Goal: Complete application form: Complete application form

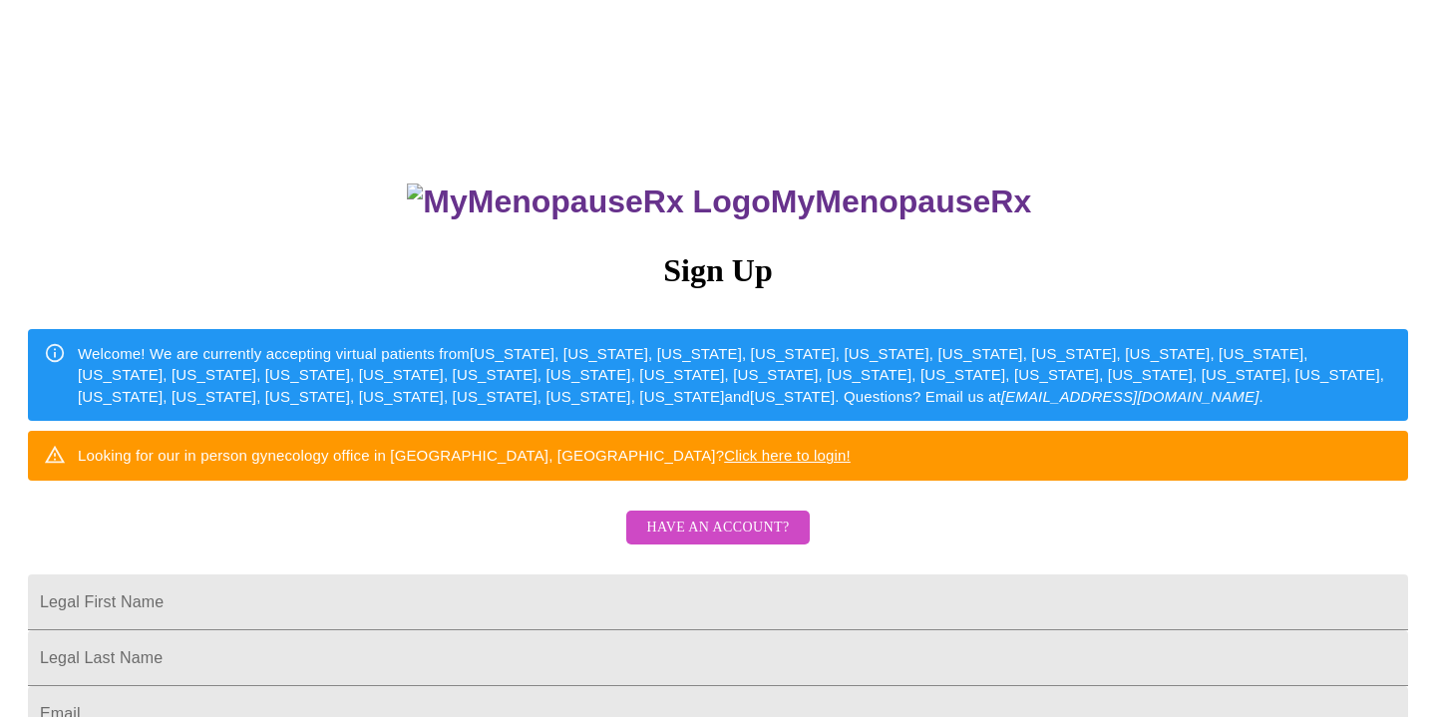
click at [680, 541] on span "Have an account?" at bounding box center [717, 528] width 143 height 25
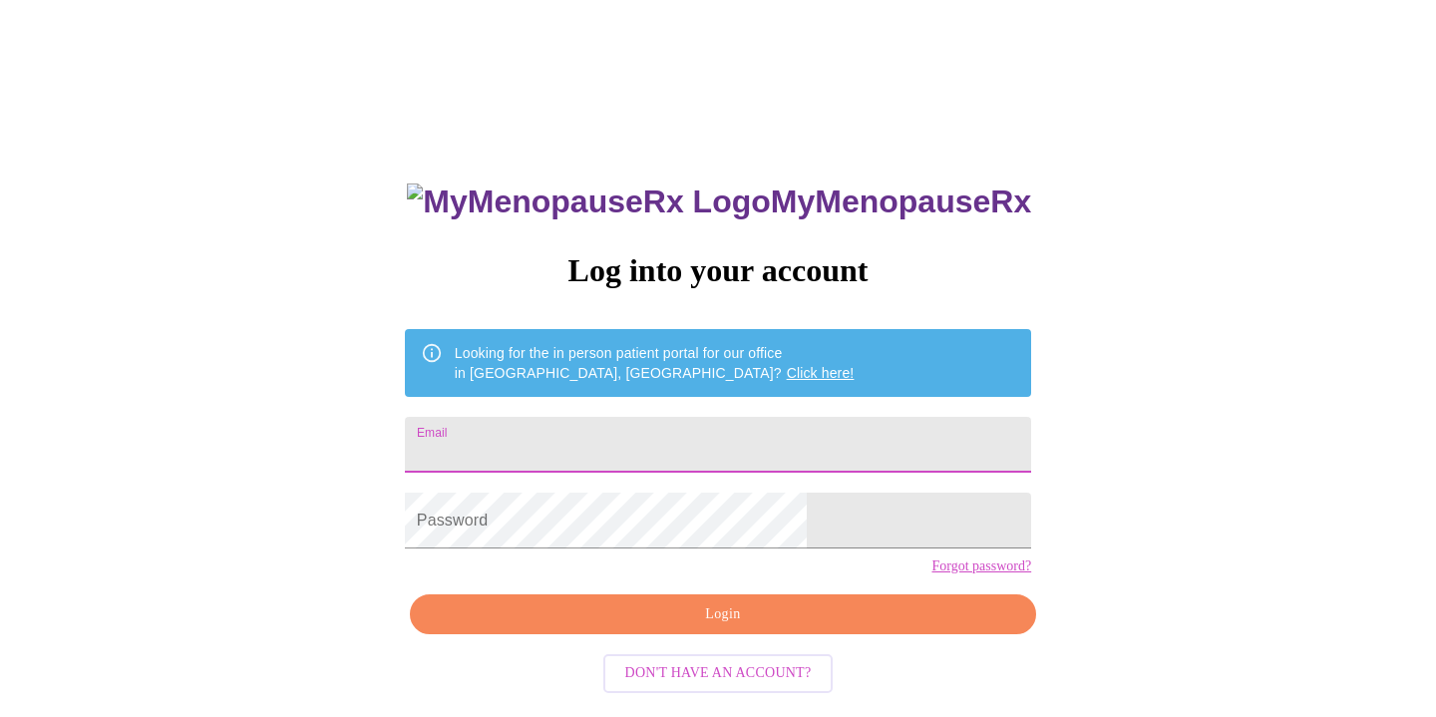
click at [570, 432] on input "Email" at bounding box center [718, 445] width 626 height 56
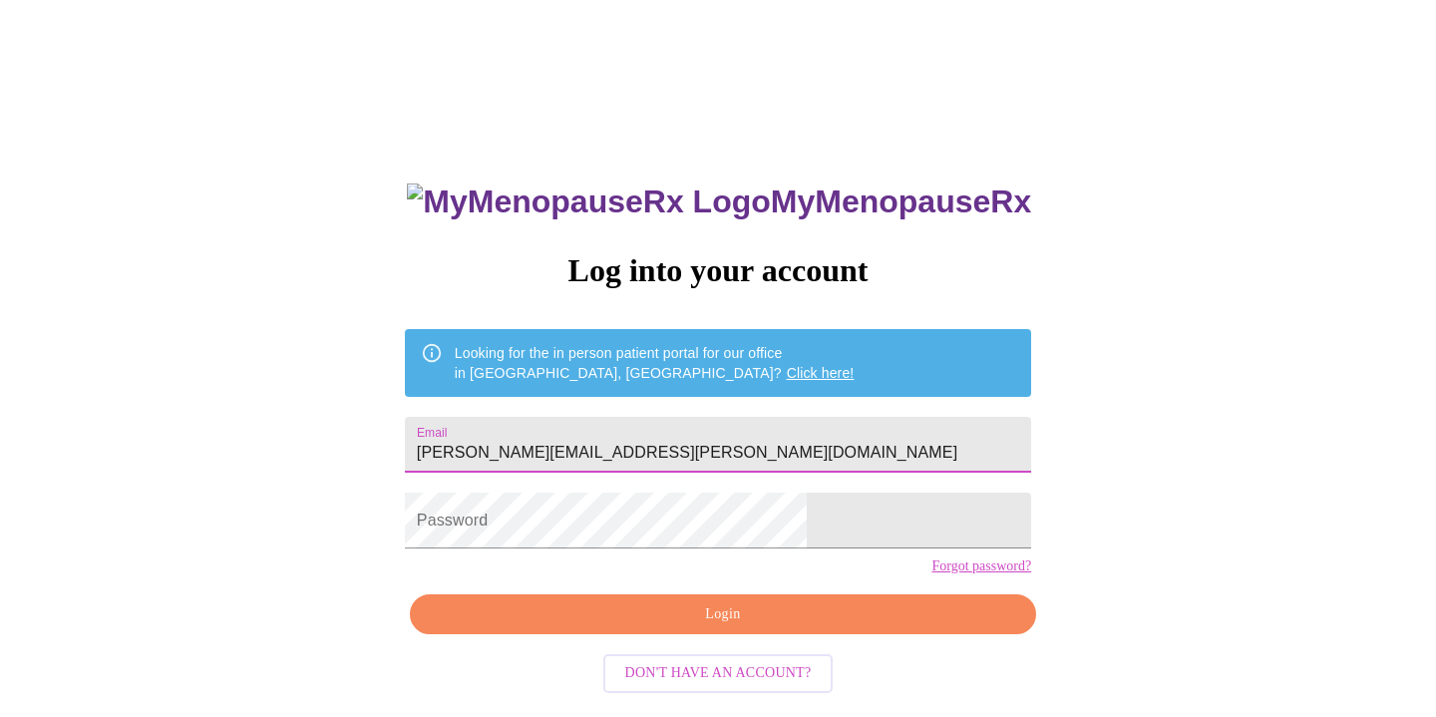
type input "[PERSON_NAME][EMAIL_ADDRESS][PERSON_NAME][DOMAIN_NAME]"
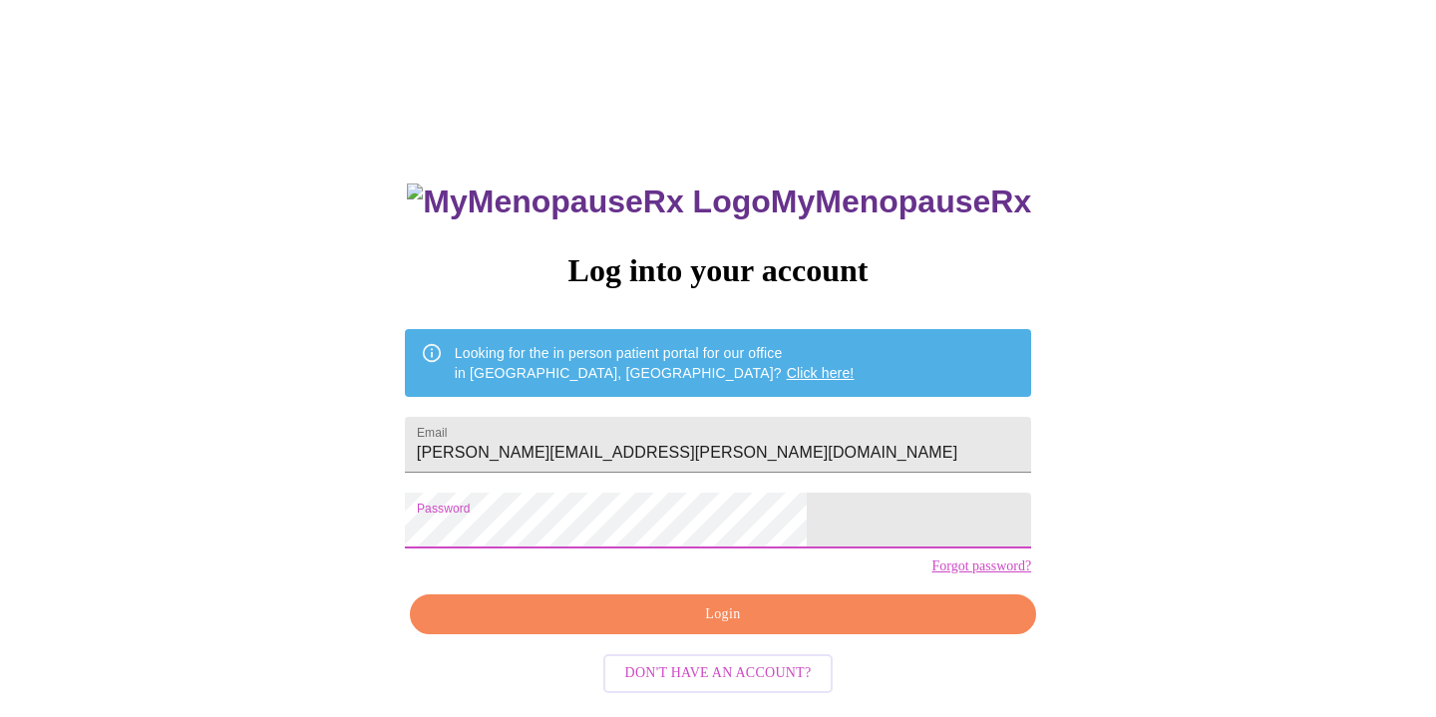
scroll to position [20, 0]
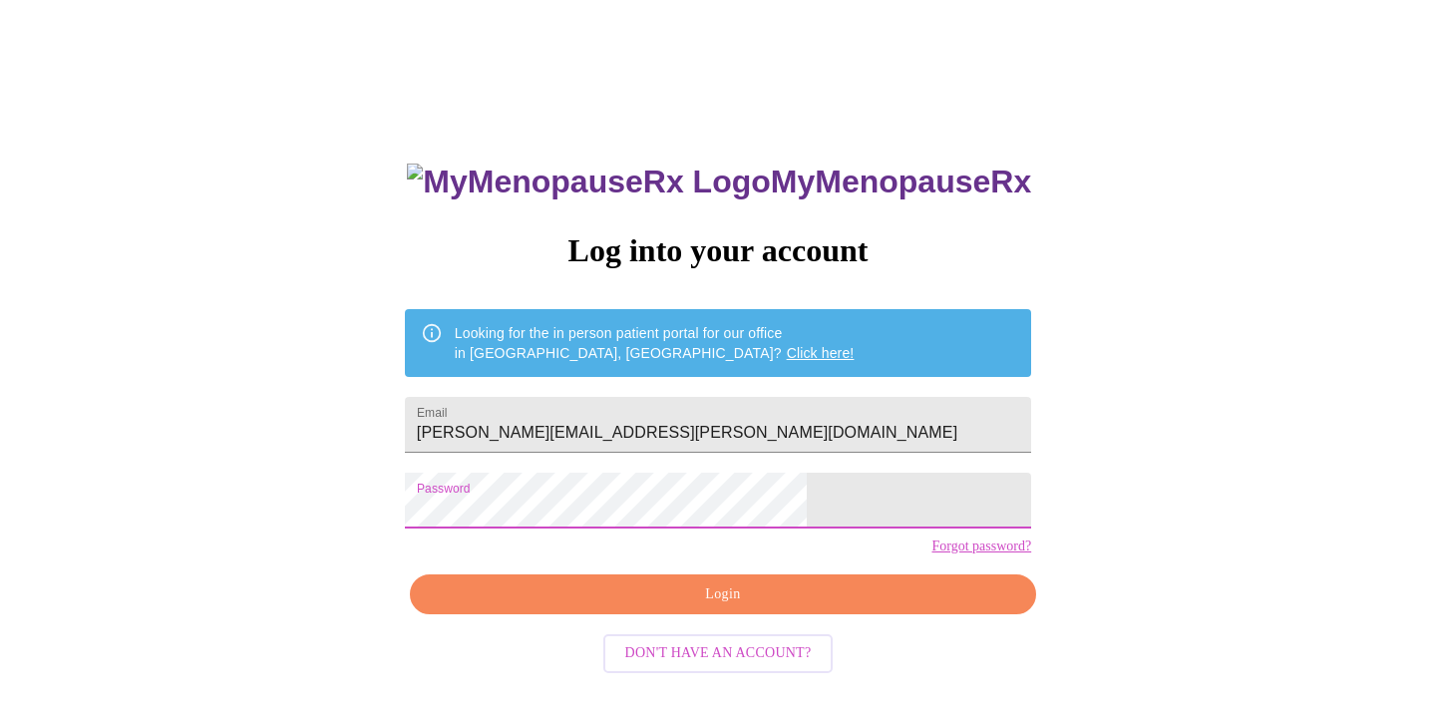
click at [738, 607] on span "Login" at bounding box center [723, 594] width 580 height 25
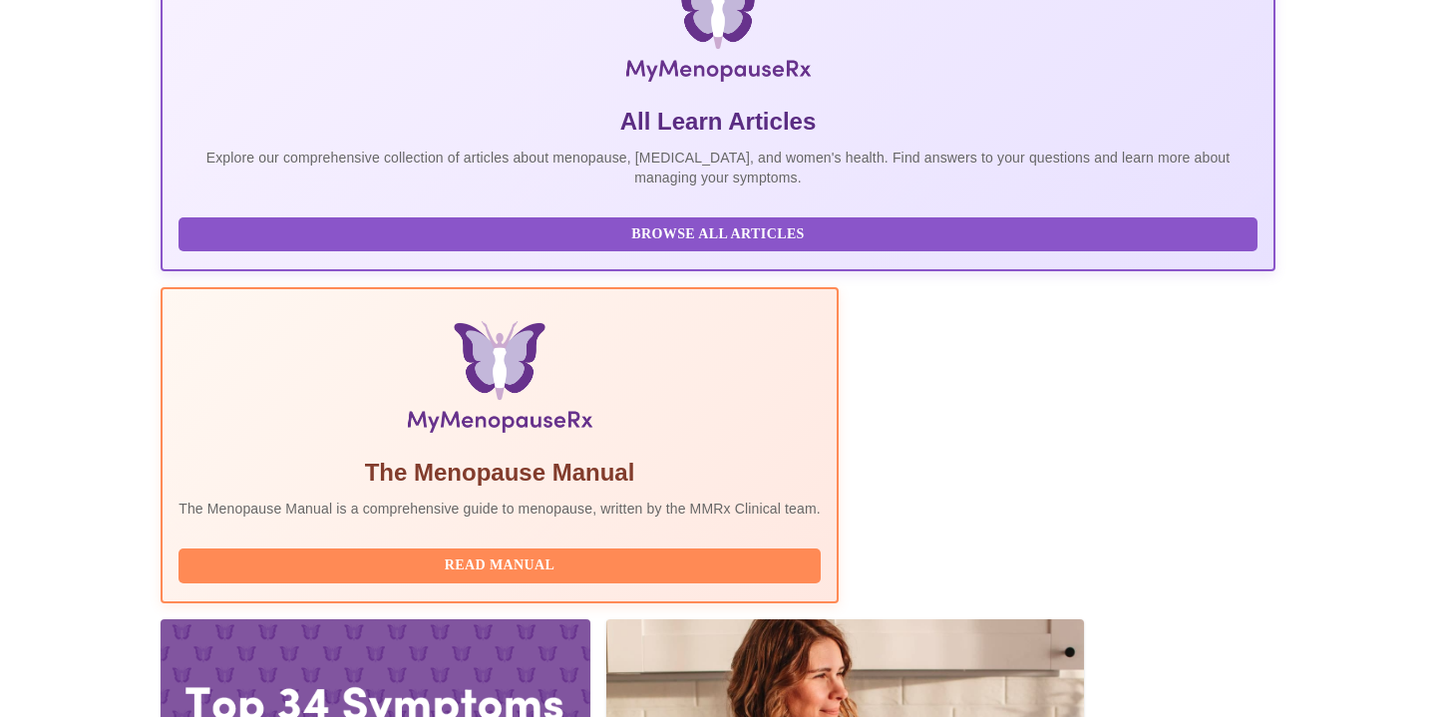
scroll to position [374, 0]
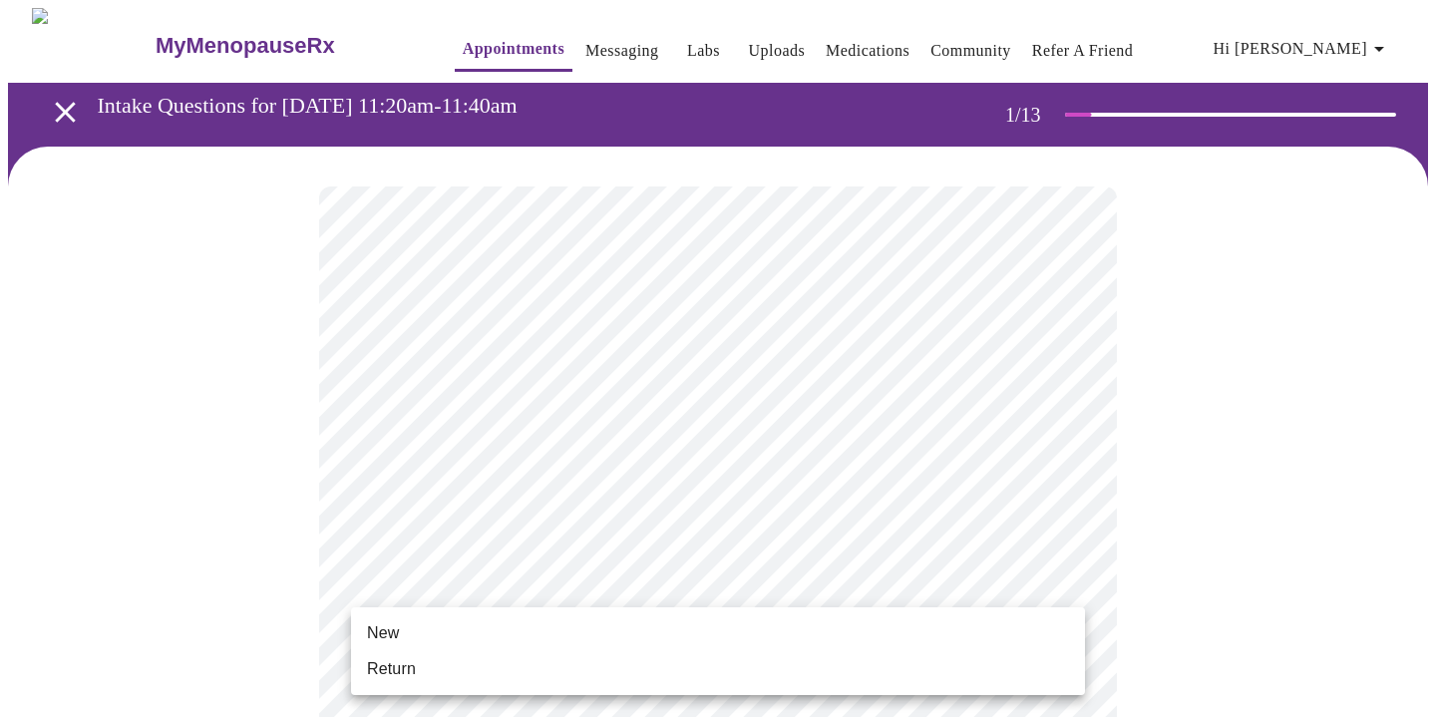
click at [535, 662] on li "Return" at bounding box center [718, 669] width 734 height 36
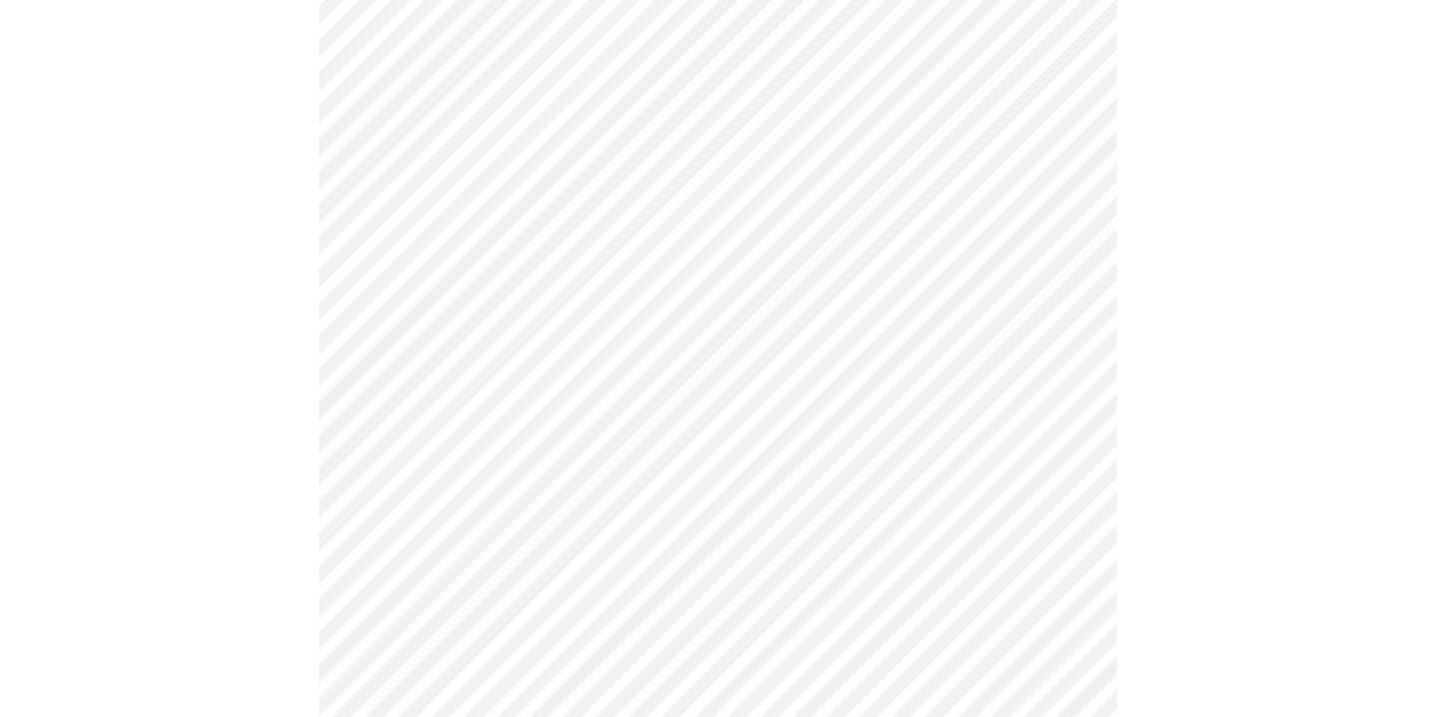
scroll to position [1046, 0]
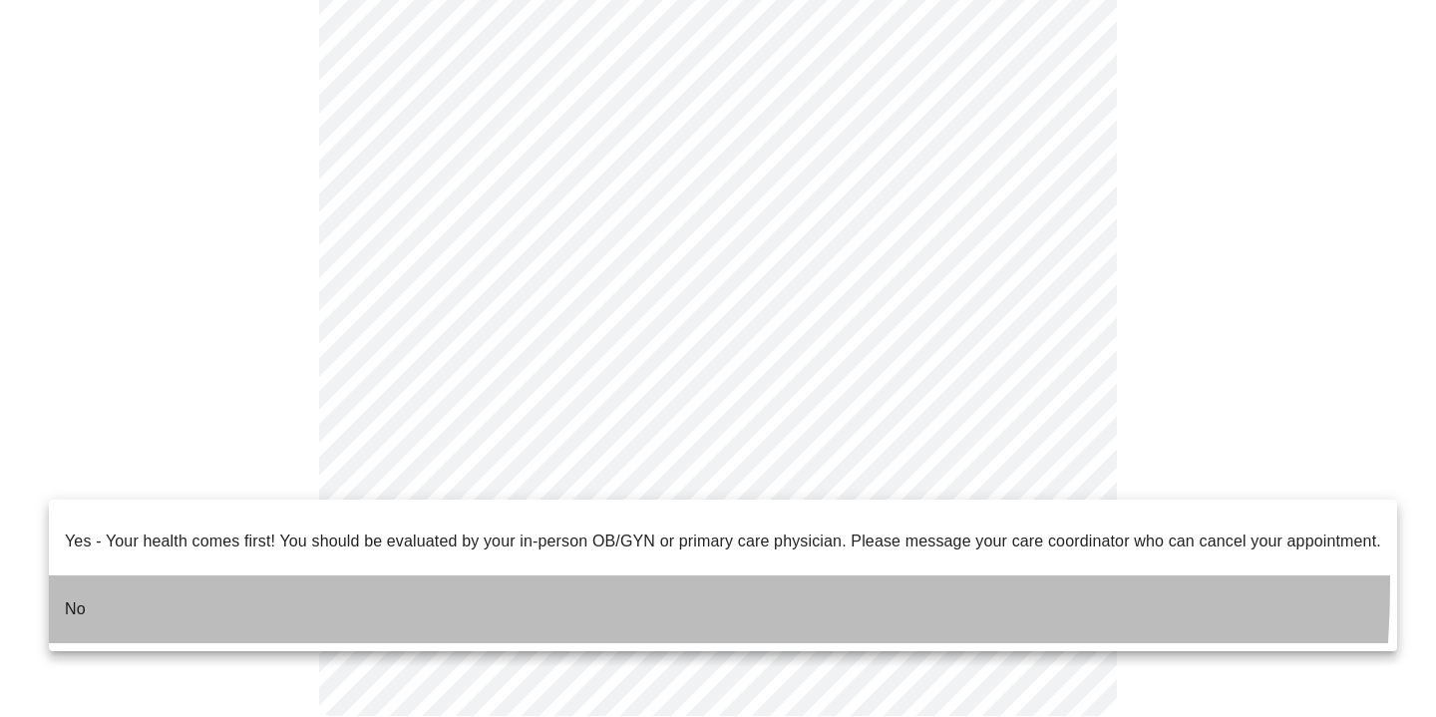
click at [473, 576] on li "No" at bounding box center [723, 610] width 1348 height 68
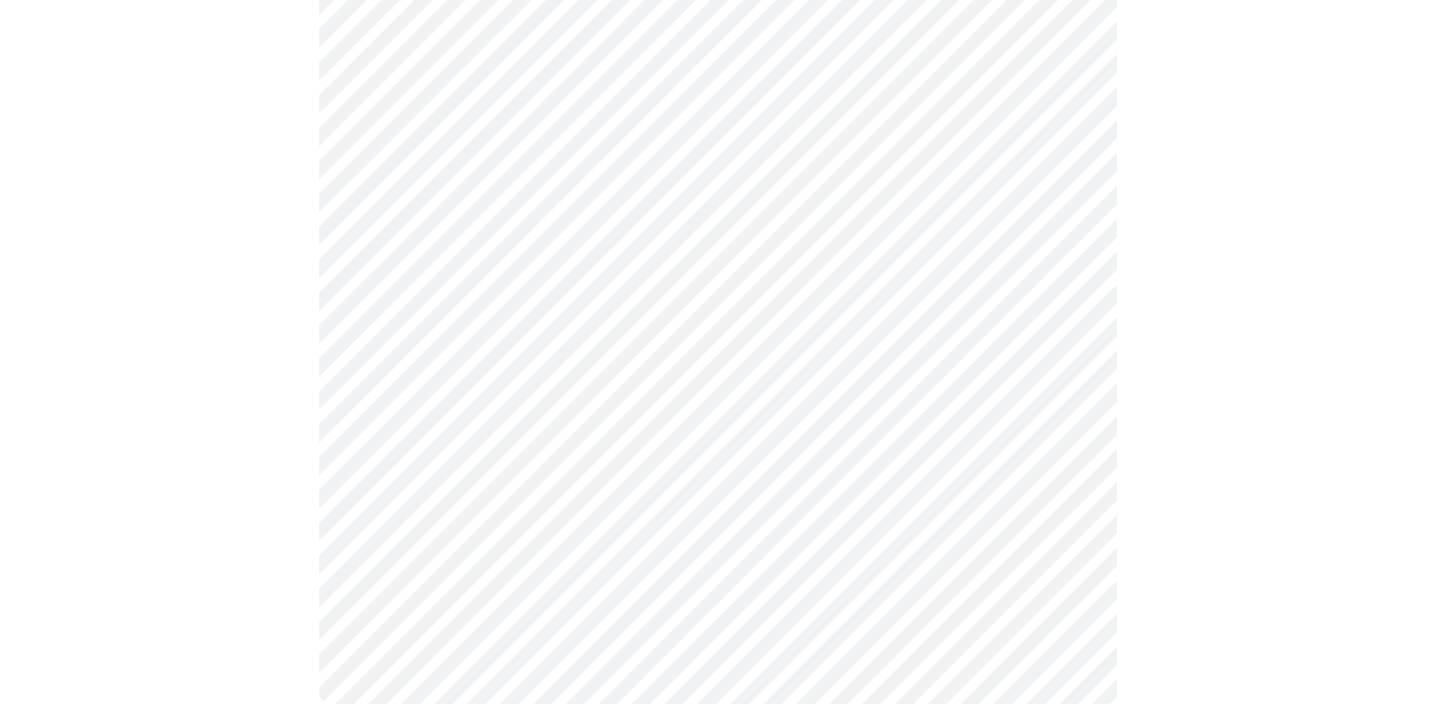
scroll to position [0, 0]
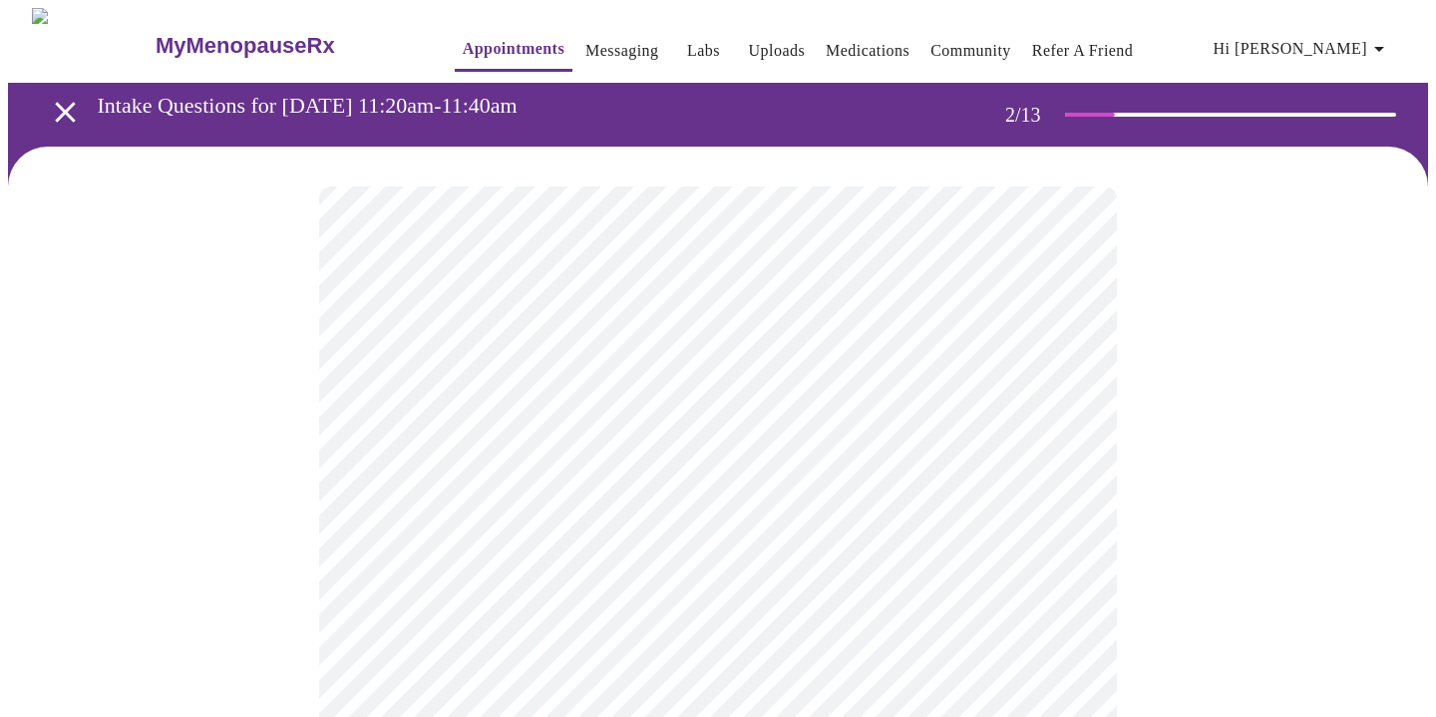
click at [736, 420] on body "MyMenopauseRx Appointments Messaging Labs Uploads Medications Community Refer a…" at bounding box center [718, 607] width 1420 height 1199
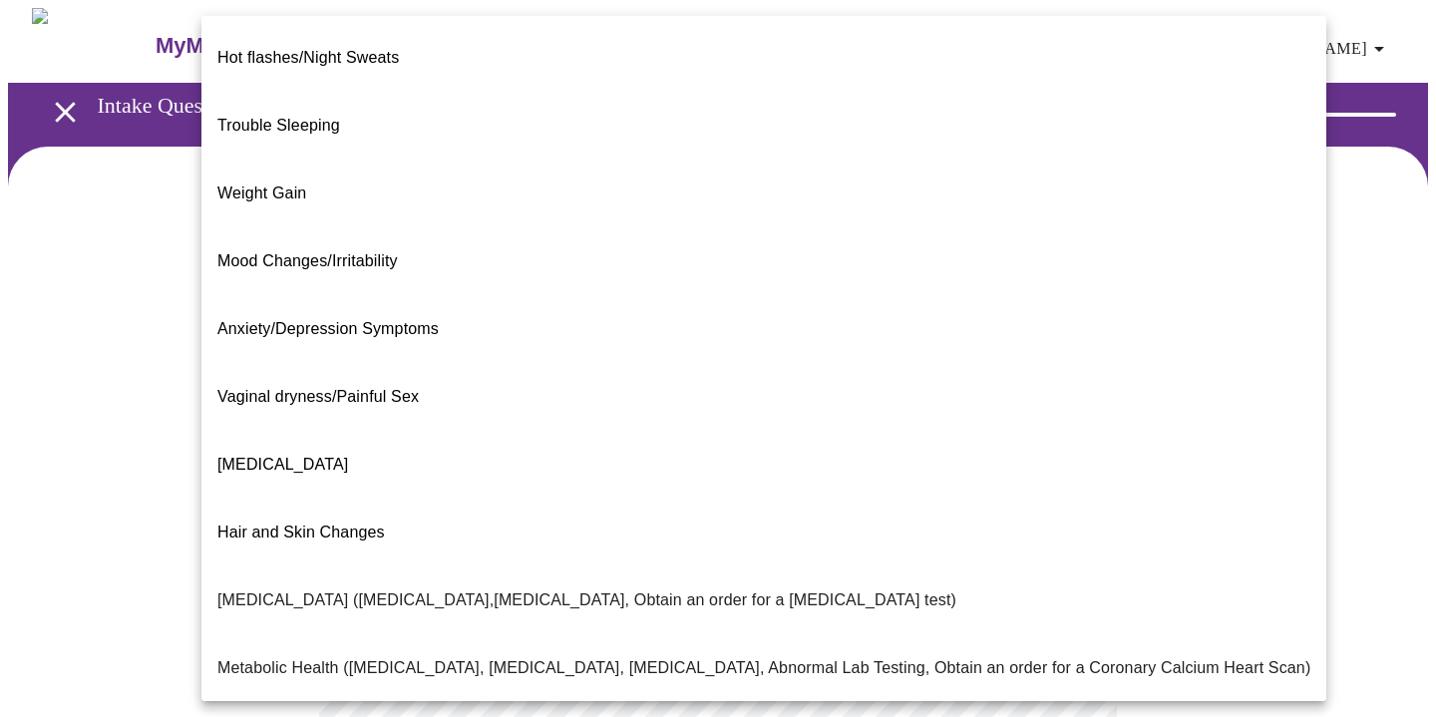
click at [475, 431] on li "[MEDICAL_DATA]" at bounding box center [763, 465] width 1125 height 68
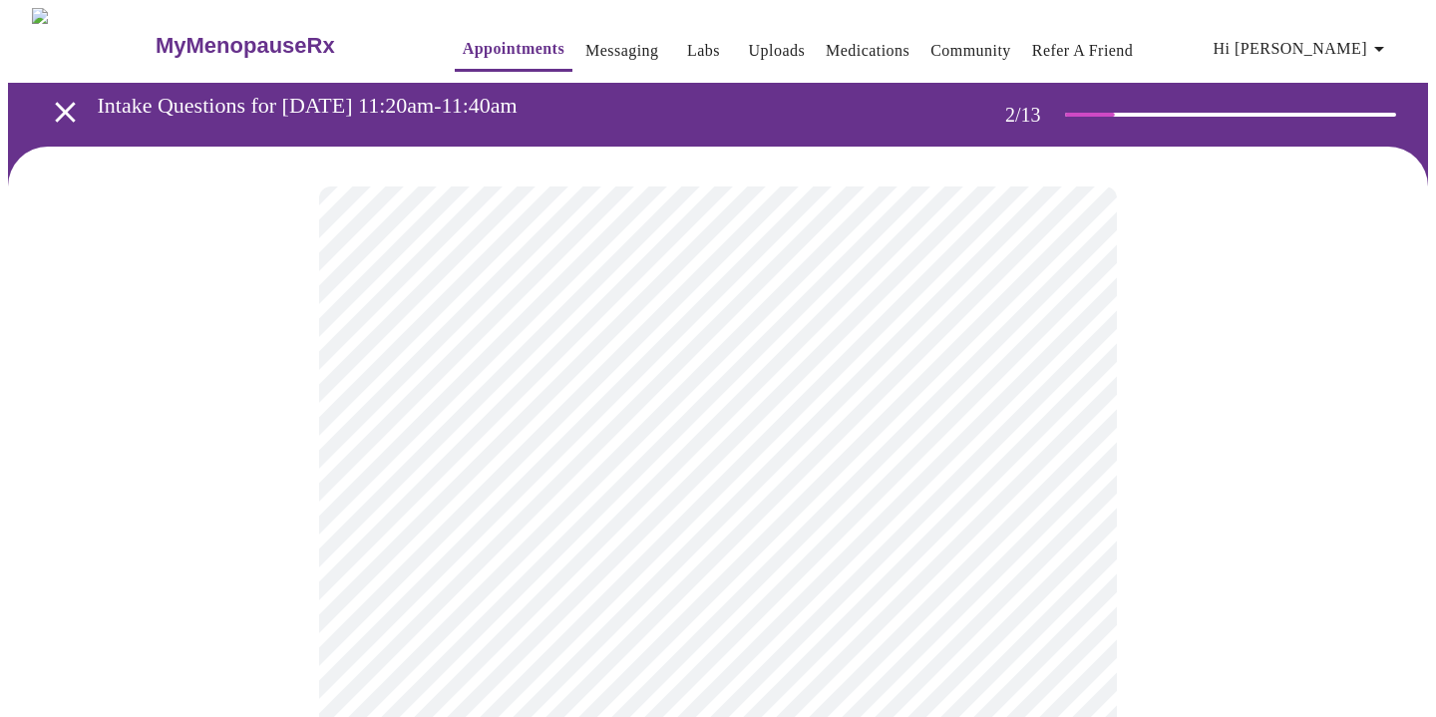
click at [733, 414] on body "MyMenopauseRx Appointments Messaging Labs Uploads Medications Community Refer a…" at bounding box center [718, 601] width 1420 height 1187
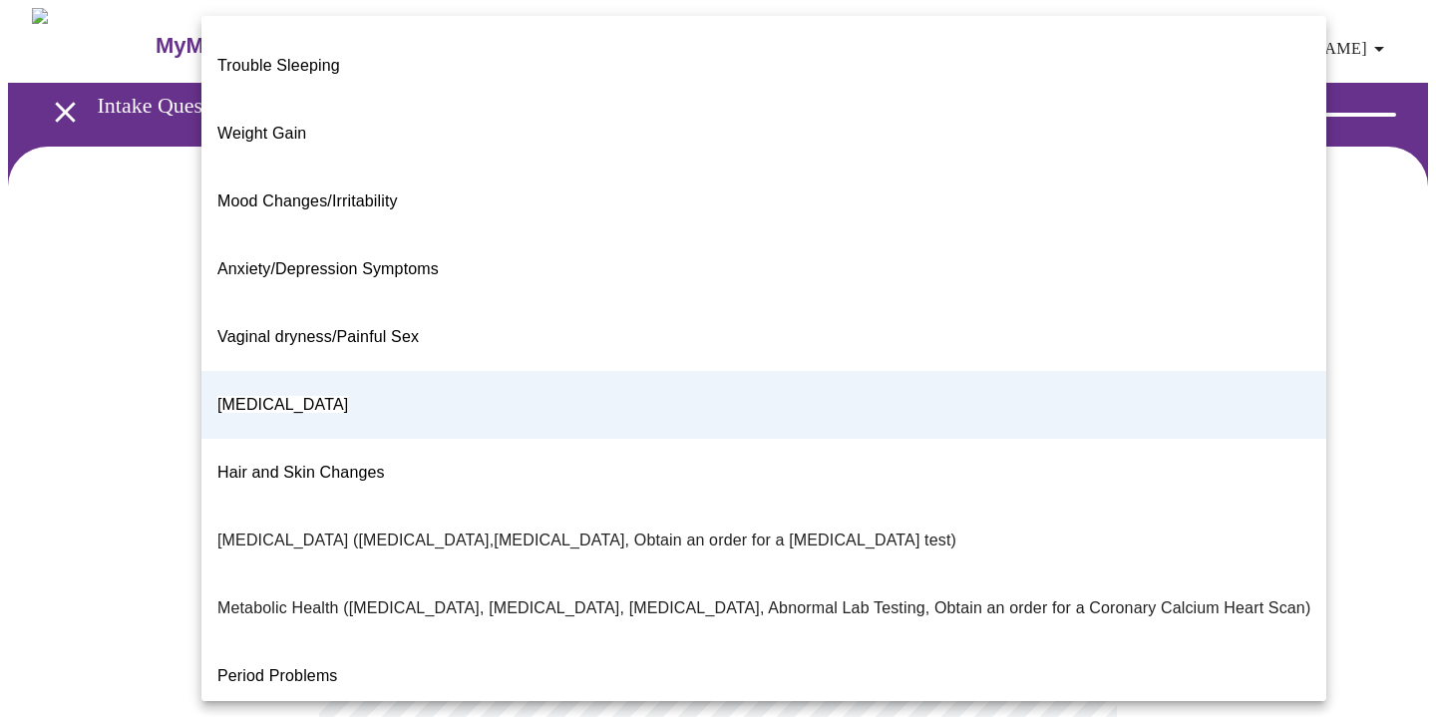
scroll to position [57, 0]
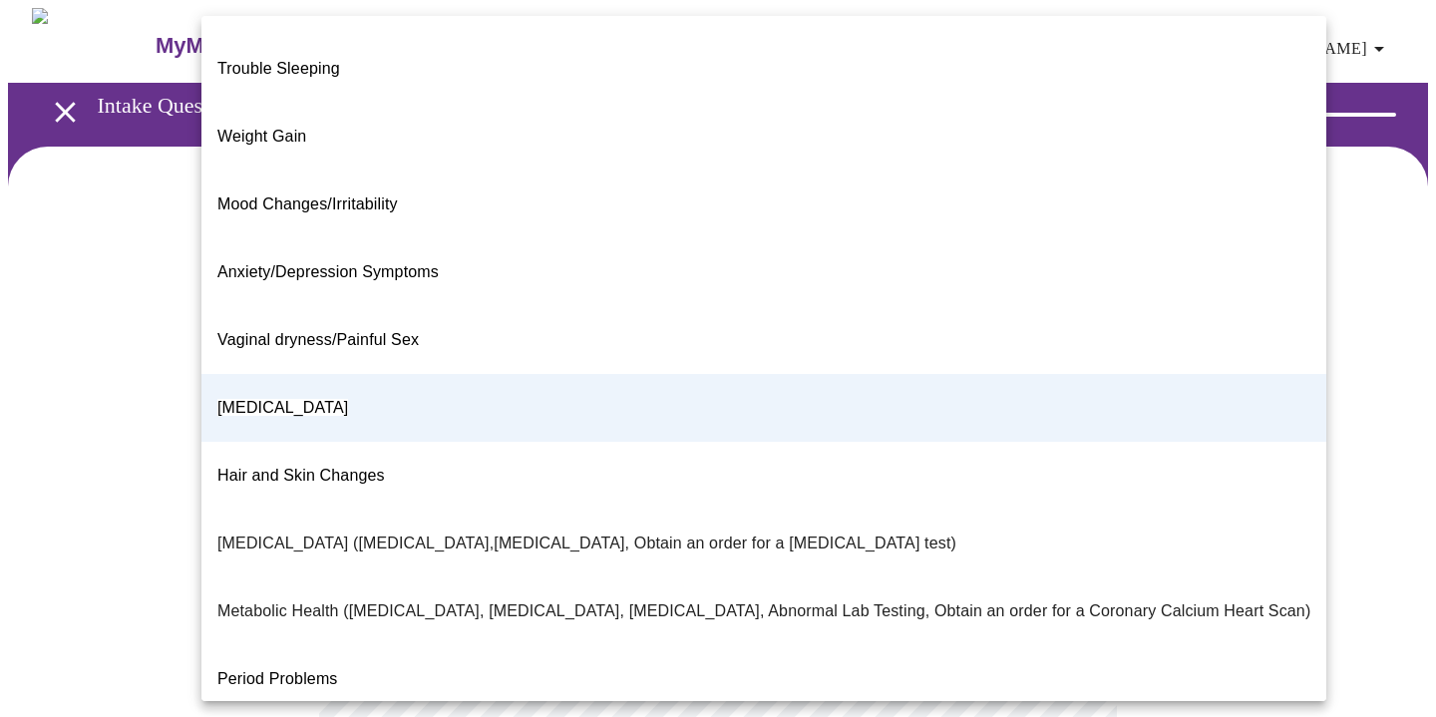
click at [1345, 344] on div at bounding box center [718, 358] width 1436 height 717
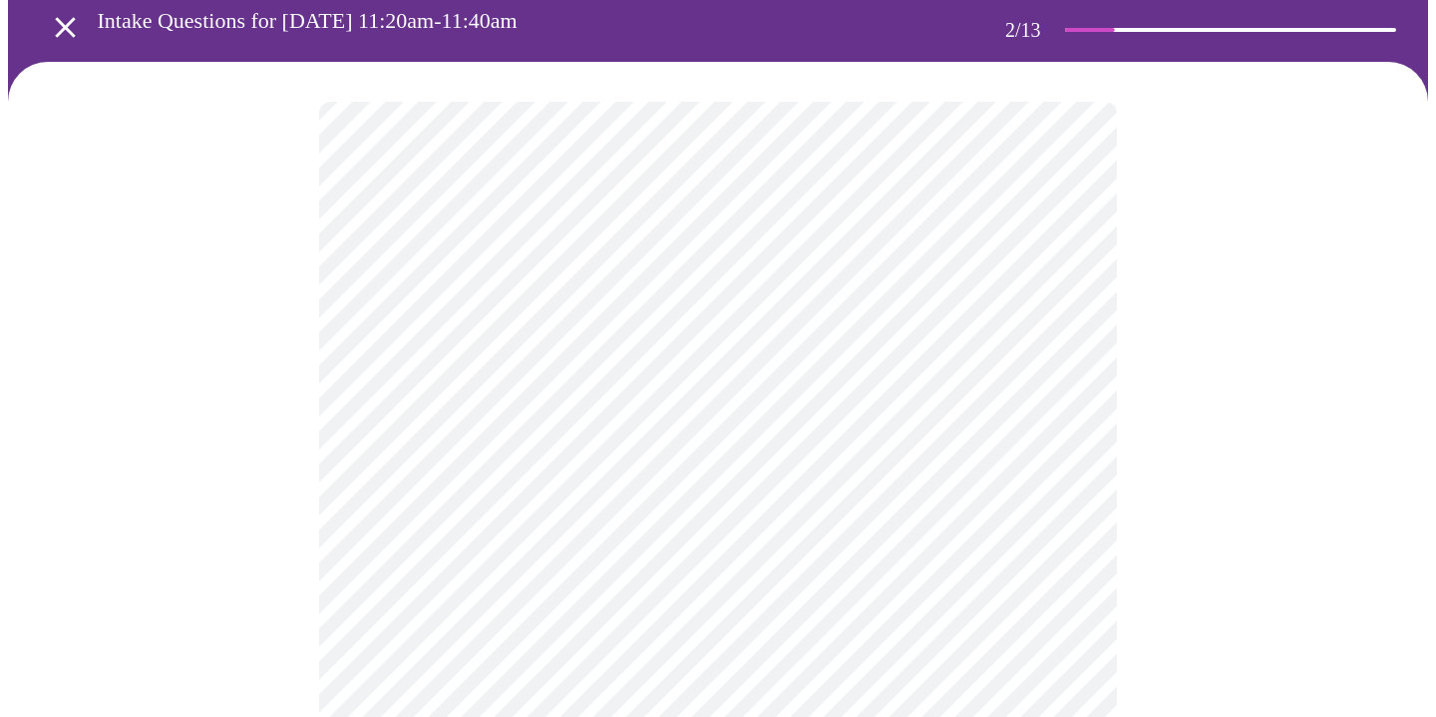
scroll to position [121, 0]
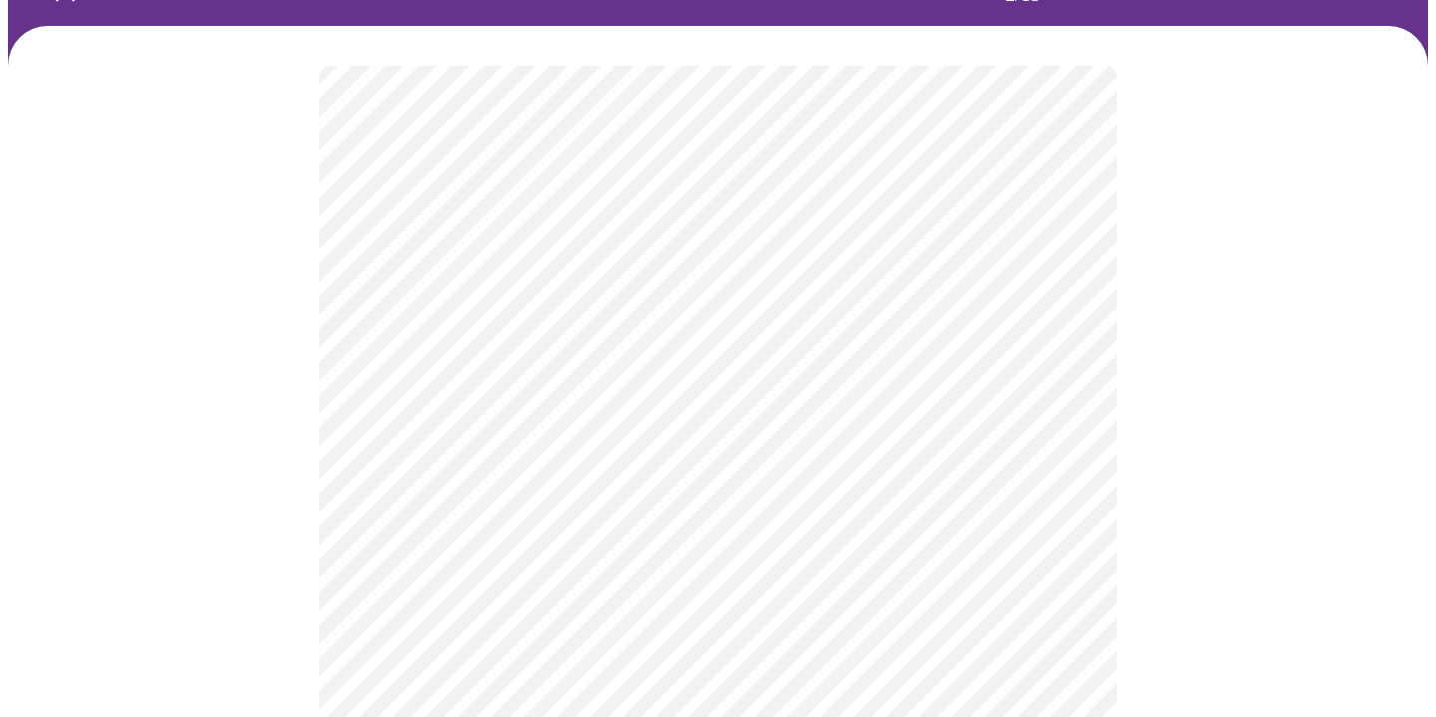
click at [790, 490] on body "MyMenopauseRx Appointments Messaging Labs Uploads Medications Community Refer a…" at bounding box center [718, 480] width 1420 height 1187
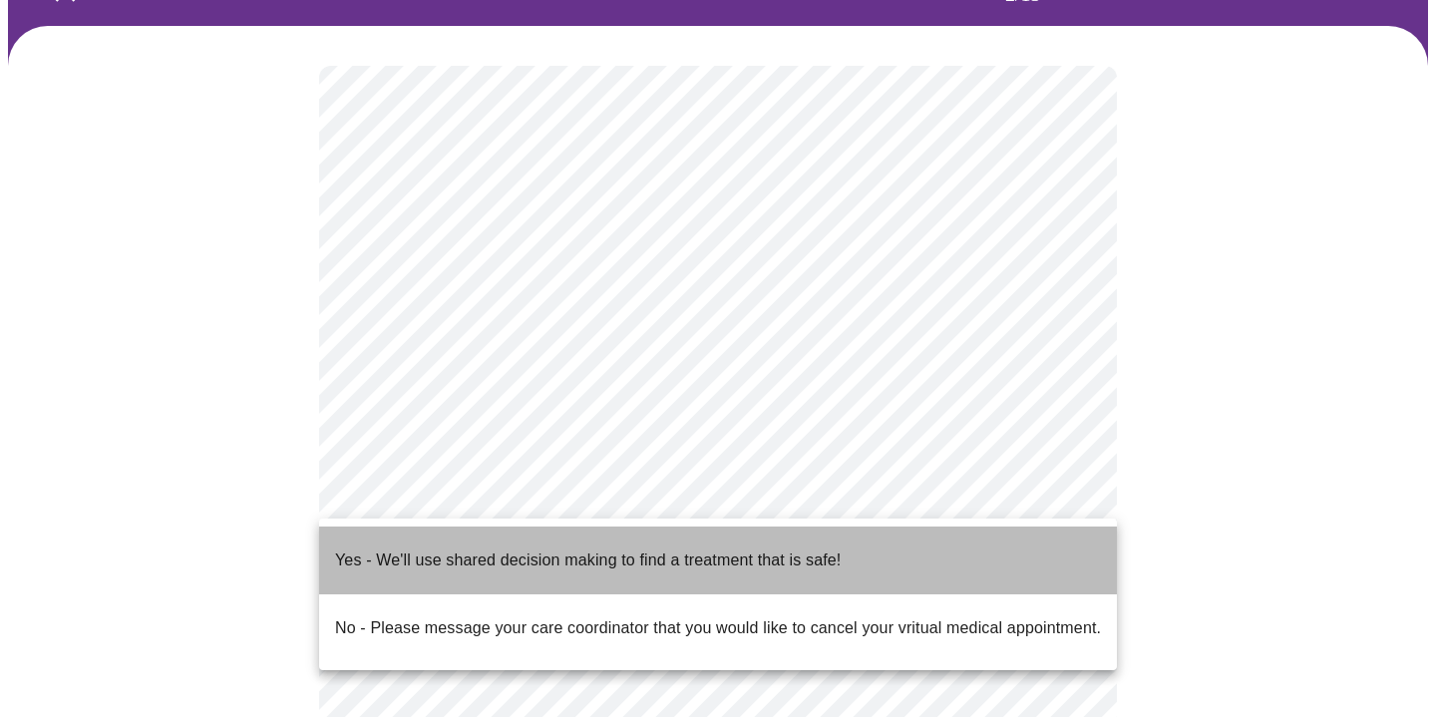
click at [489, 549] on p "Yes - We'll use shared decision making to find a treatment that is safe!" at bounding box center [588, 561] width 506 height 24
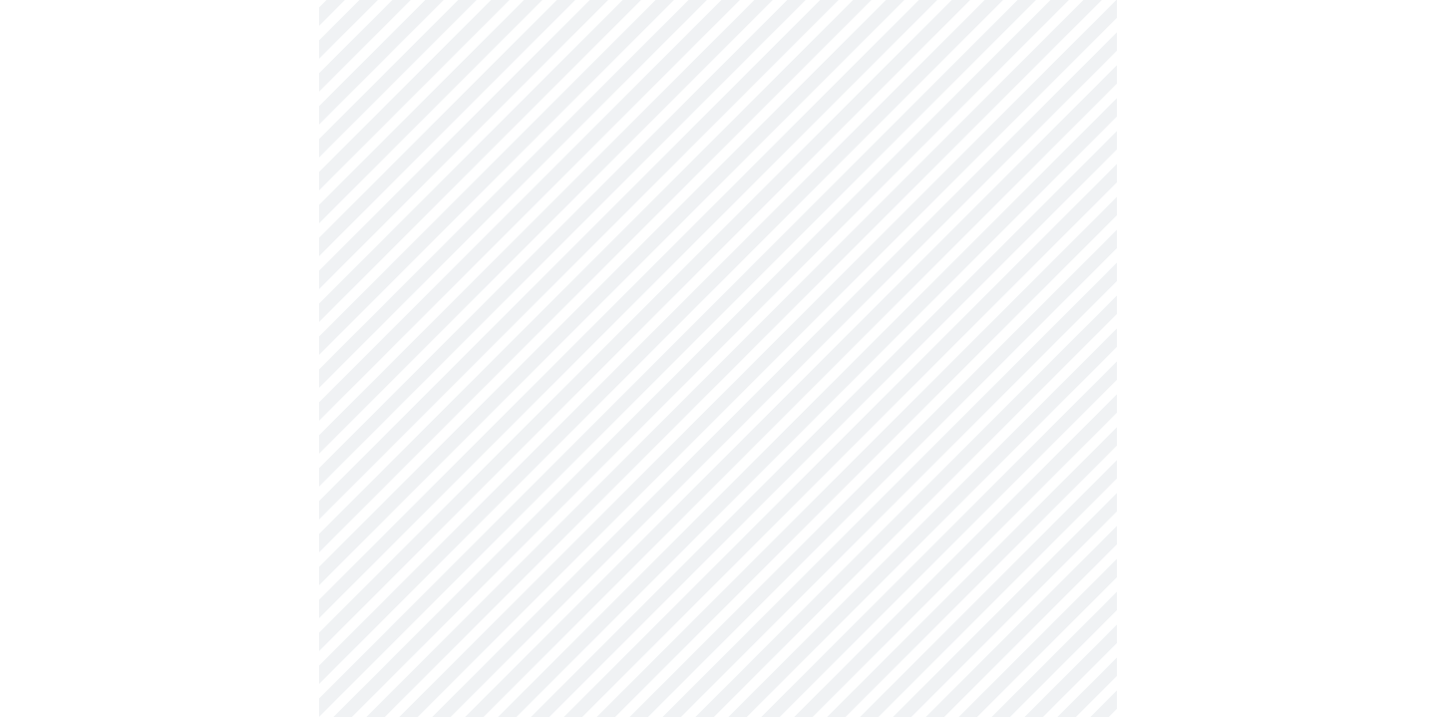
scroll to position [0, 0]
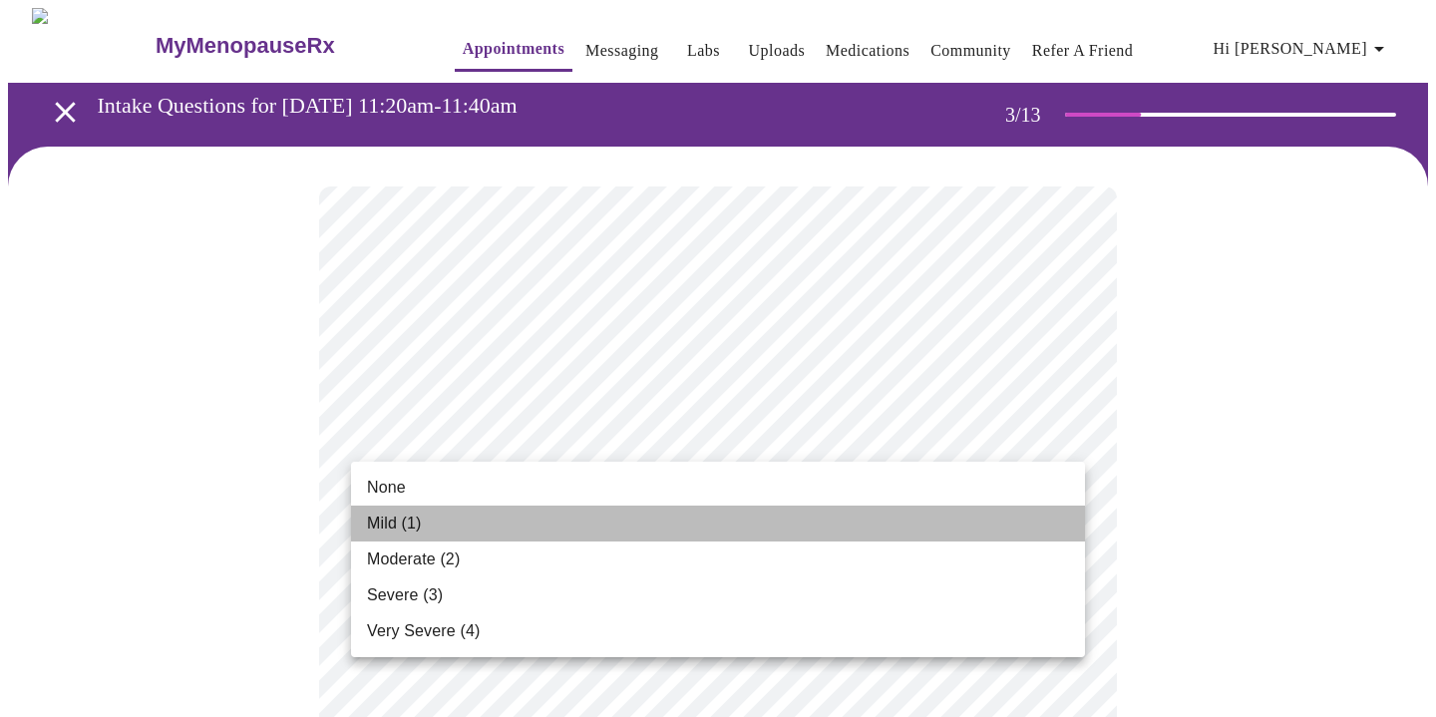
click at [499, 515] on li "Mild (1)" at bounding box center [718, 524] width 734 height 36
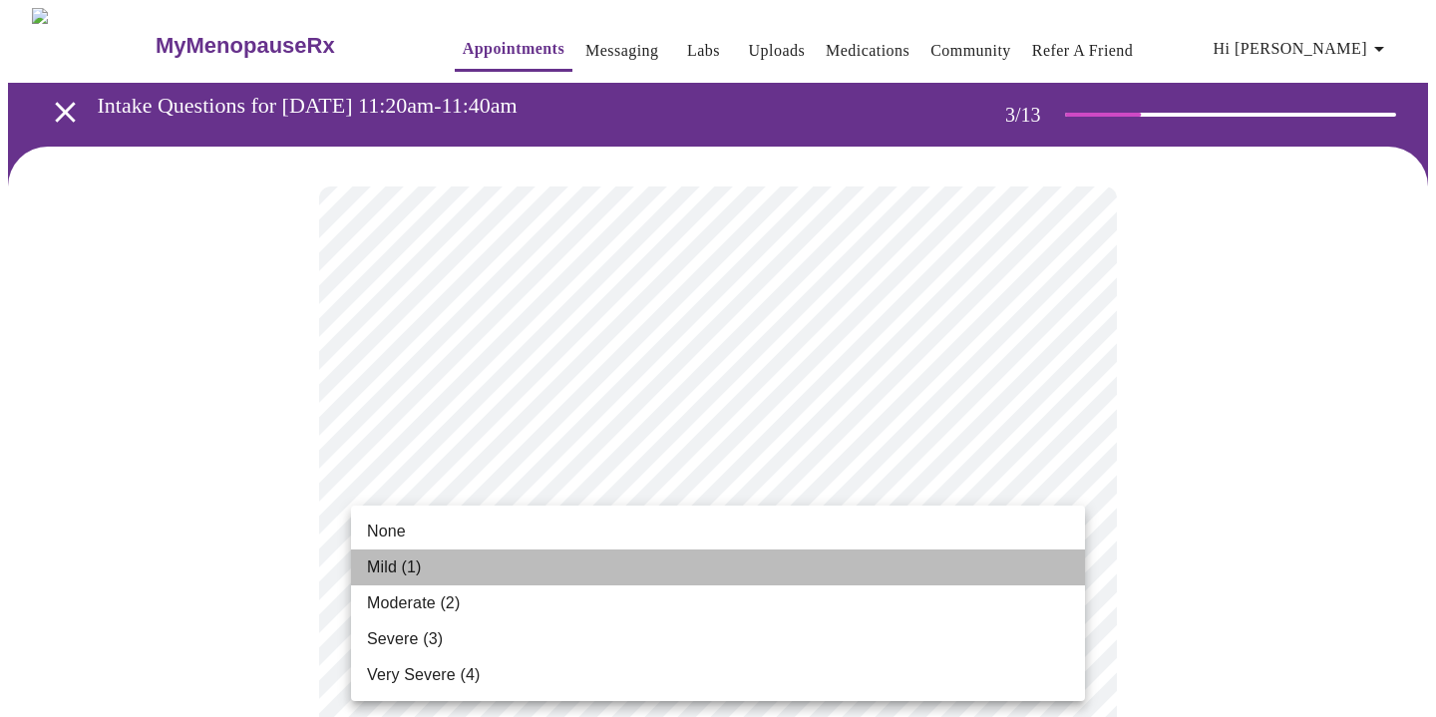
click at [522, 555] on li "Mild (1)" at bounding box center [718, 568] width 734 height 36
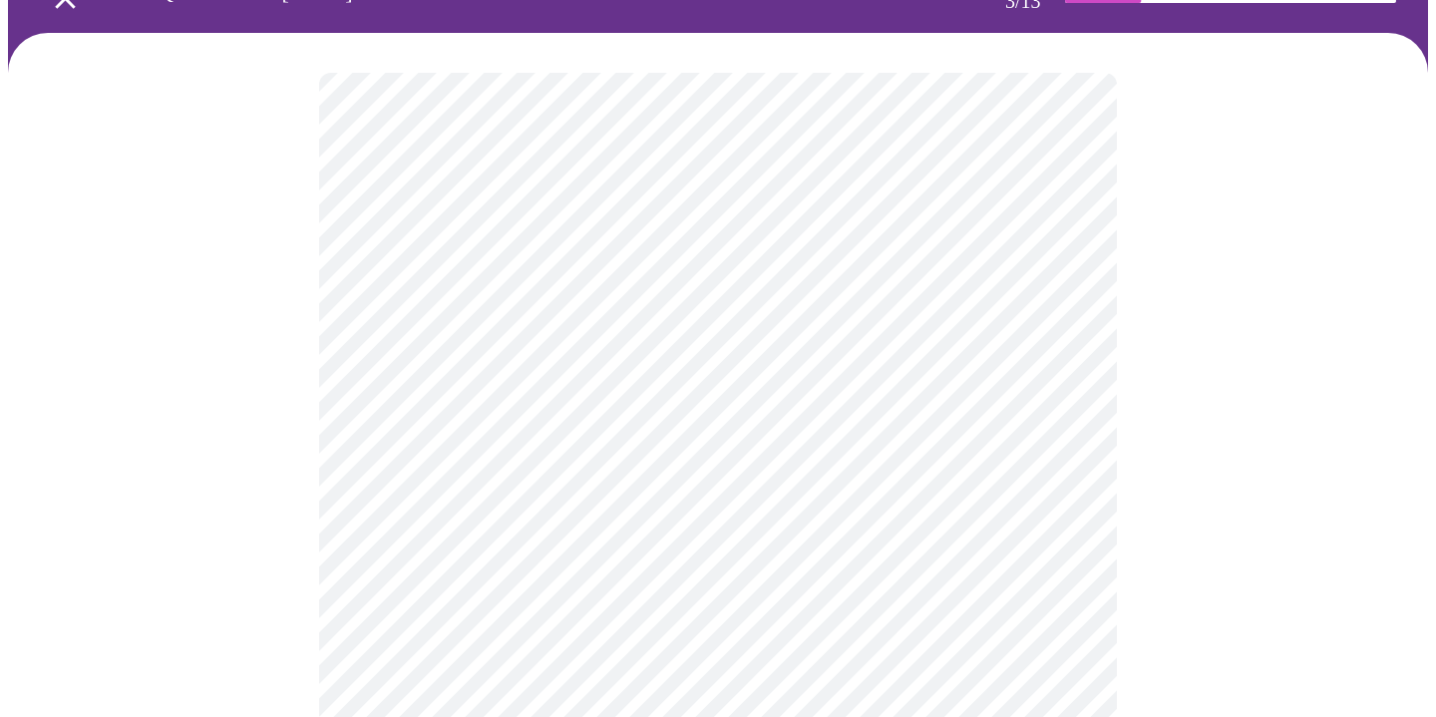
scroll to position [127, 0]
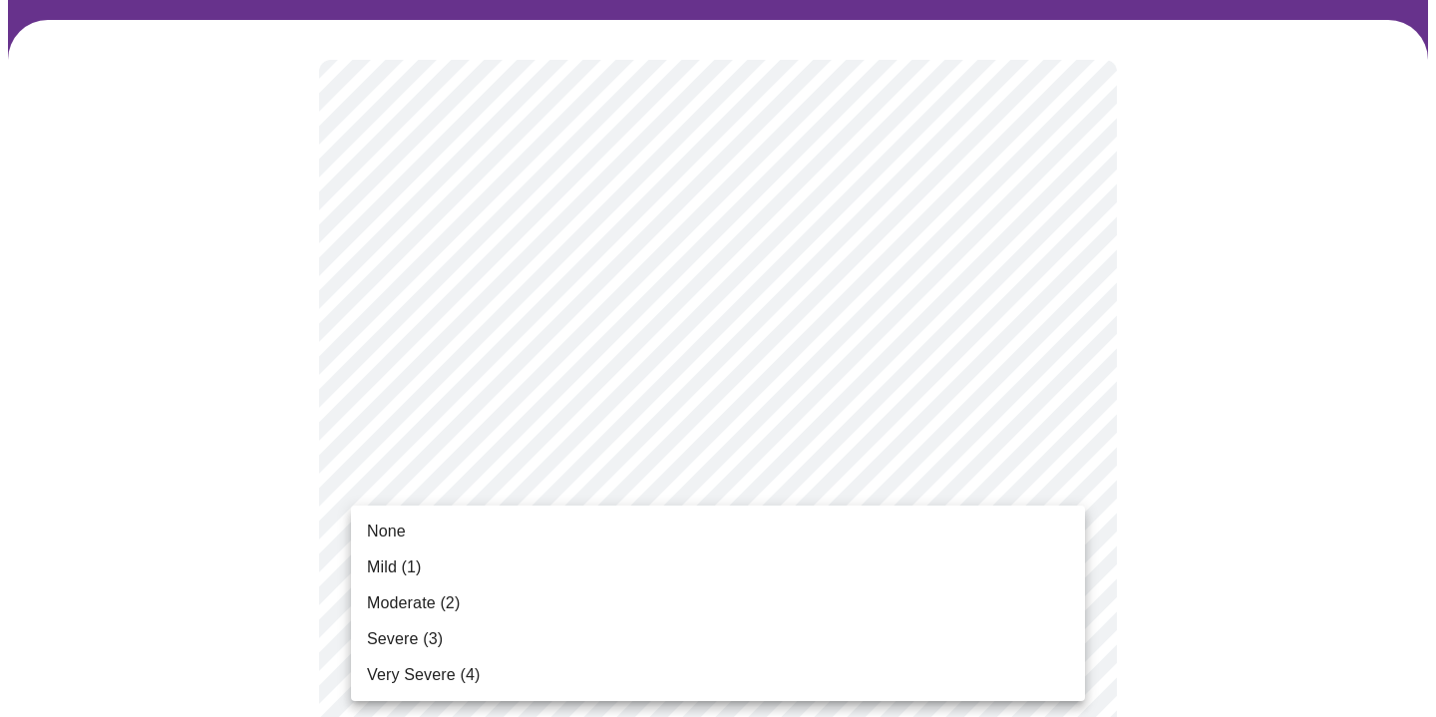
click at [479, 591] on li "Moderate (2)" at bounding box center [718, 603] width 734 height 36
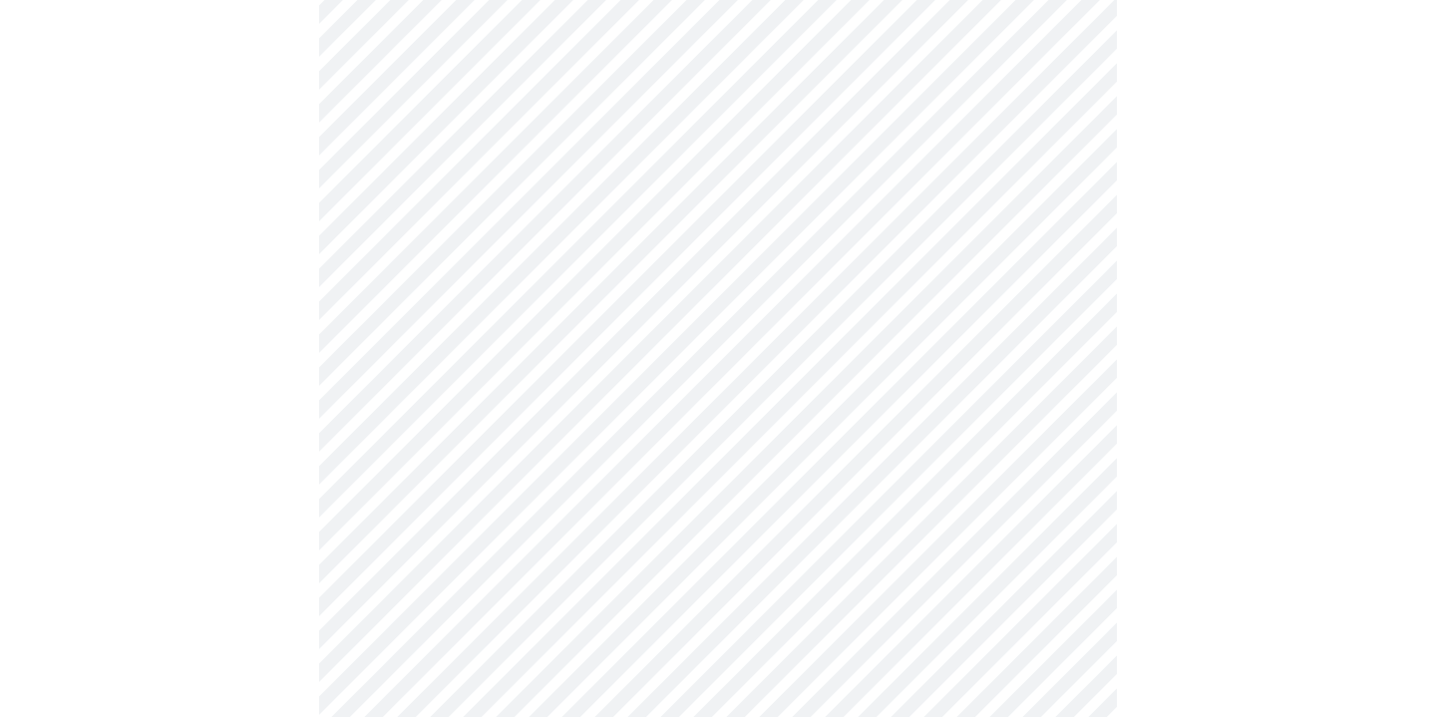
scroll to position [348, 0]
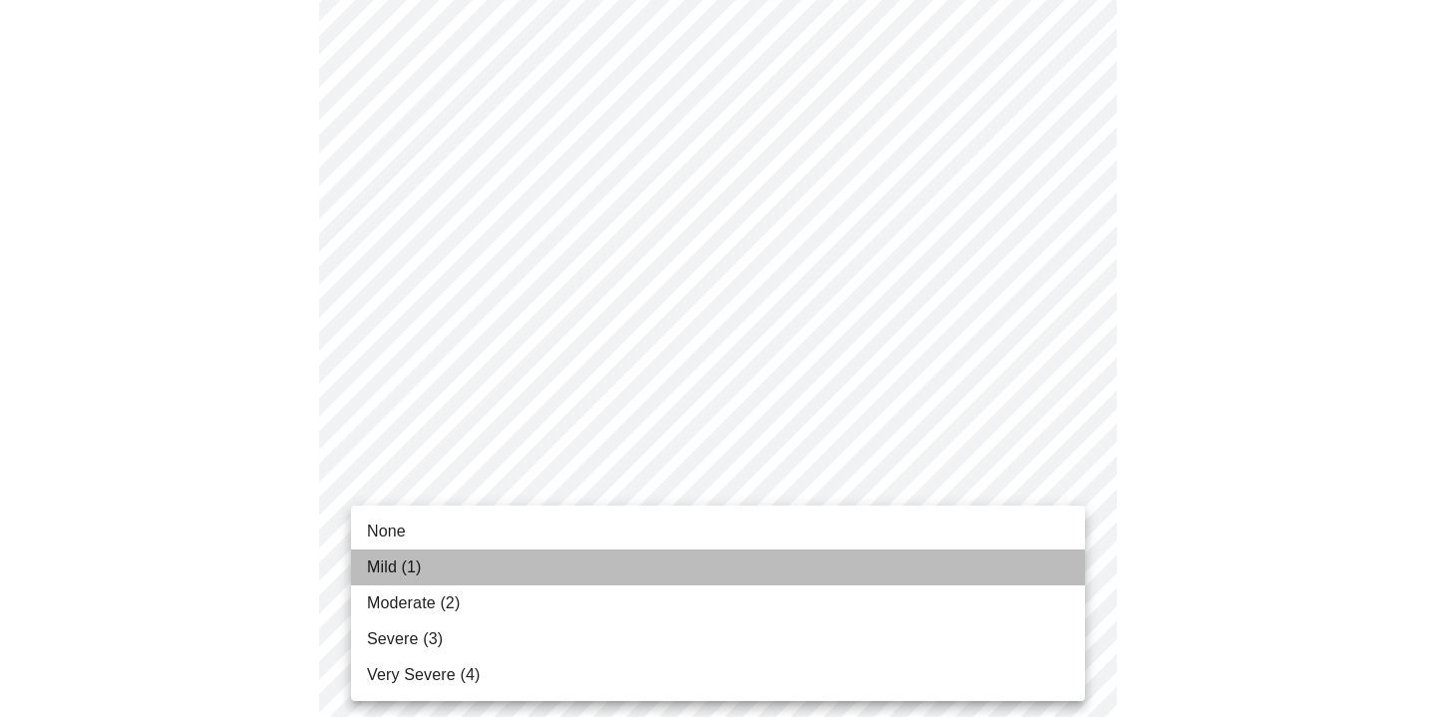
click at [525, 558] on li "Mild (1)" at bounding box center [718, 568] width 734 height 36
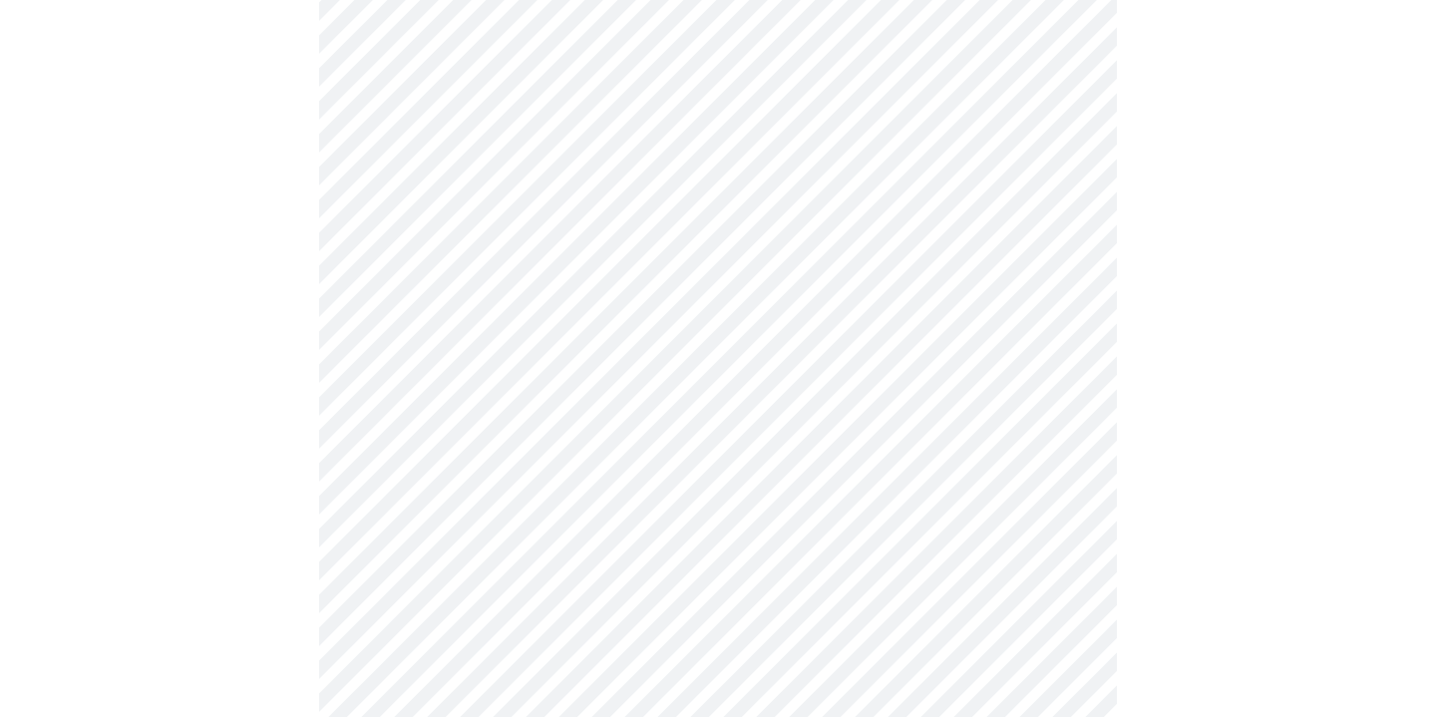
scroll to position [550, 0]
click at [767, 490] on body "MyMenopauseRx Appointments Messaging Labs Uploads Medications Community Refer a…" at bounding box center [718, 728] width 1420 height 2541
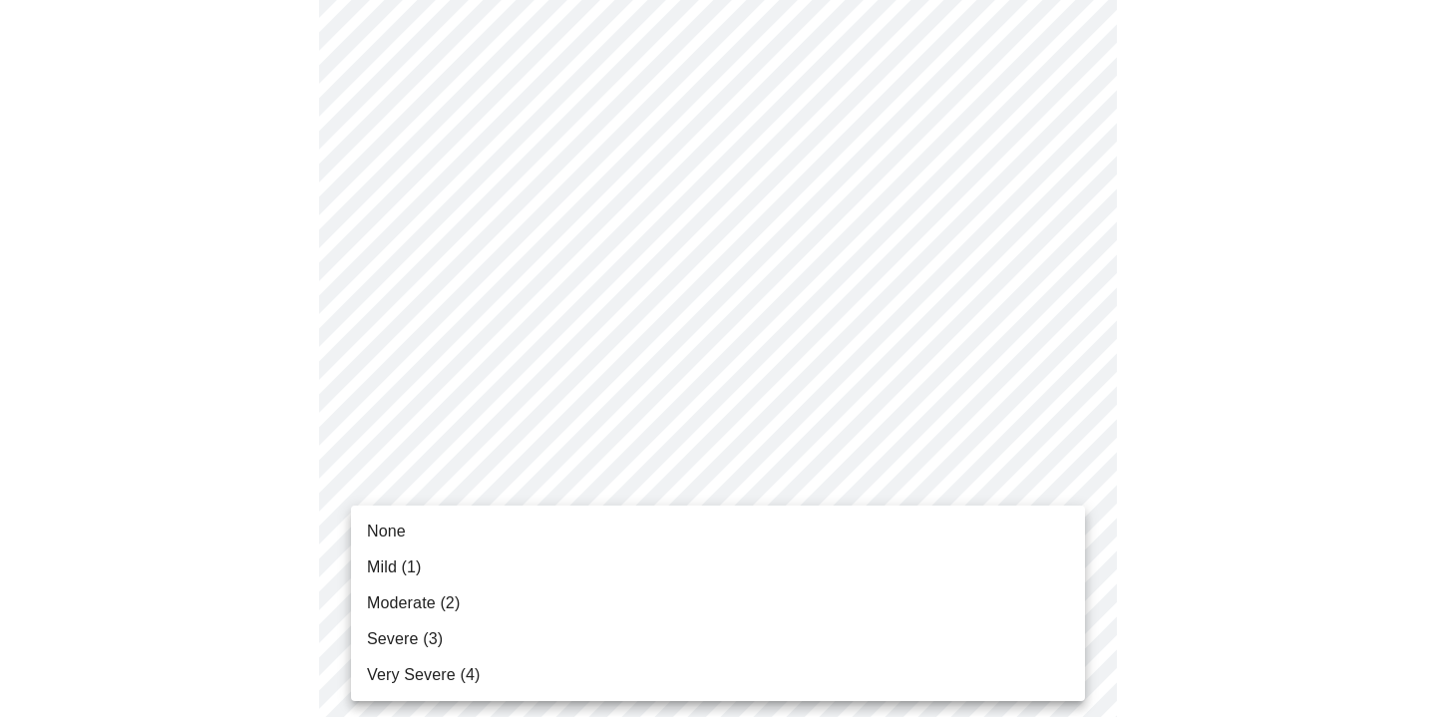
click at [567, 598] on li "Moderate (2)" at bounding box center [718, 603] width 734 height 36
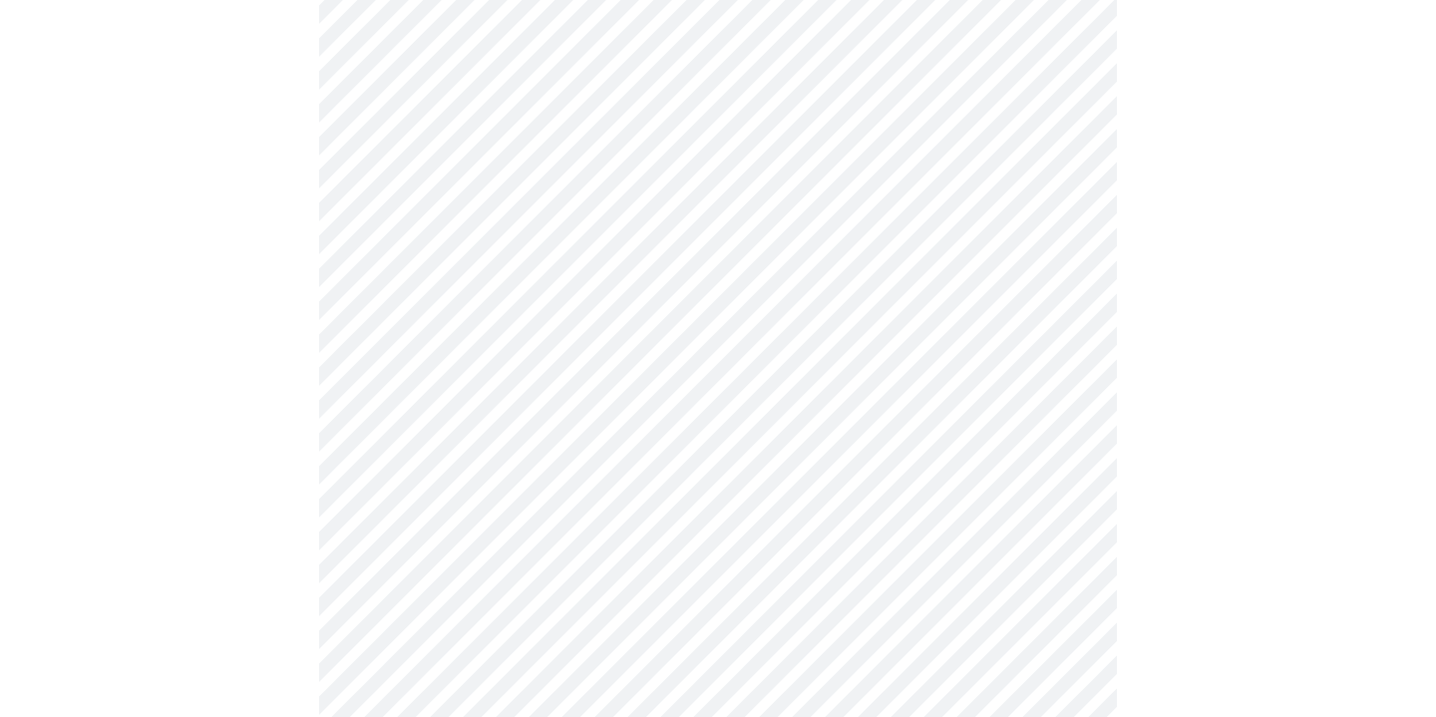
scroll to position [676, 0]
click at [872, 500] on body "MyMenopauseRx Appointments Messaging Labs Uploads Medications Community Refer a…" at bounding box center [718, 588] width 1420 height 2513
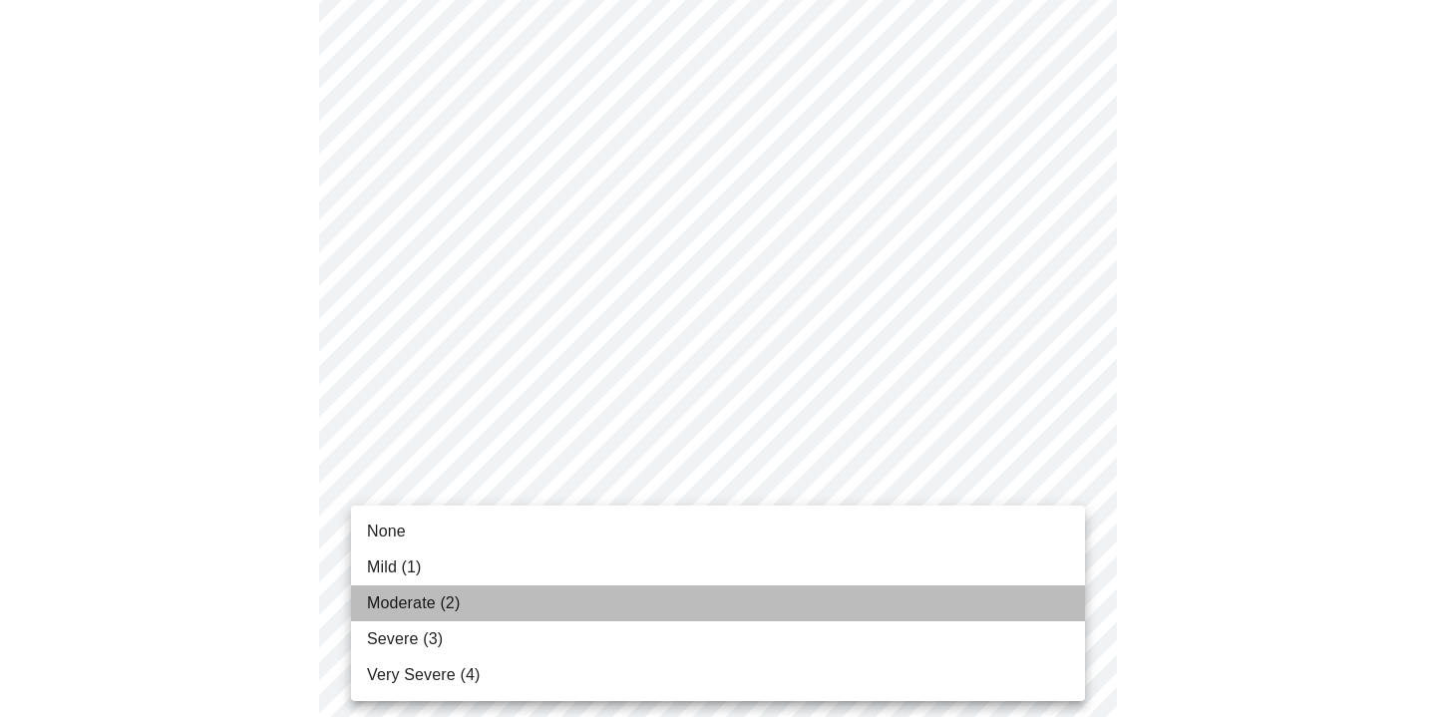
click at [548, 607] on li "Moderate (2)" at bounding box center [718, 603] width 734 height 36
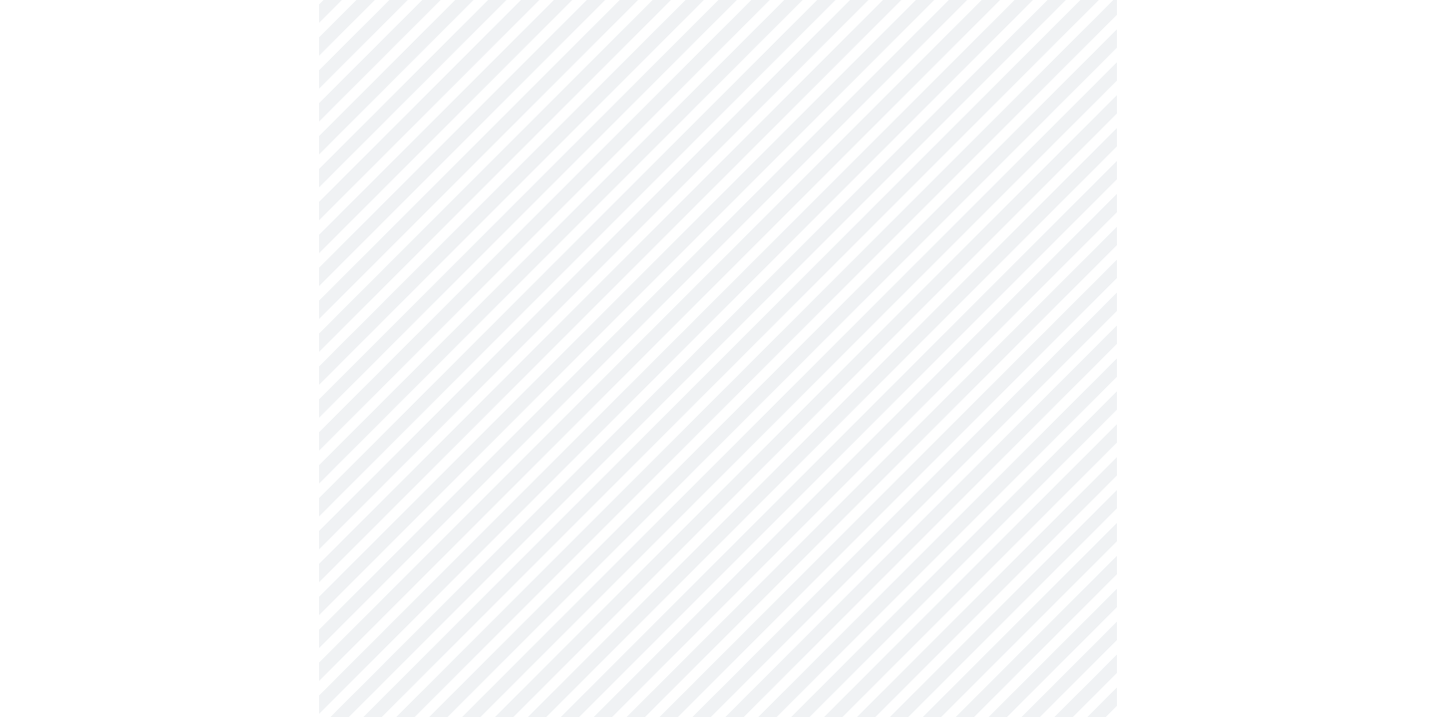
click at [1249, 535] on div at bounding box center [718, 643] width 1420 height 2347
click at [863, 444] on body "MyMenopauseRx Appointments Messaging Labs Uploads Medications Community Refer a…" at bounding box center [718, 378] width 1420 height 2486
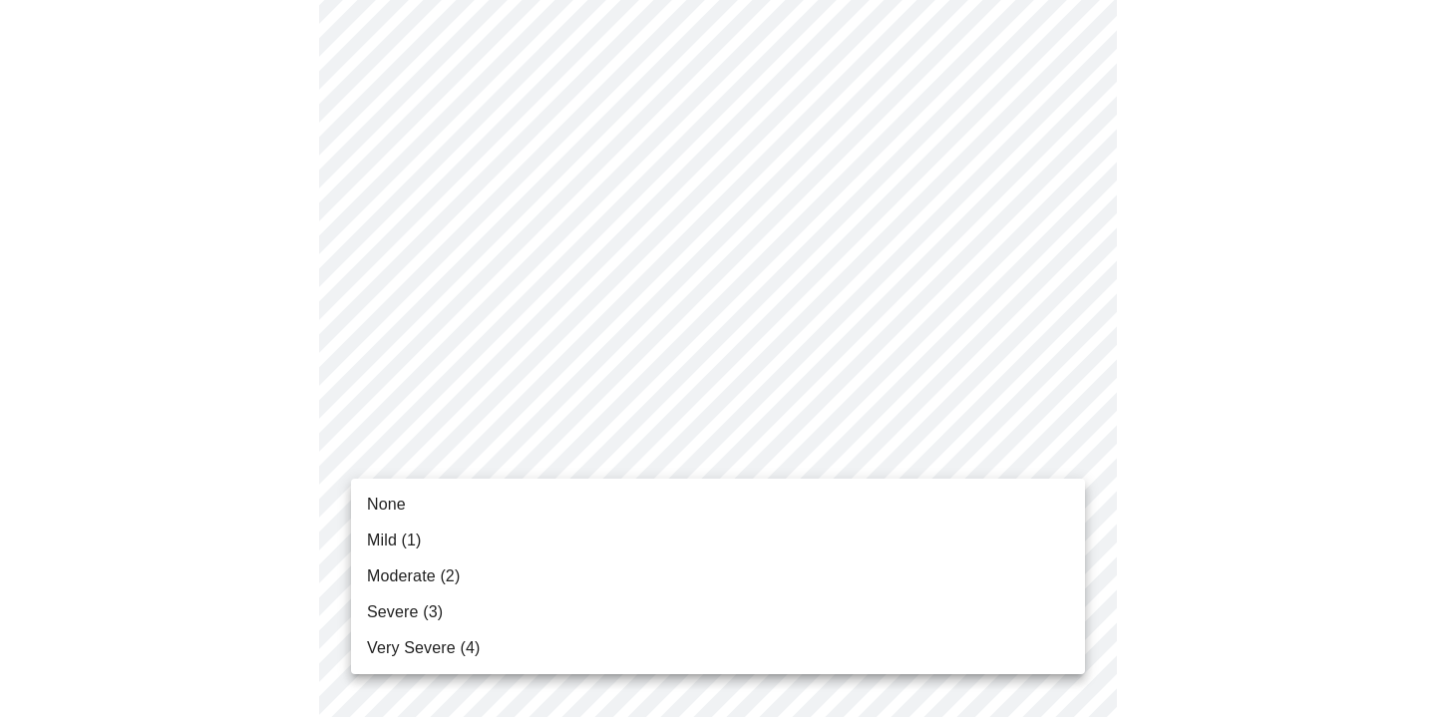
click at [570, 575] on li "Moderate (2)" at bounding box center [718, 577] width 734 height 36
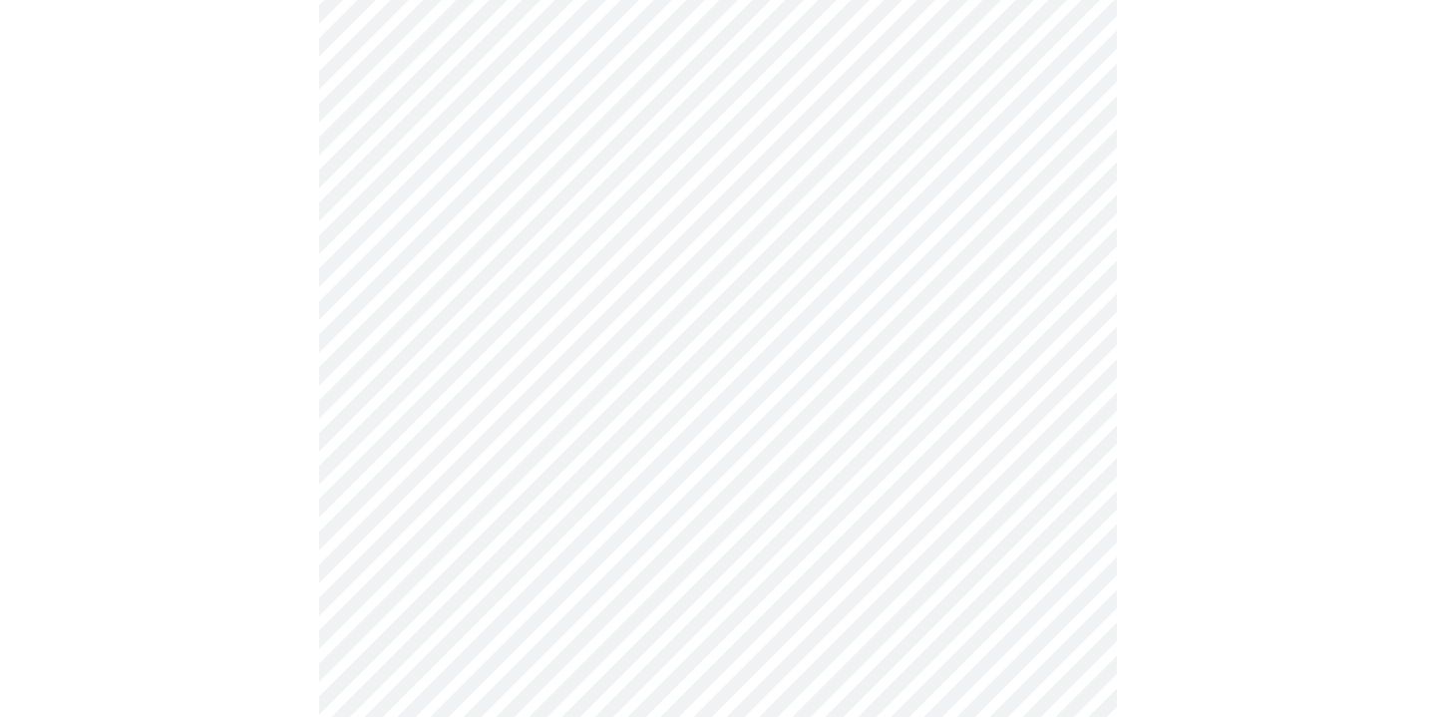
click at [1263, 548] on div at bounding box center [718, 433] width 1420 height 2319
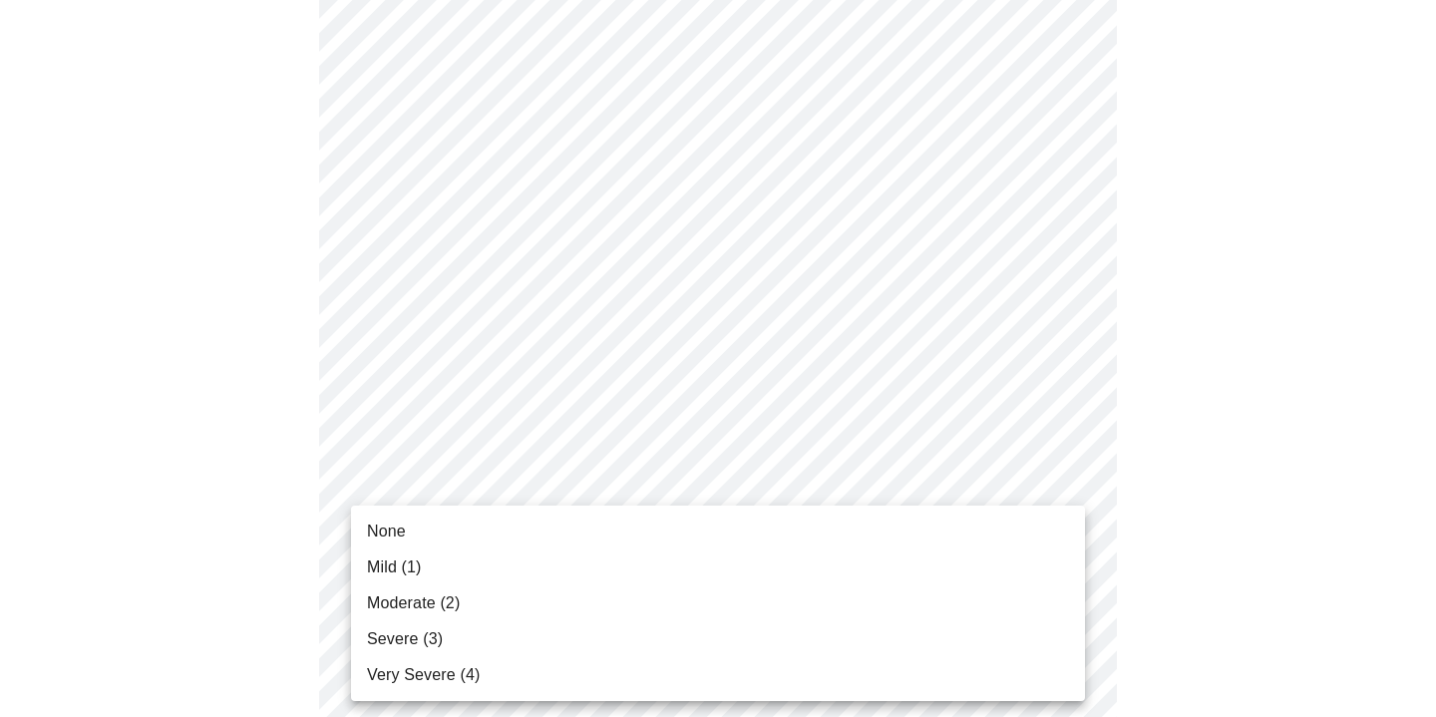
click at [711, 547] on body "MyMenopauseRx Appointments Messaging Labs Uploads Medications Community Refer a…" at bounding box center [718, 293] width 1420 height 2458
click at [502, 626] on li "Severe (3)" at bounding box center [718, 639] width 734 height 36
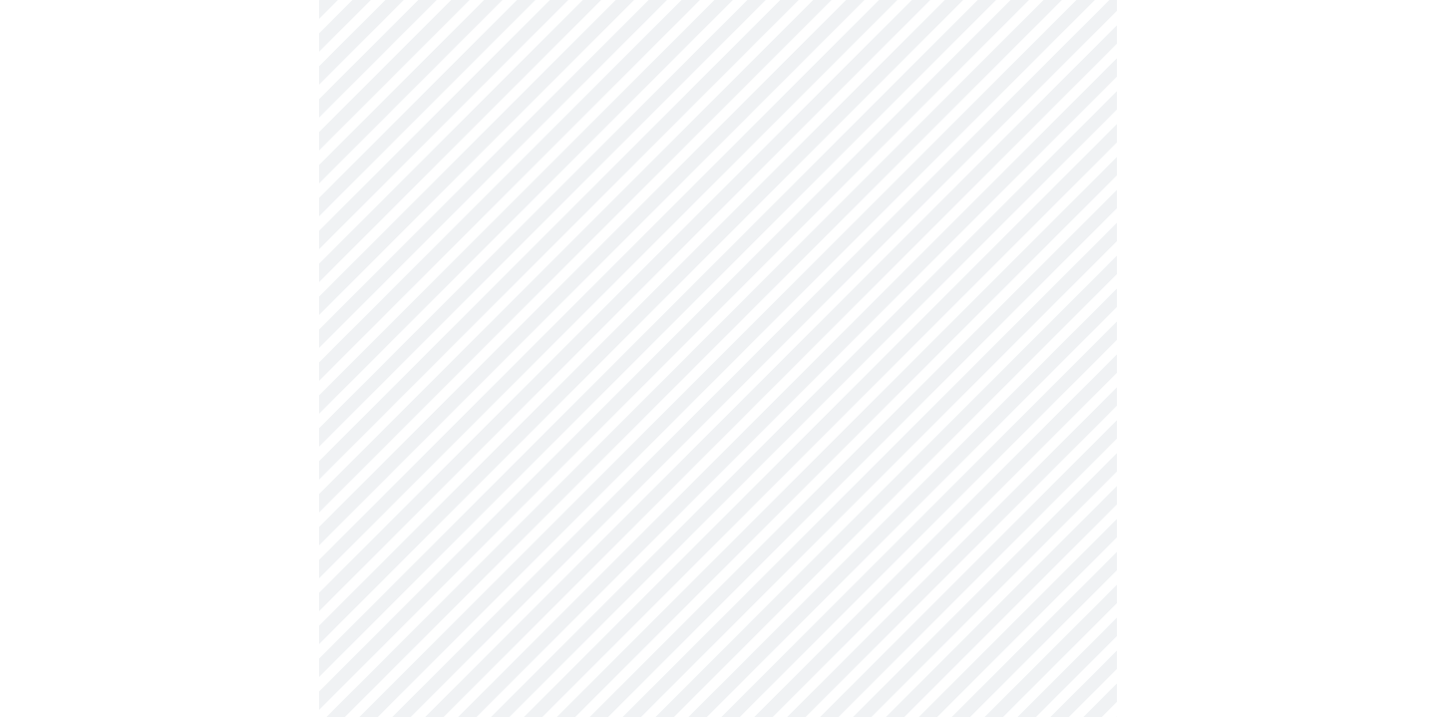
click at [873, 388] on body "MyMenopauseRx Appointments Messaging Labs Uploads Medications Community Refer a…" at bounding box center [718, 279] width 1420 height 2430
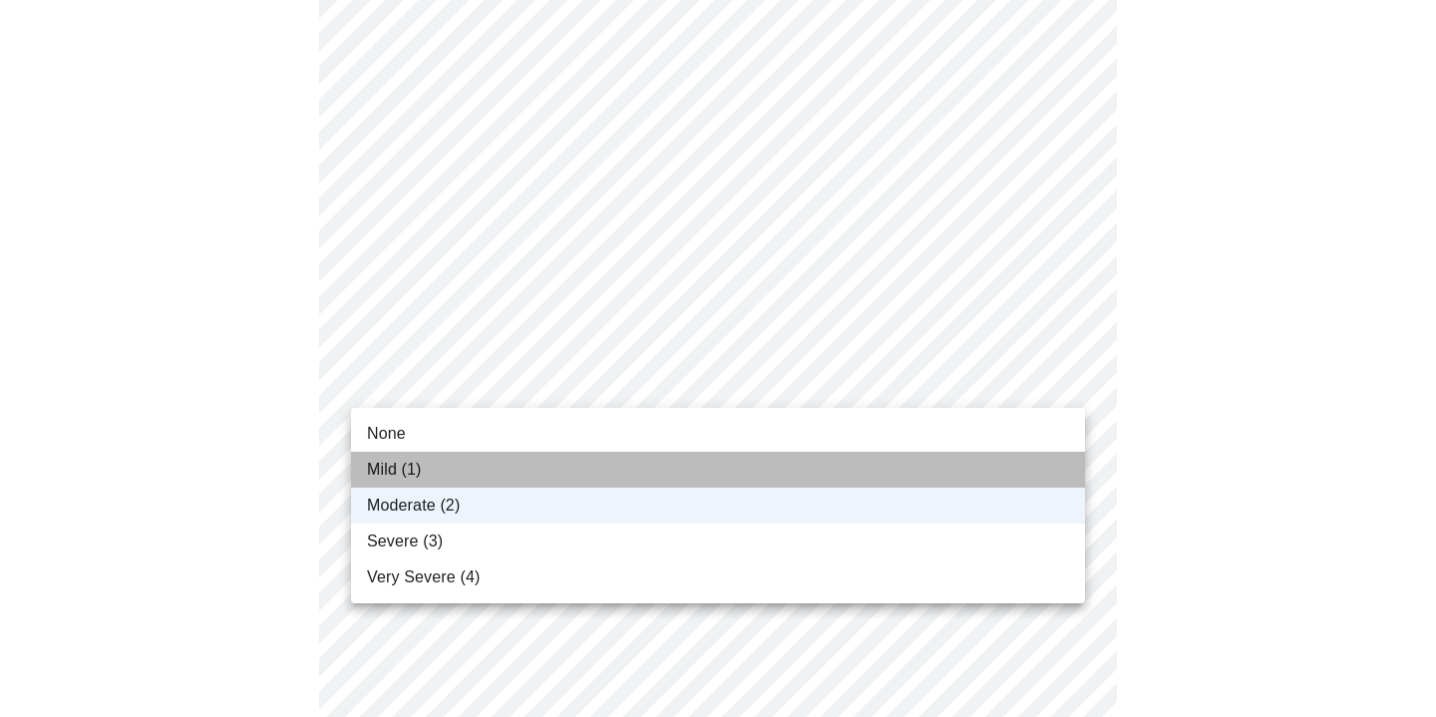
click at [619, 465] on li "Mild (1)" at bounding box center [718, 470] width 734 height 36
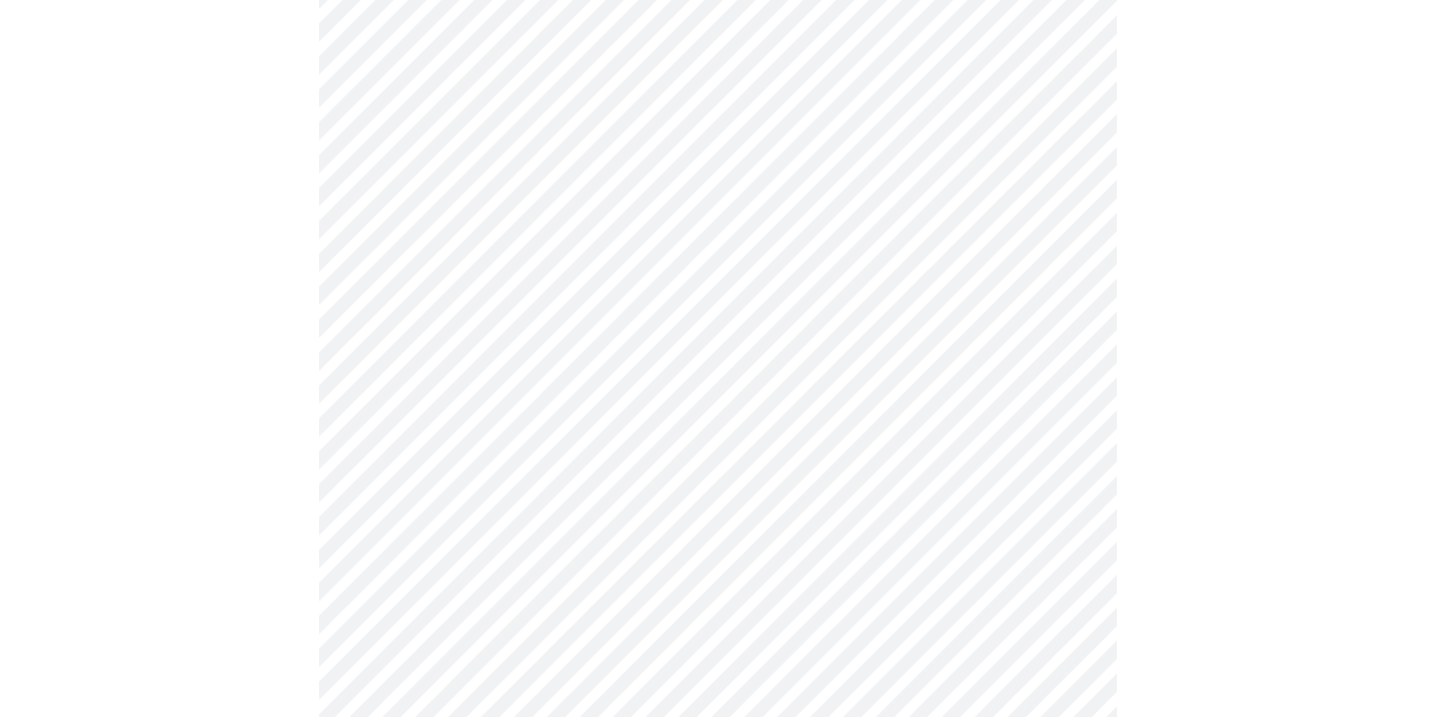
scroll to position [1074, 0]
click at [662, 560] on body "MyMenopauseRx Appointments Messaging Labs Uploads Medications Community Refer a…" at bounding box center [718, 149] width 1420 height 2430
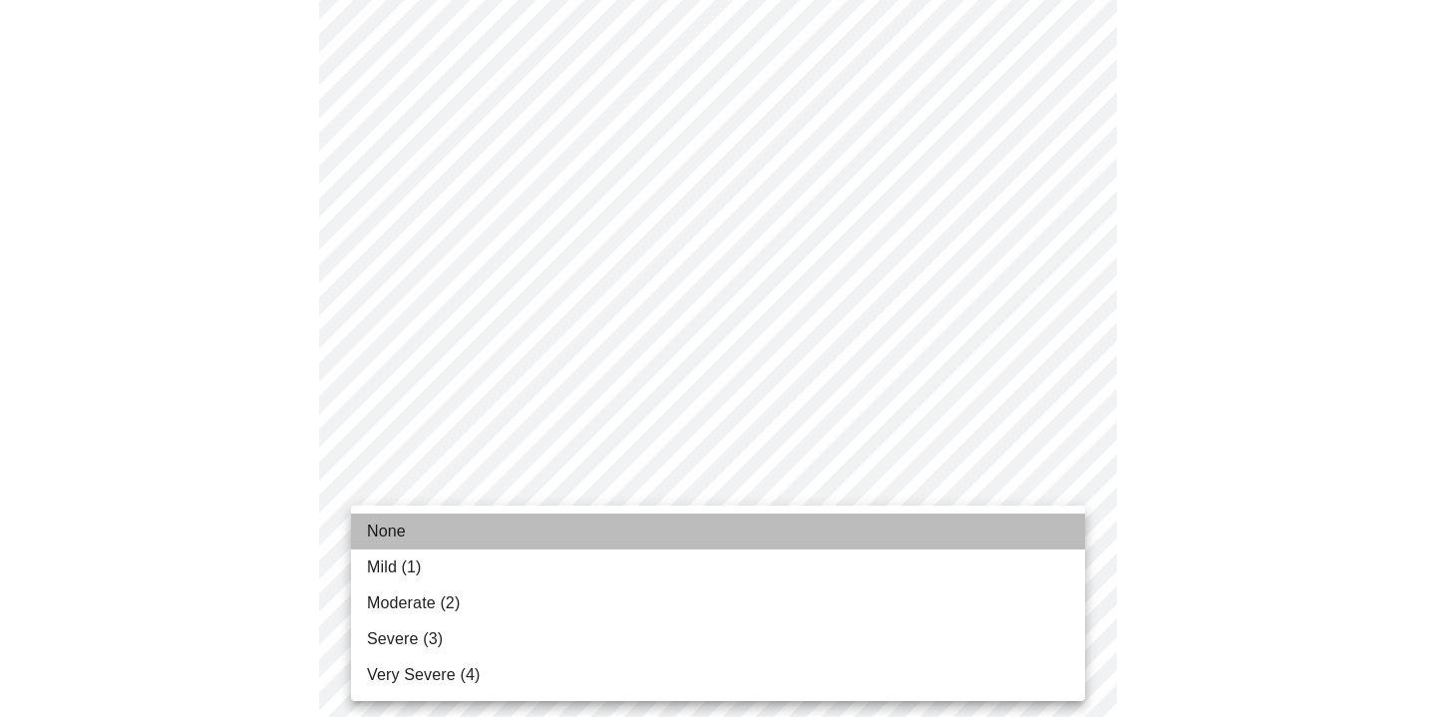
click at [479, 525] on li "None" at bounding box center [718, 532] width 734 height 36
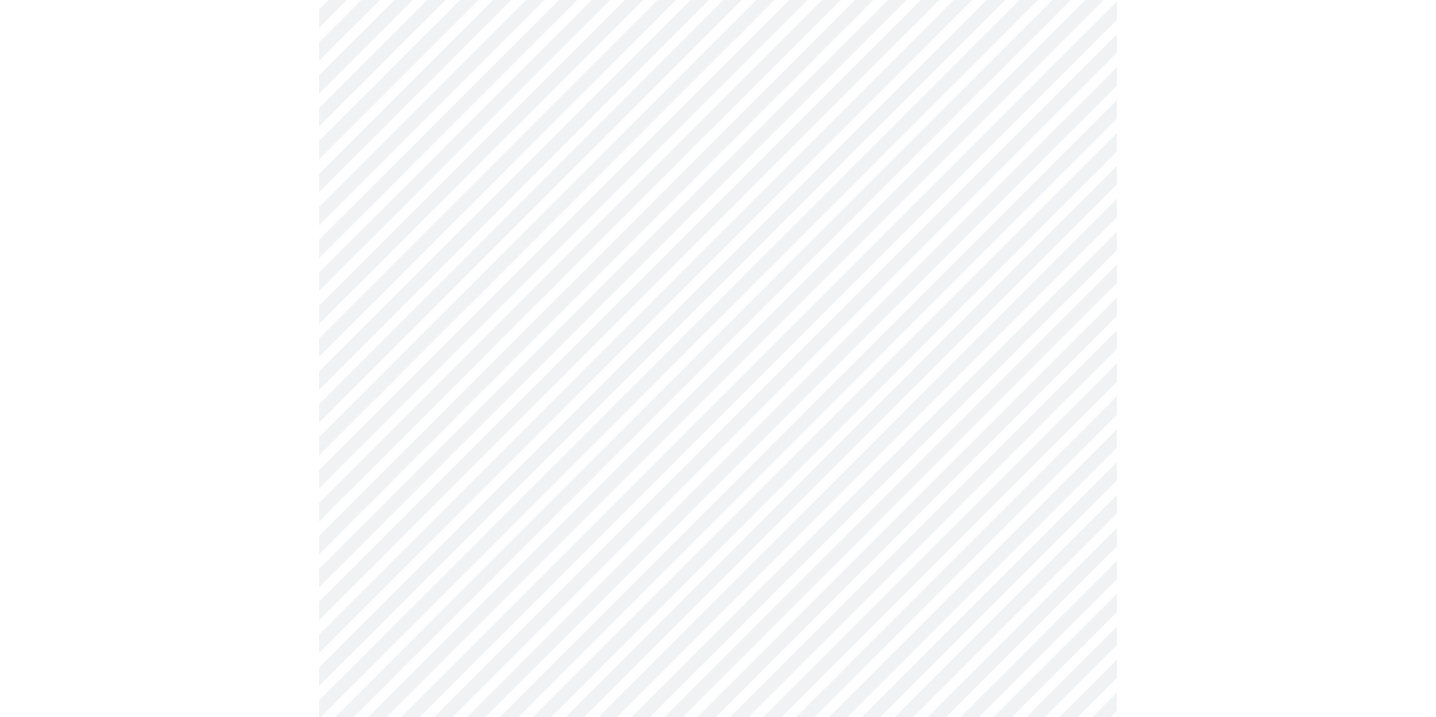
scroll to position [1302, 0]
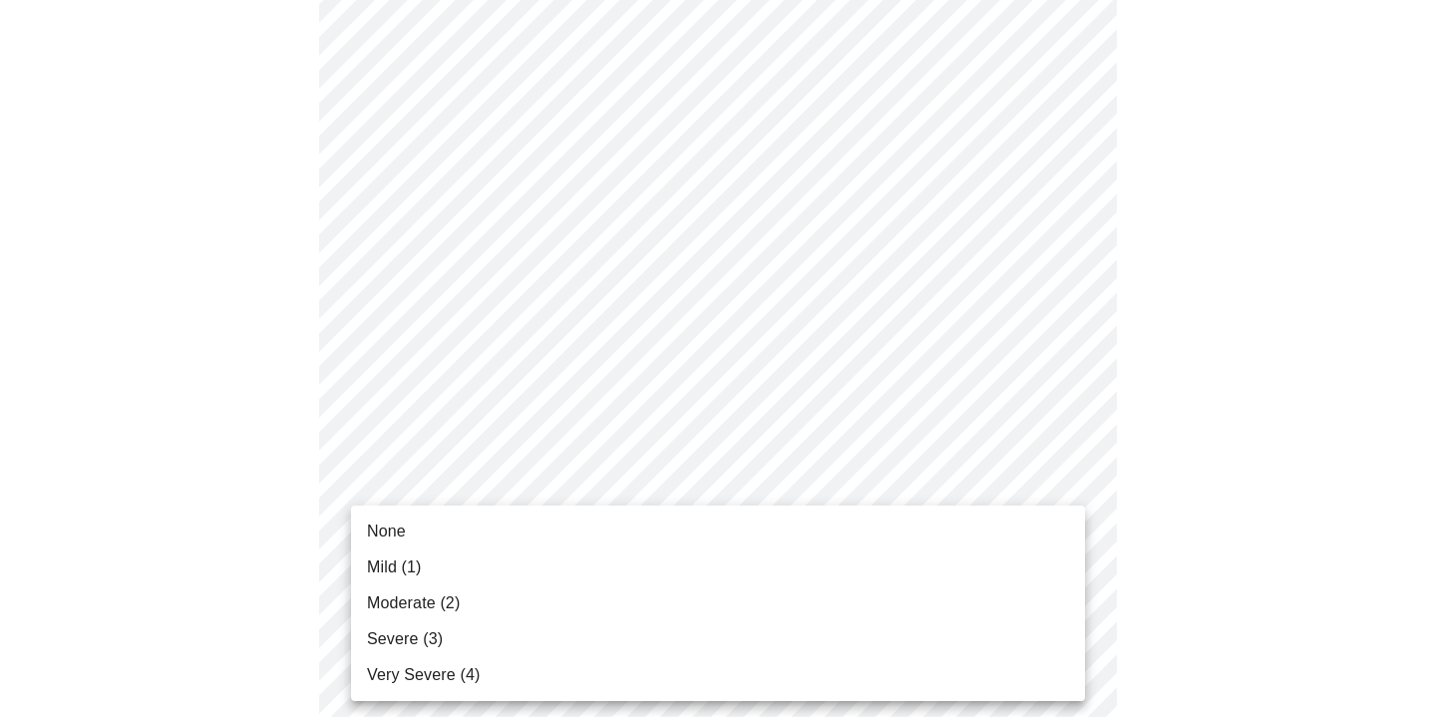
click at [406, 637] on span "Severe (3)" at bounding box center [405, 639] width 76 height 24
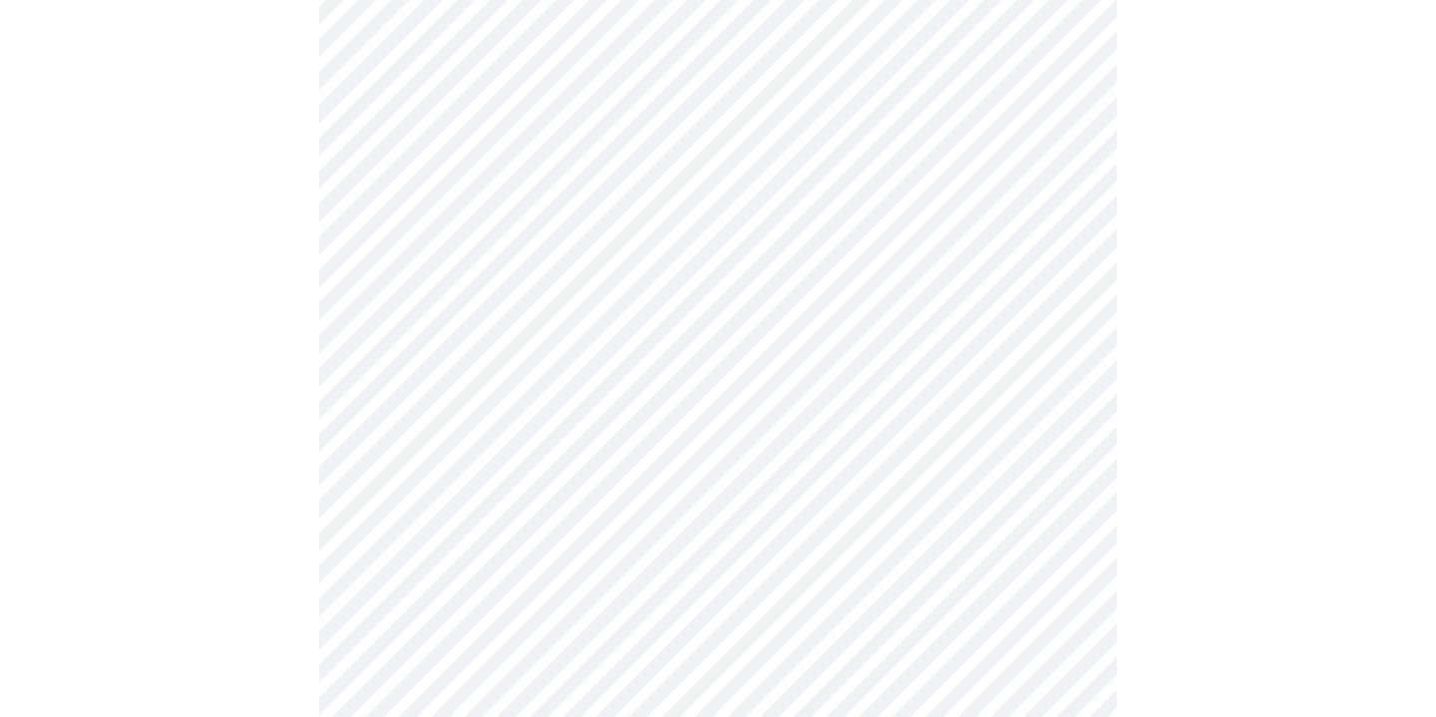
scroll to position [1465, 0]
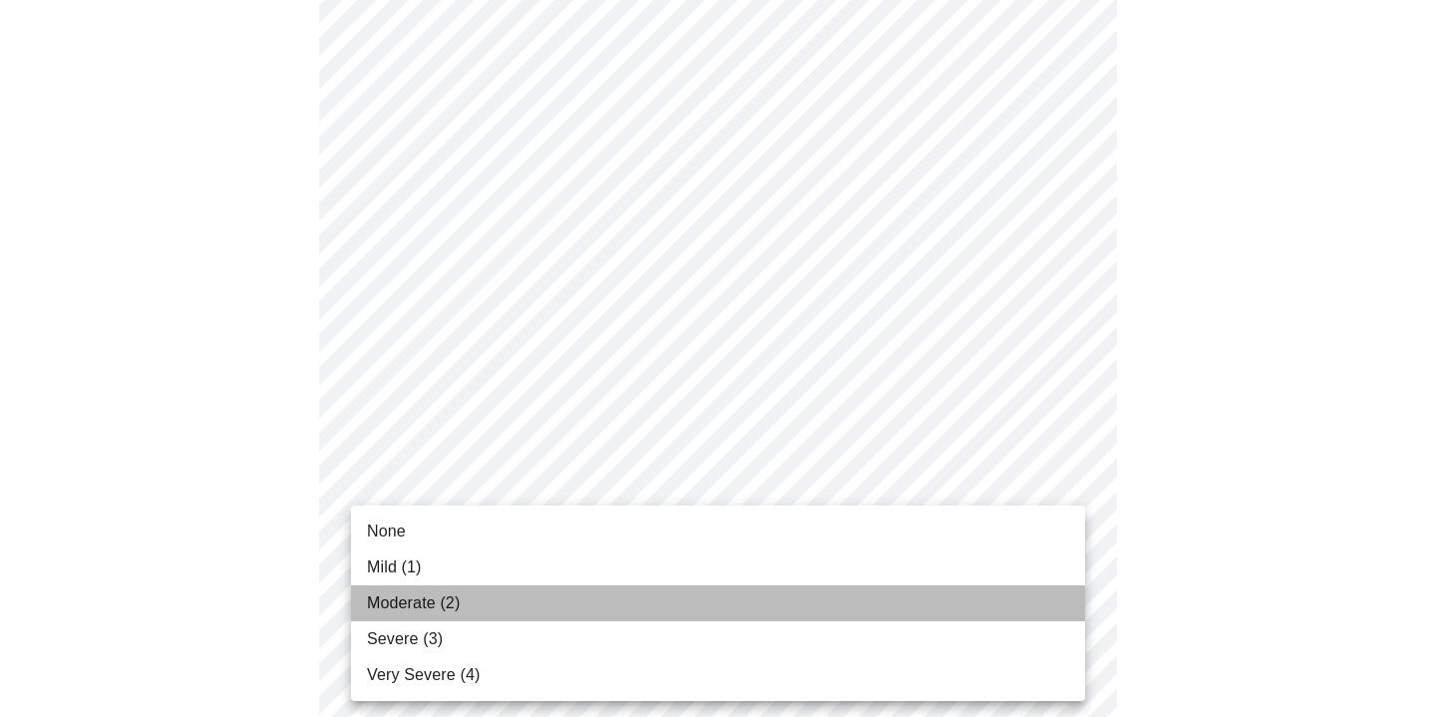
click at [550, 600] on li "Moderate (2)" at bounding box center [718, 603] width 734 height 36
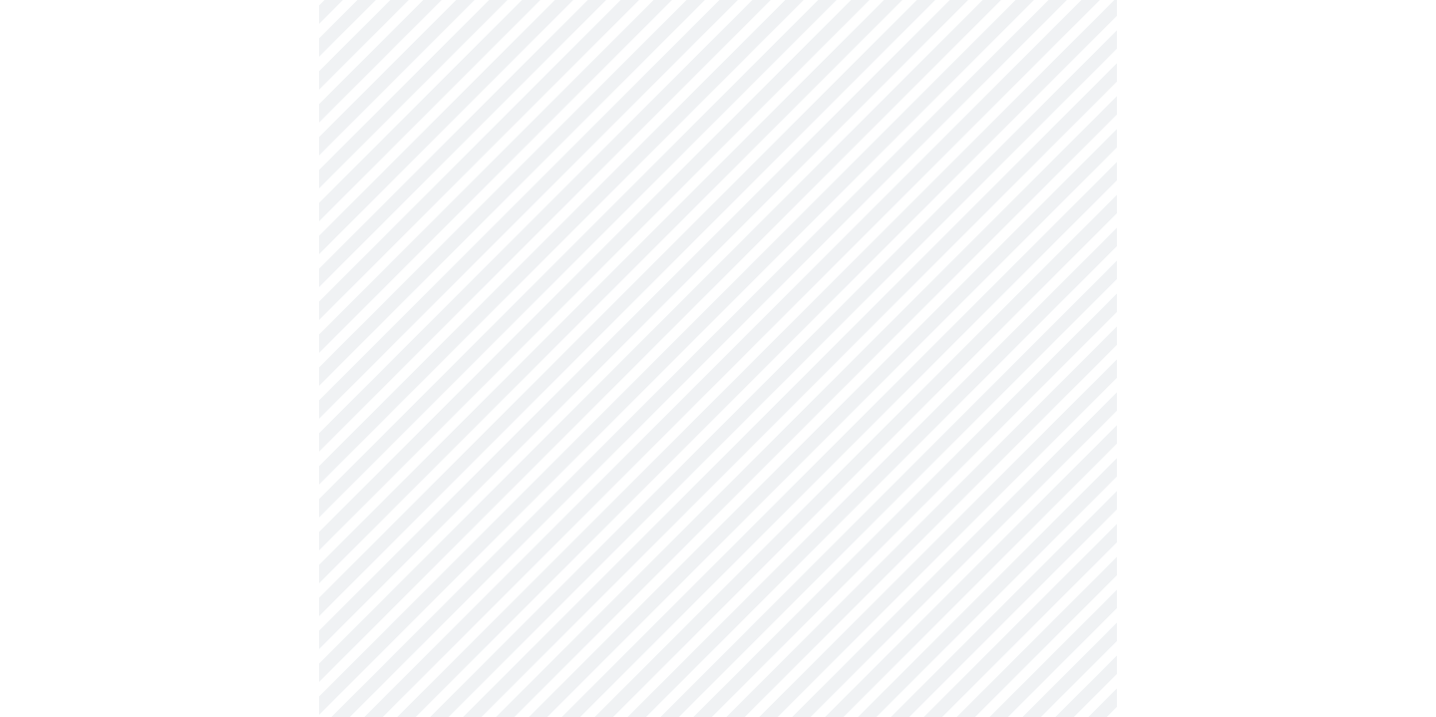
scroll to position [1464, 0]
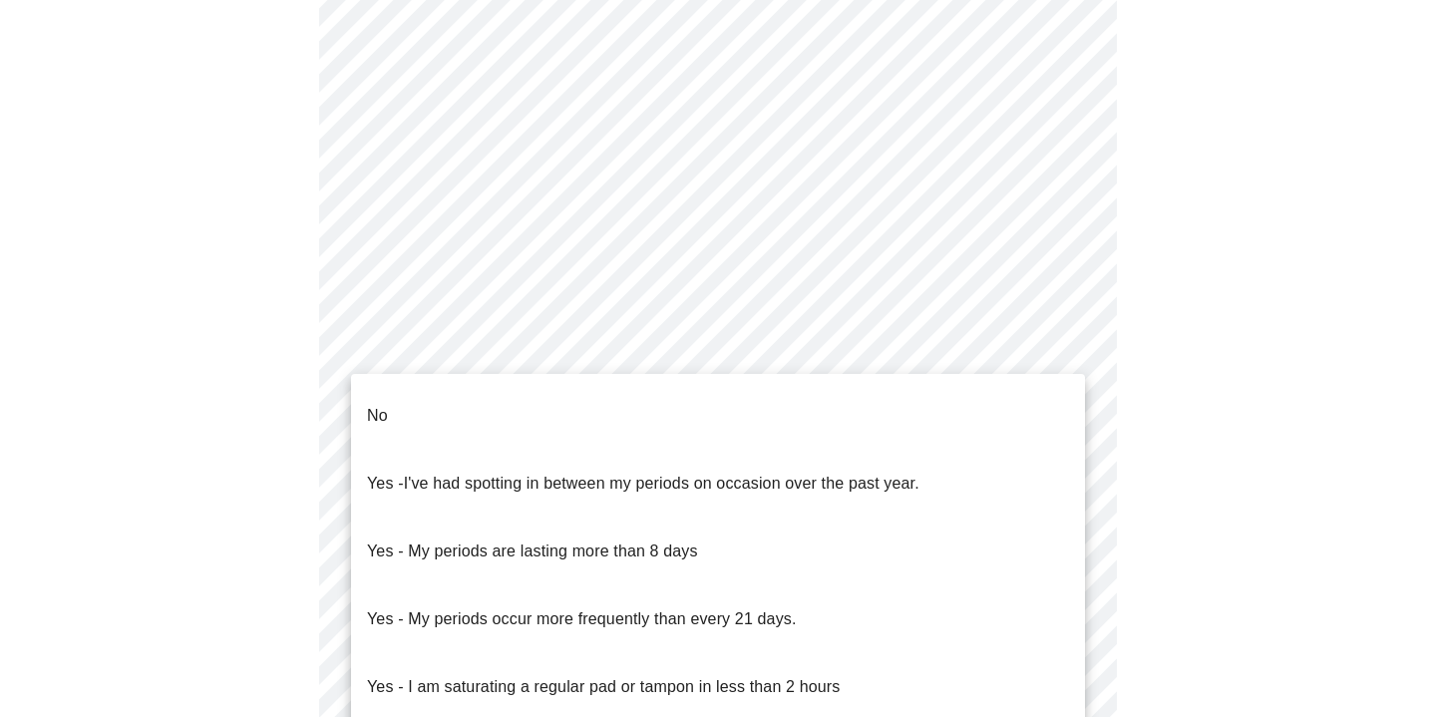
click at [635, 482] on body "MyMenopauseRx Appointments Messaging Labs Uploads Medications Community Refer a…" at bounding box center [718, 313] width 1420 height 1888
click at [516, 409] on li "No" at bounding box center [718, 416] width 734 height 68
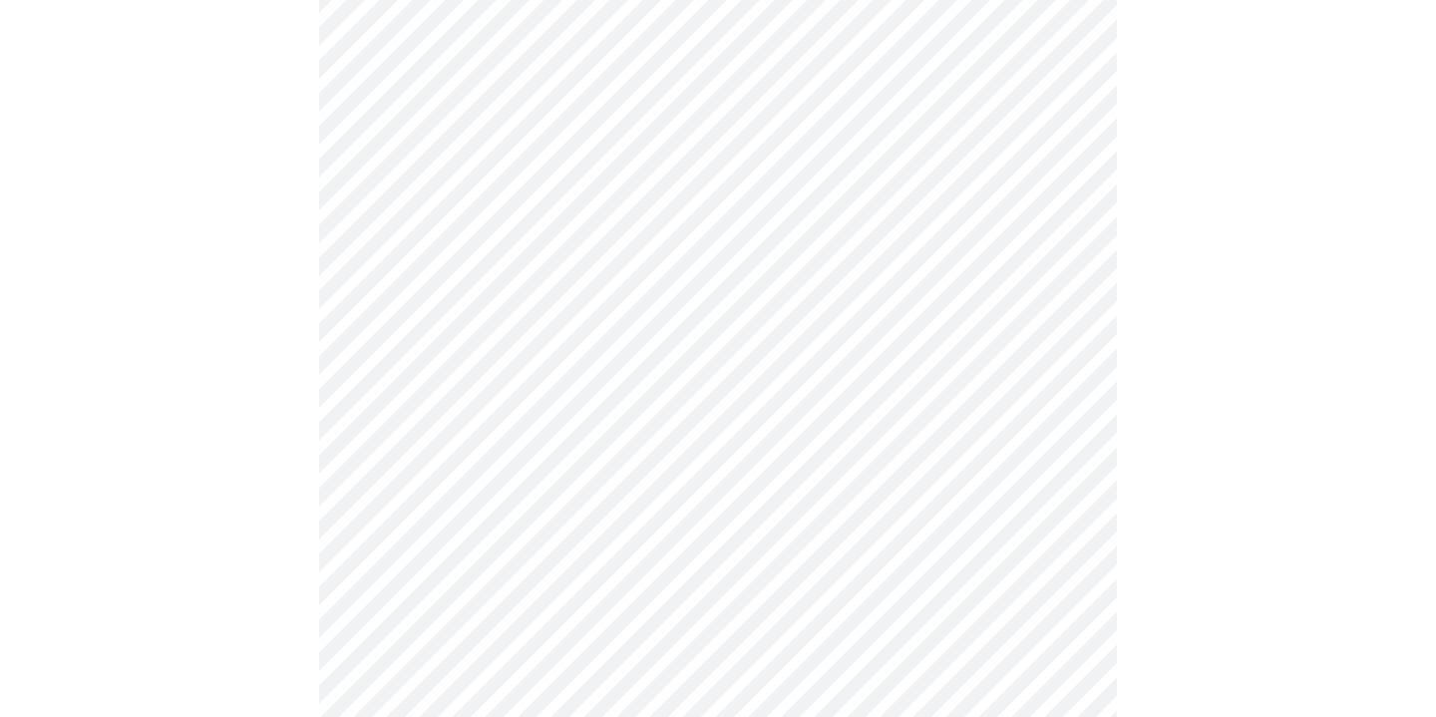
scroll to position [753, 0]
click at [688, 514] on body "MyMenopauseRx Appointments Messaging Labs Uploads Medications Community Refer a…" at bounding box center [718, 193] width 1420 height 1876
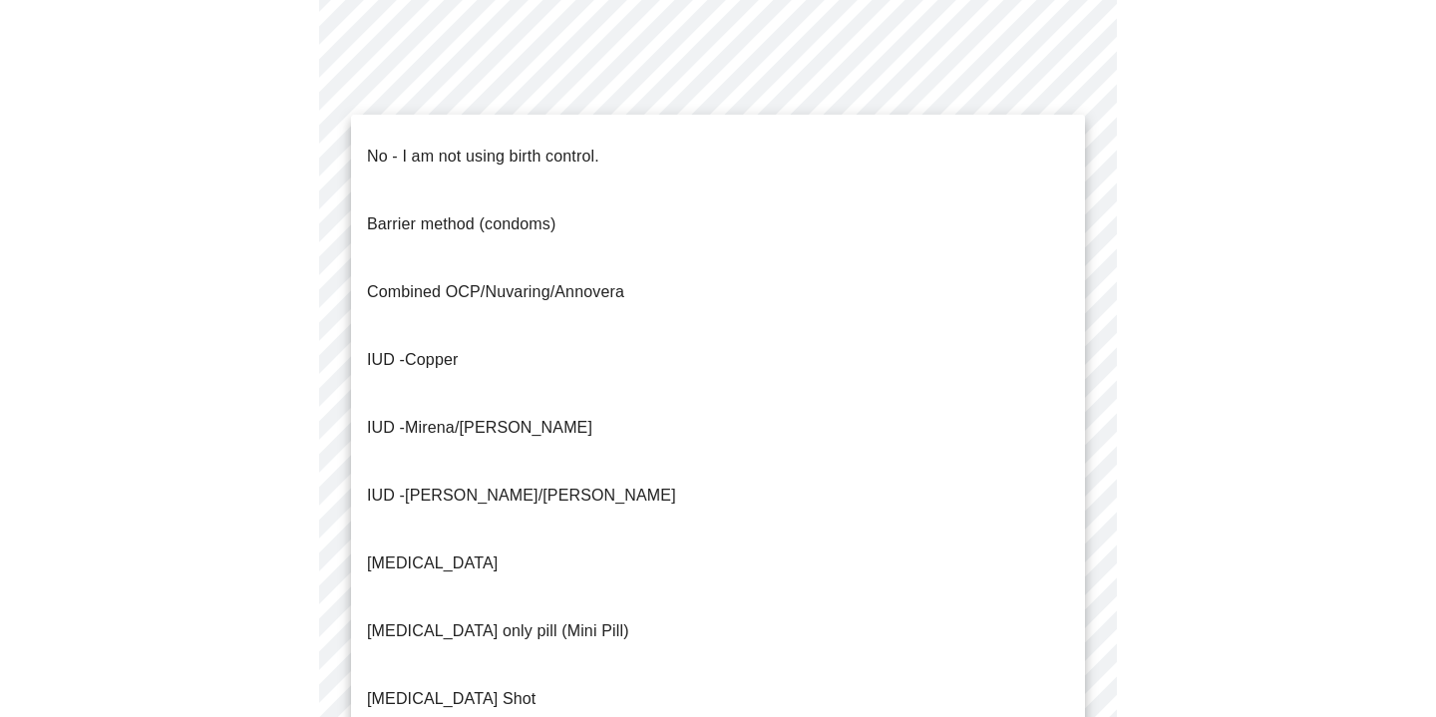
click at [426, 155] on span "No - I am not using birth control." at bounding box center [483, 157] width 232 height 56
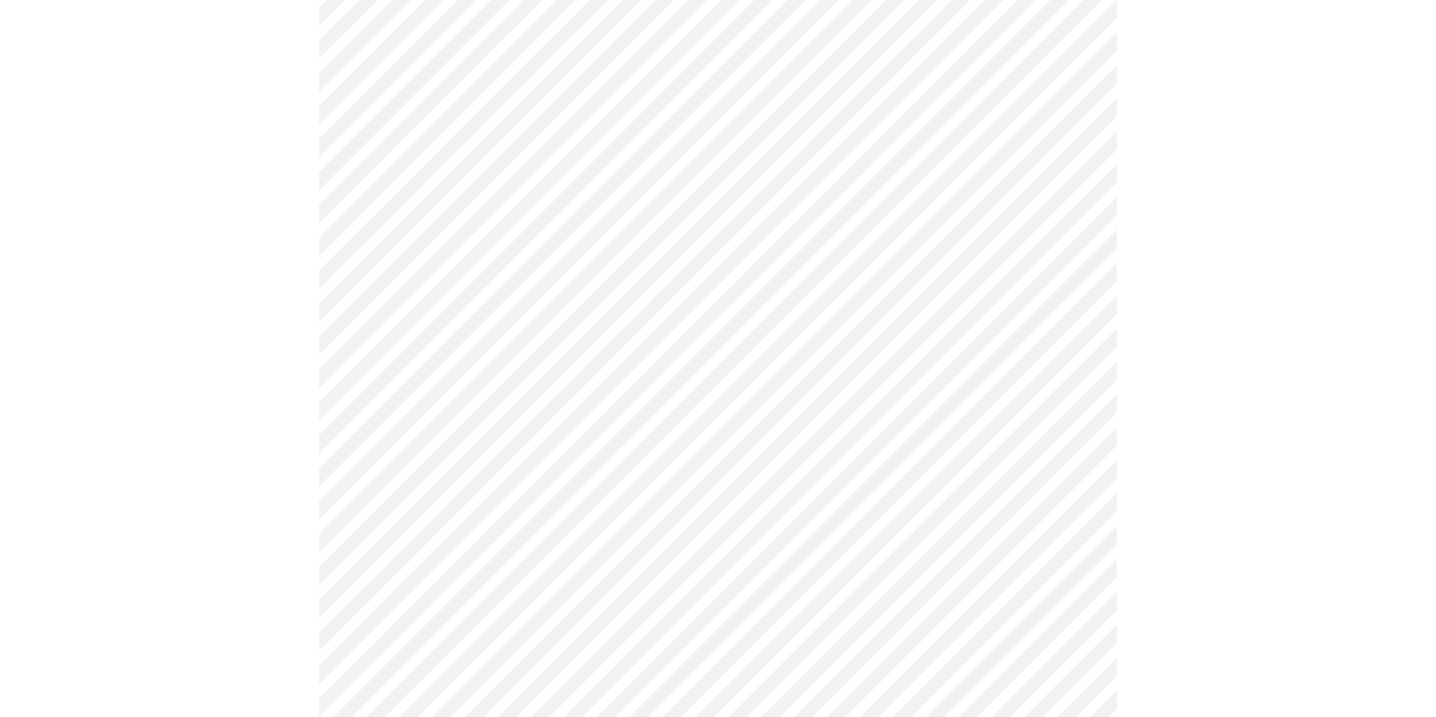
scroll to position [912, 0]
click at [745, 493] on body "MyMenopauseRx Appointments Messaging Labs Uploads Medications Community Refer a…" at bounding box center [718, 28] width 1420 height 1864
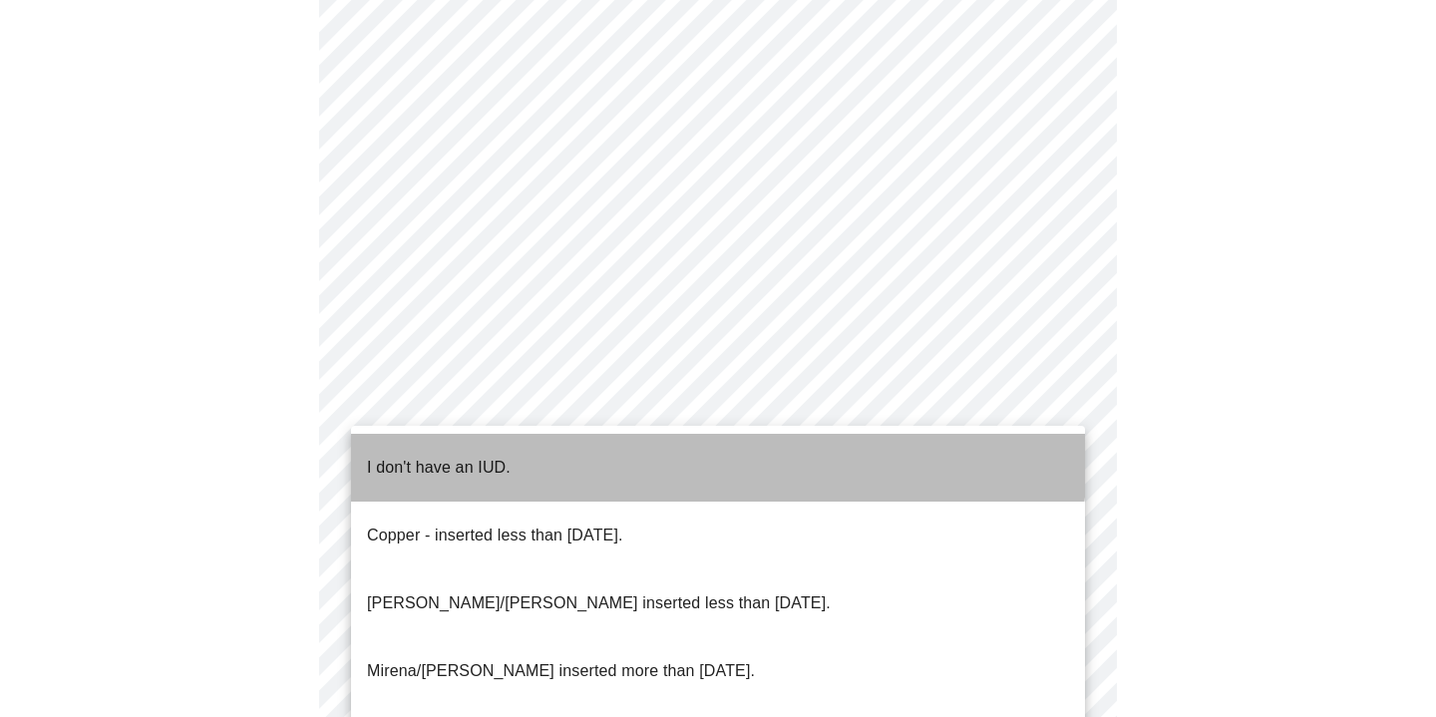
click at [598, 443] on li "I don't have an IUD." at bounding box center [718, 468] width 734 height 68
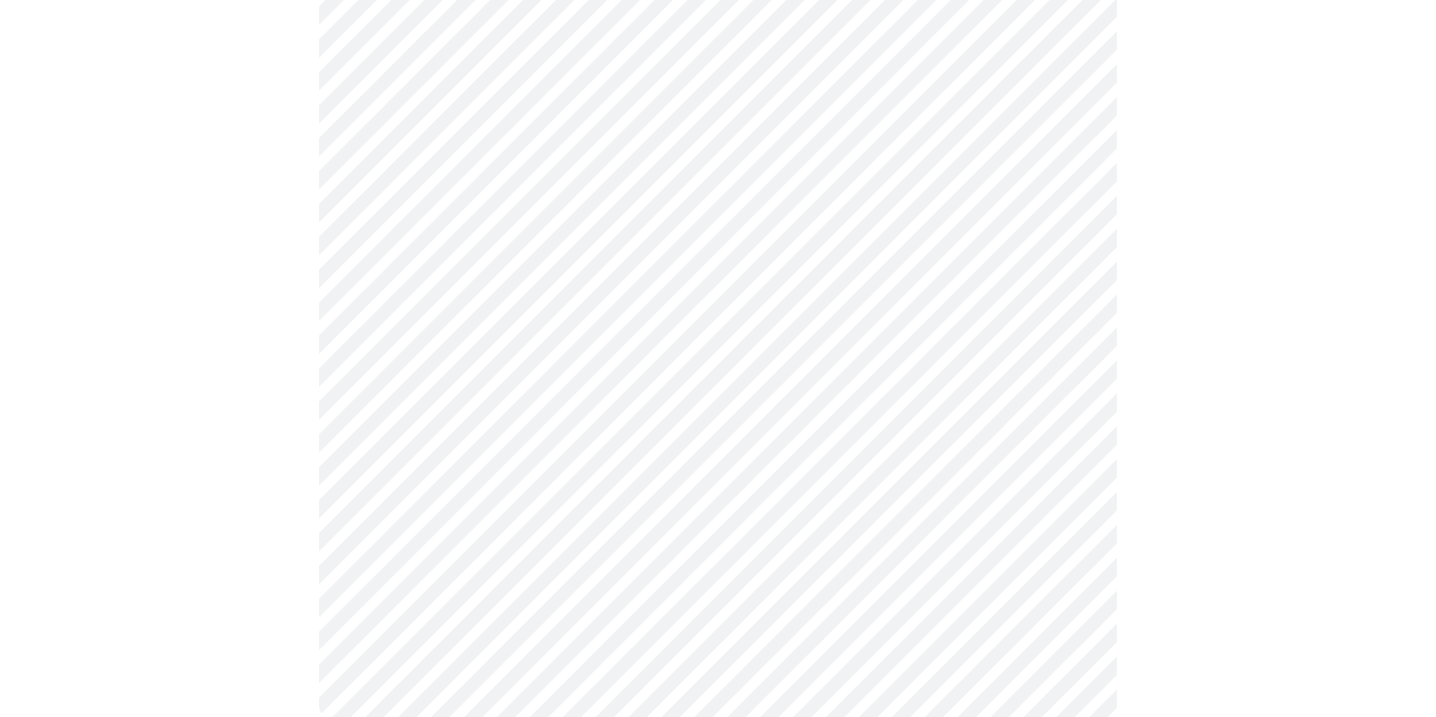
scroll to position [1107, 0]
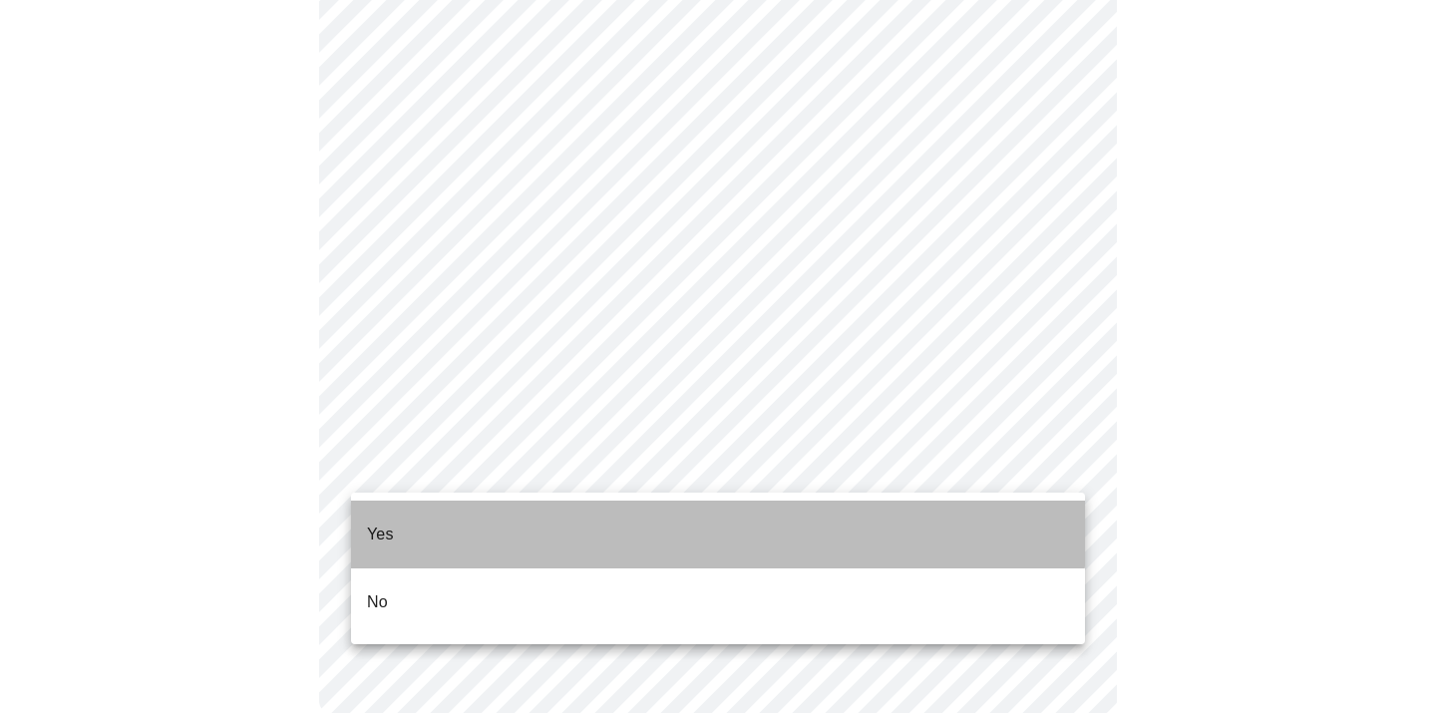
click at [554, 510] on li "Yes" at bounding box center [718, 535] width 734 height 68
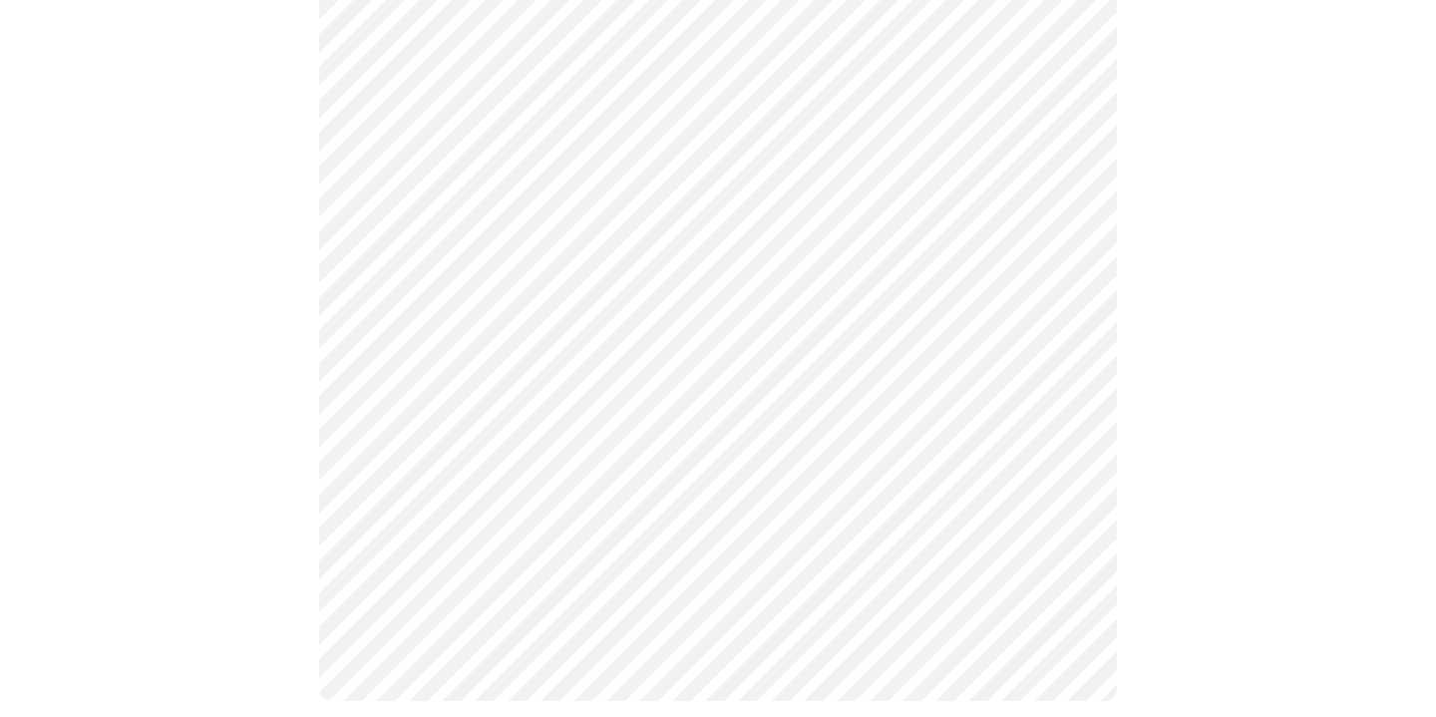
scroll to position [0, 0]
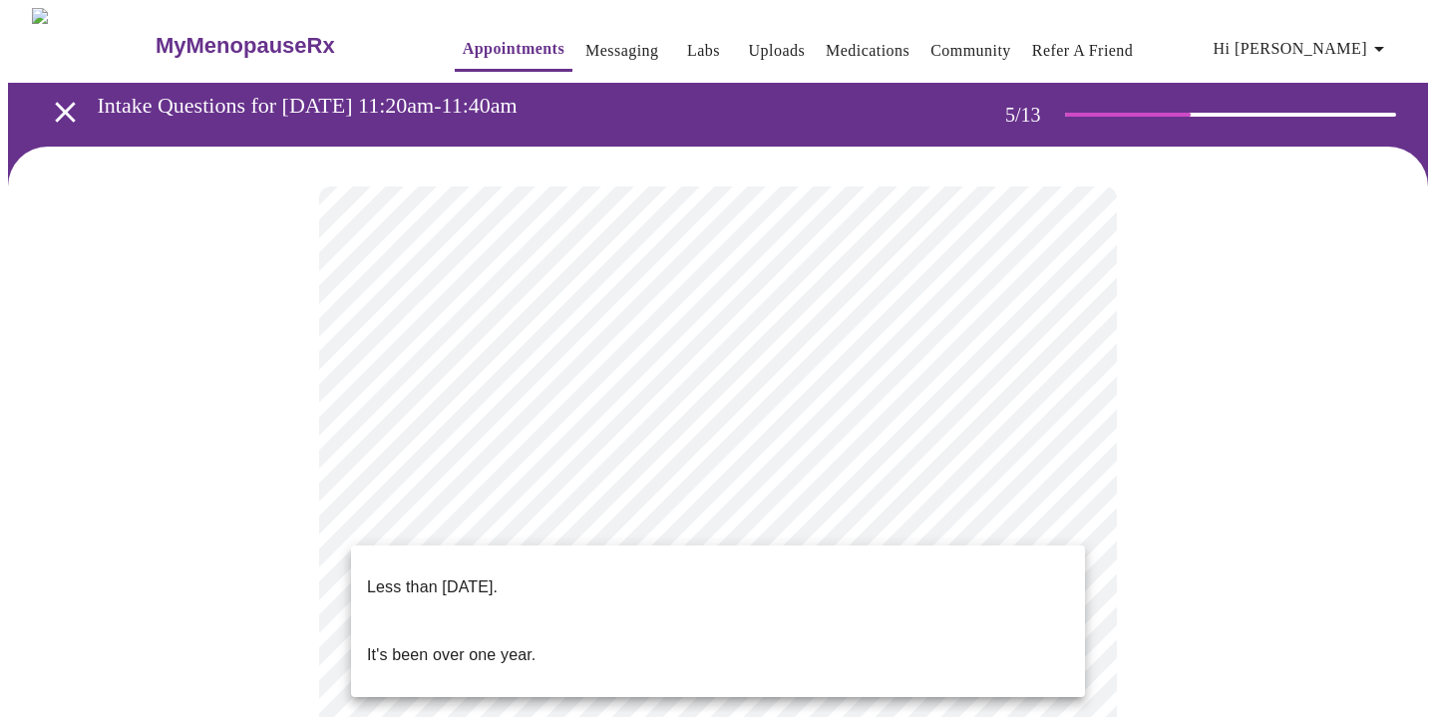
click at [806, 510] on body "MyMenopauseRx Appointments Messaging Labs Uploads Medications Community Refer a…" at bounding box center [718, 723] width 1420 height 1430
click at [498, 576] on p "Less than [DATE]." at bounding box center [432, 588] width 131 height 24
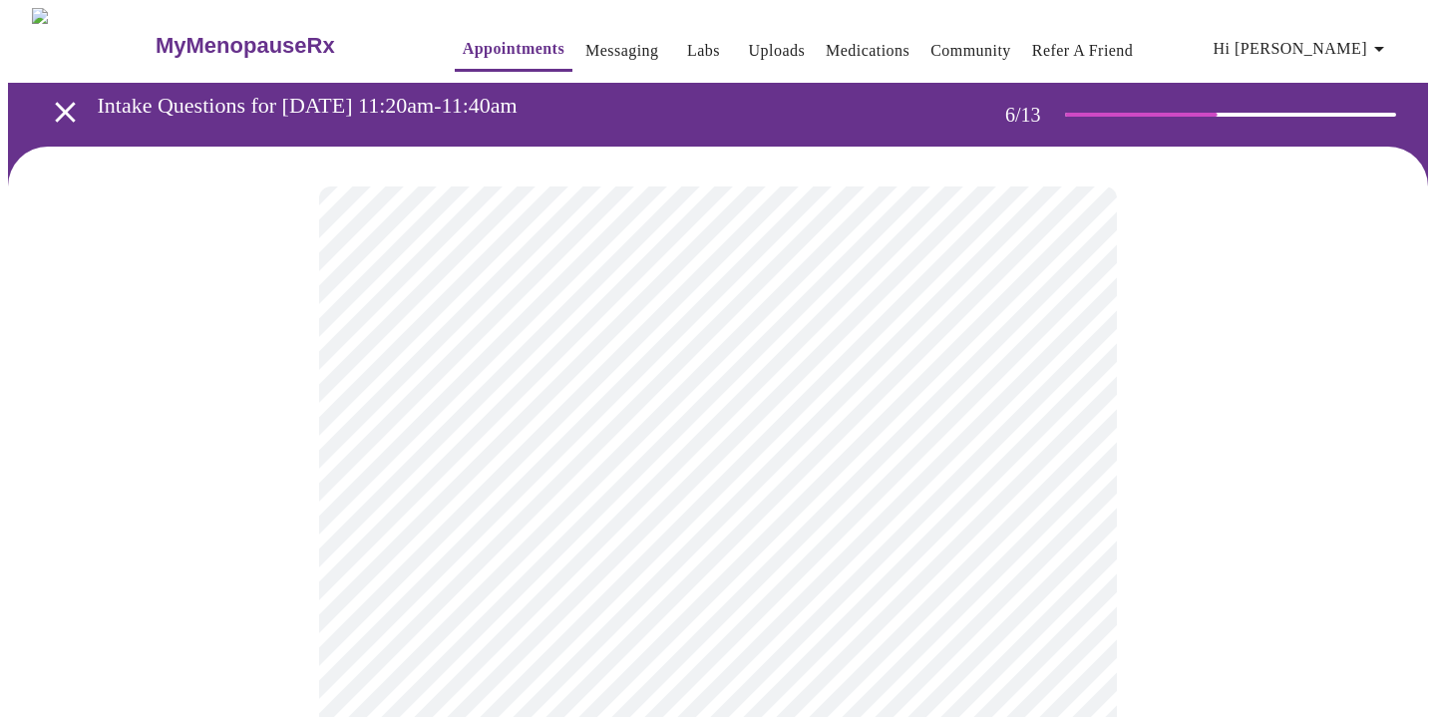
click at [561, 570] on body "MyMenopauseRx Appointments Messaging Labs Uploads Medications Community Refer a…" at bounding box center [718, 540] width 1420 height 1065
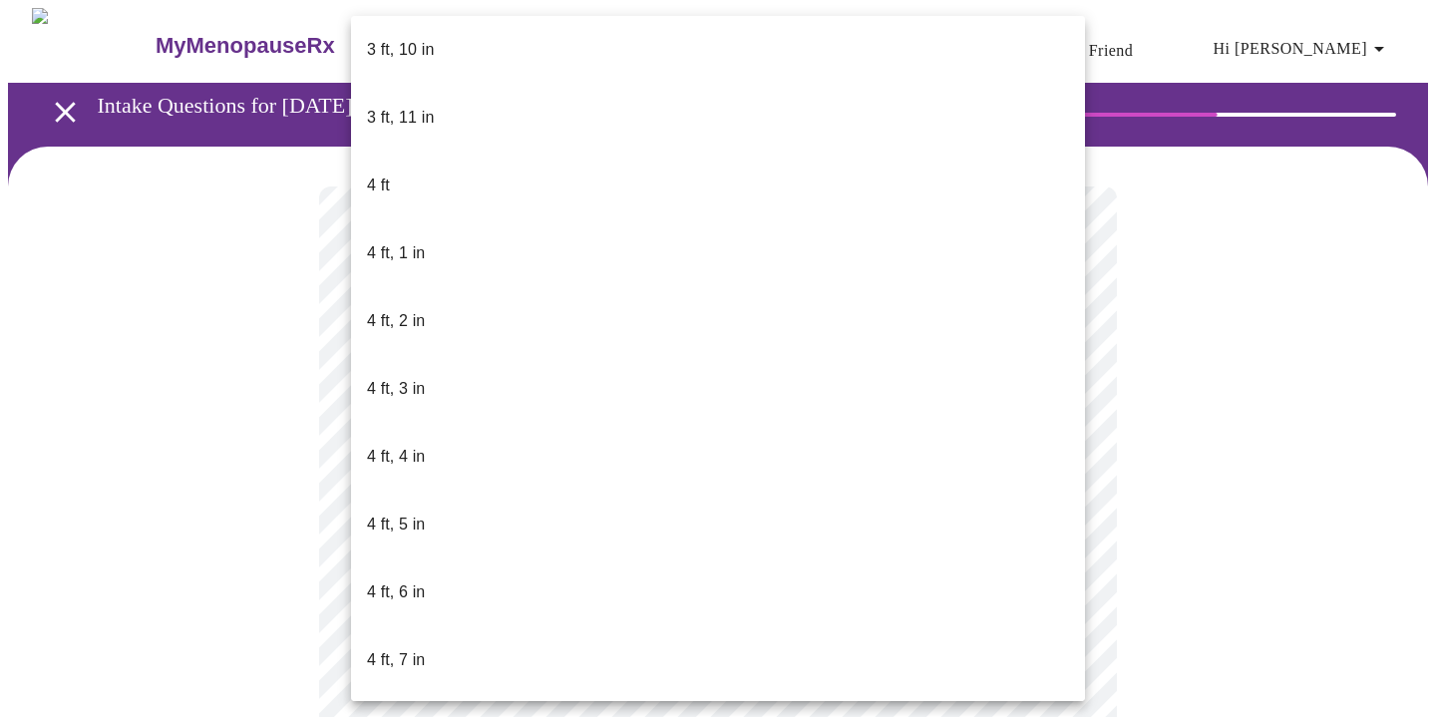
scroll to position [928, 0]
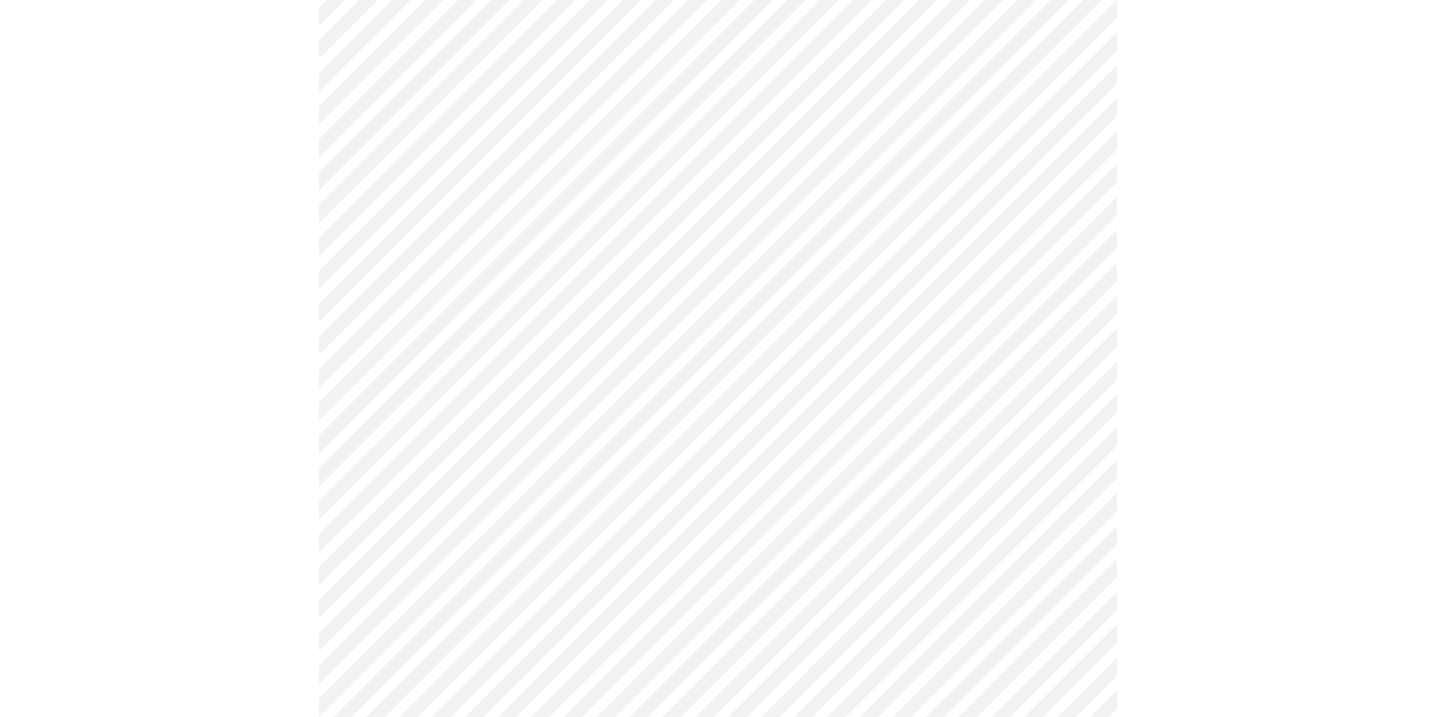
scroll to position [4957, 0]
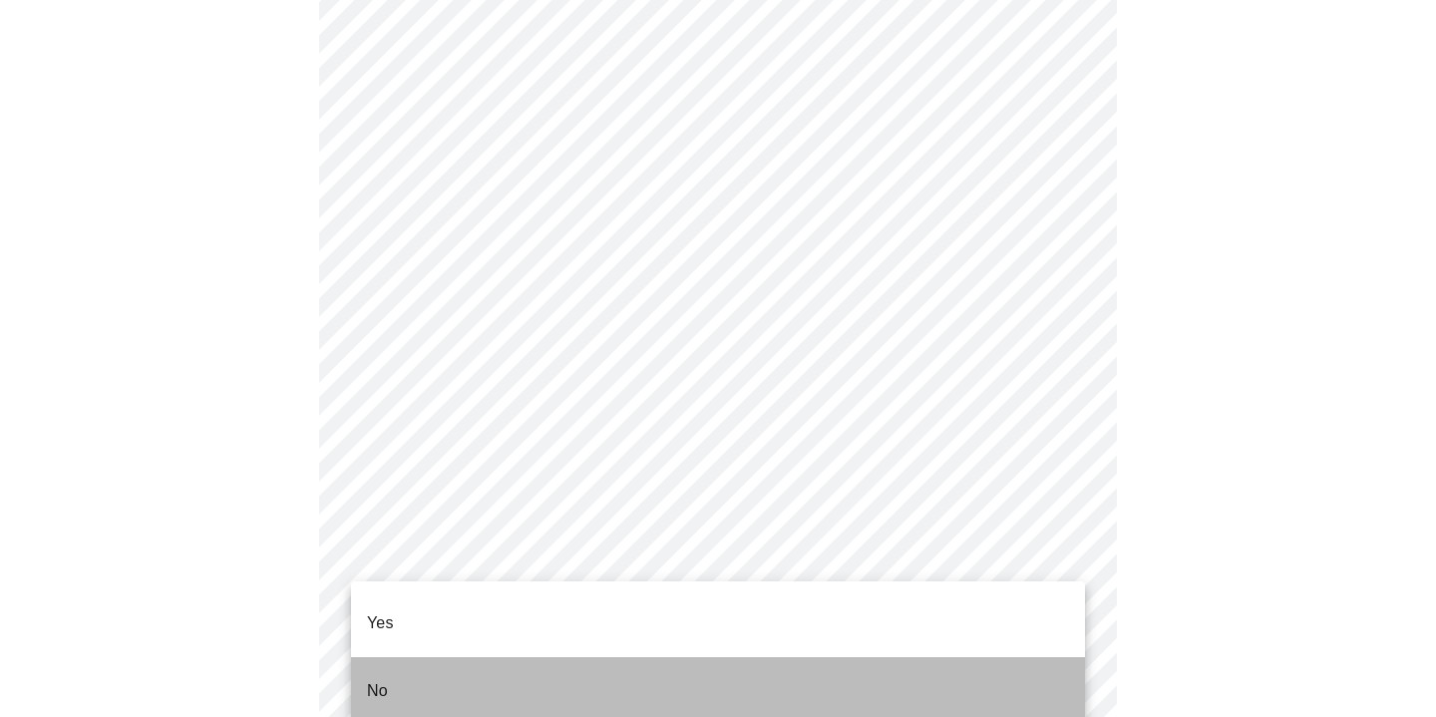
click at [439, 657] on li "No" at bounding box center [718, 691] width 734 height 68
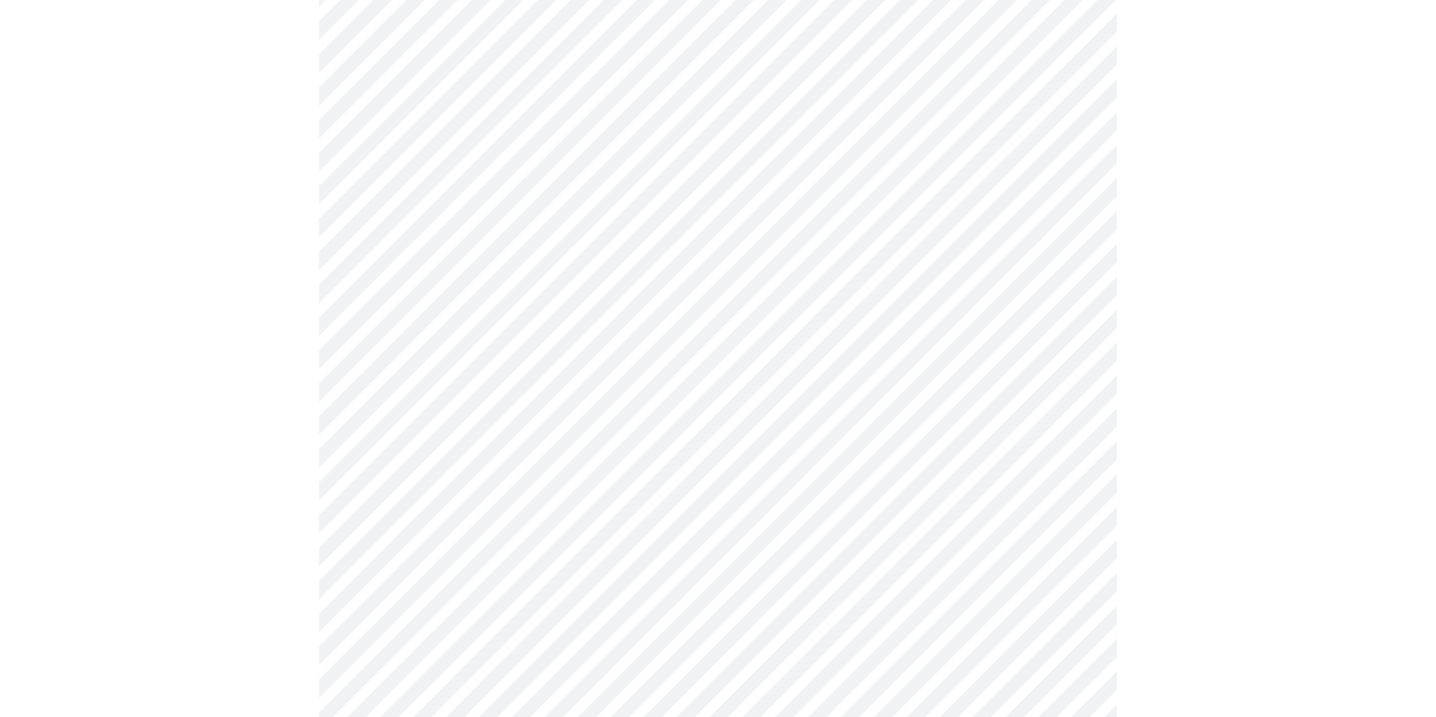
scroll to position [1119, 0]
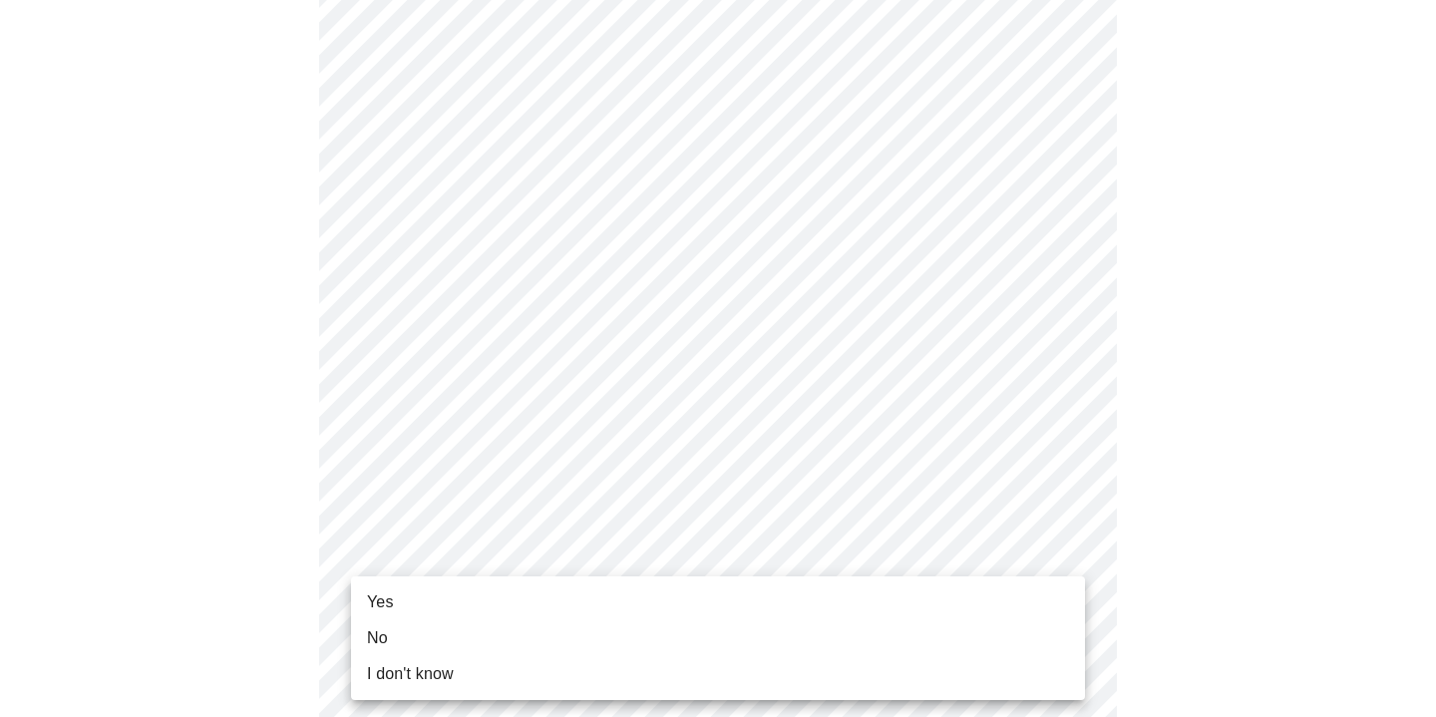
click at [411, 639] on li "No" at bounding box center [718, 638] width 734 height 36
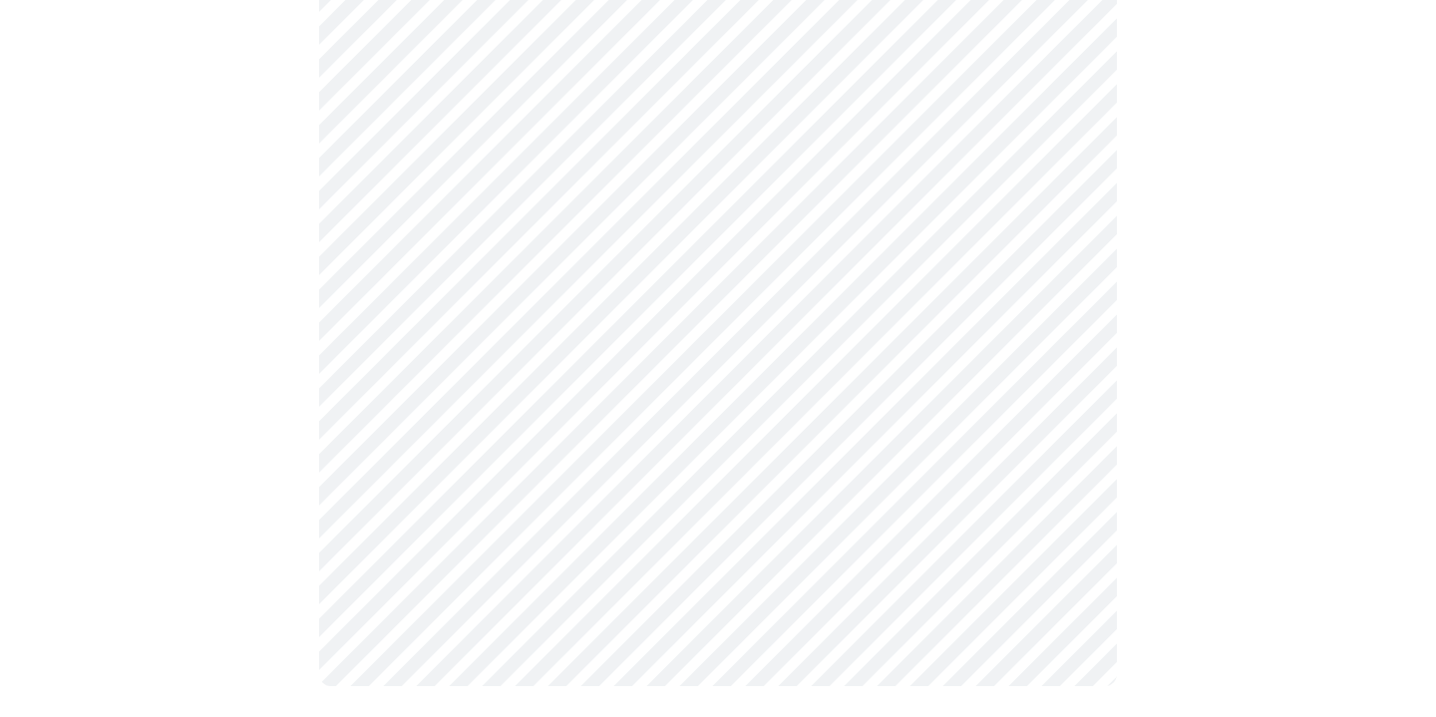
scroll to position [0, 0]
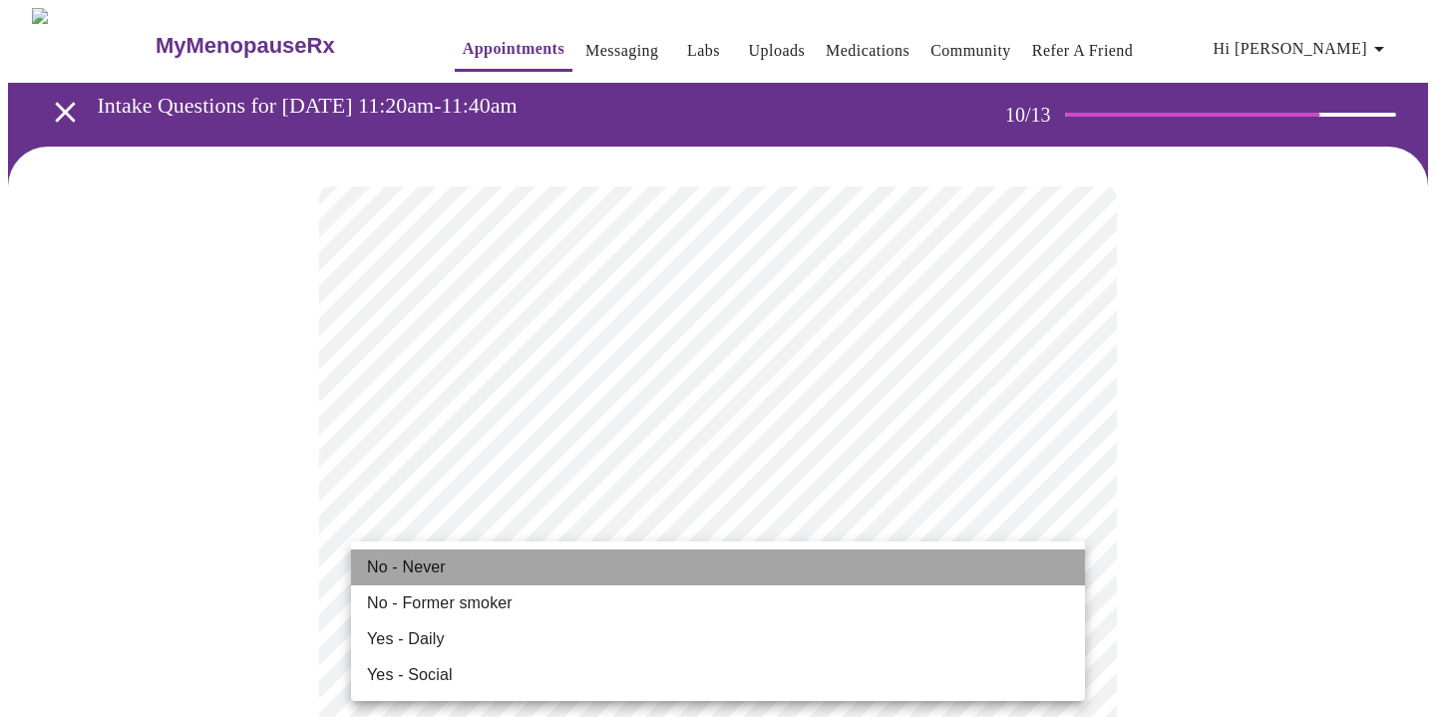
click at [436, 562] on span "No - Never" at bounding box center [406, 568] width 79 height 24
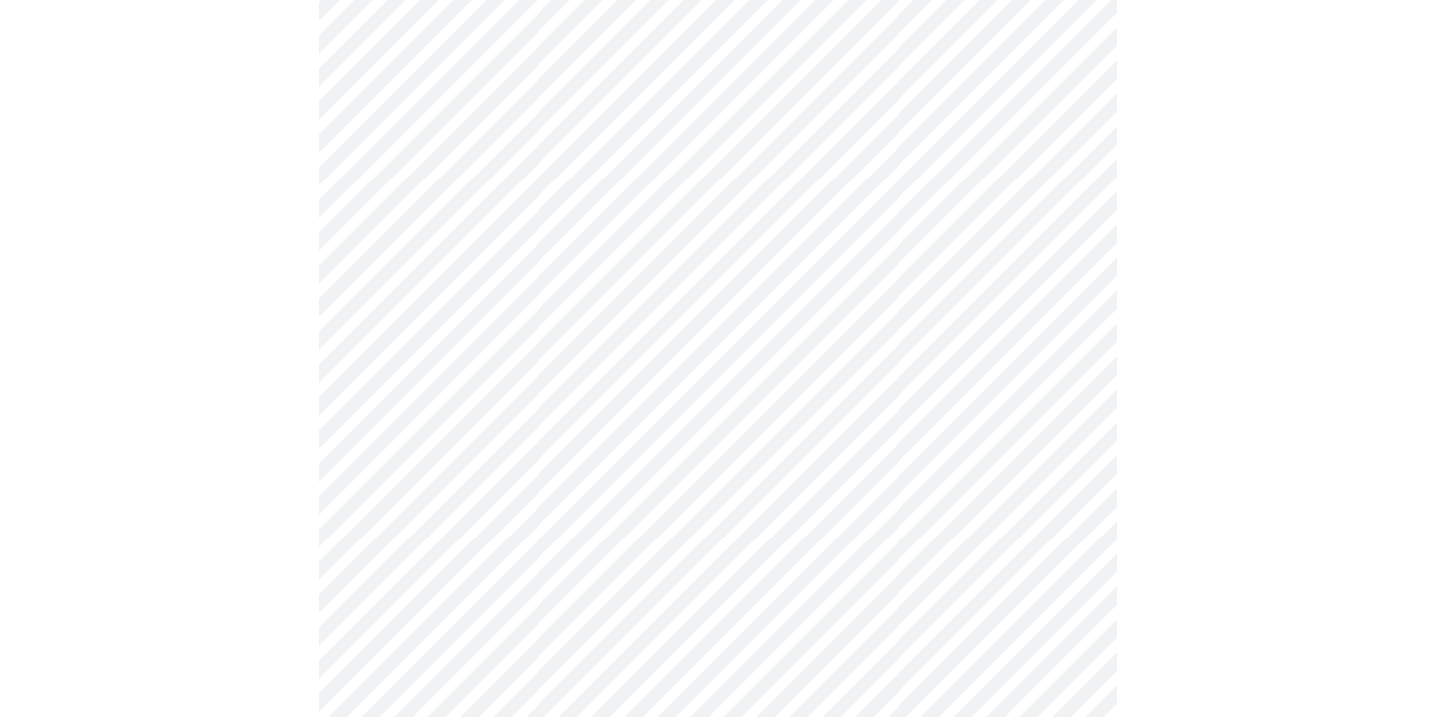
scroll to position [1453, 0]
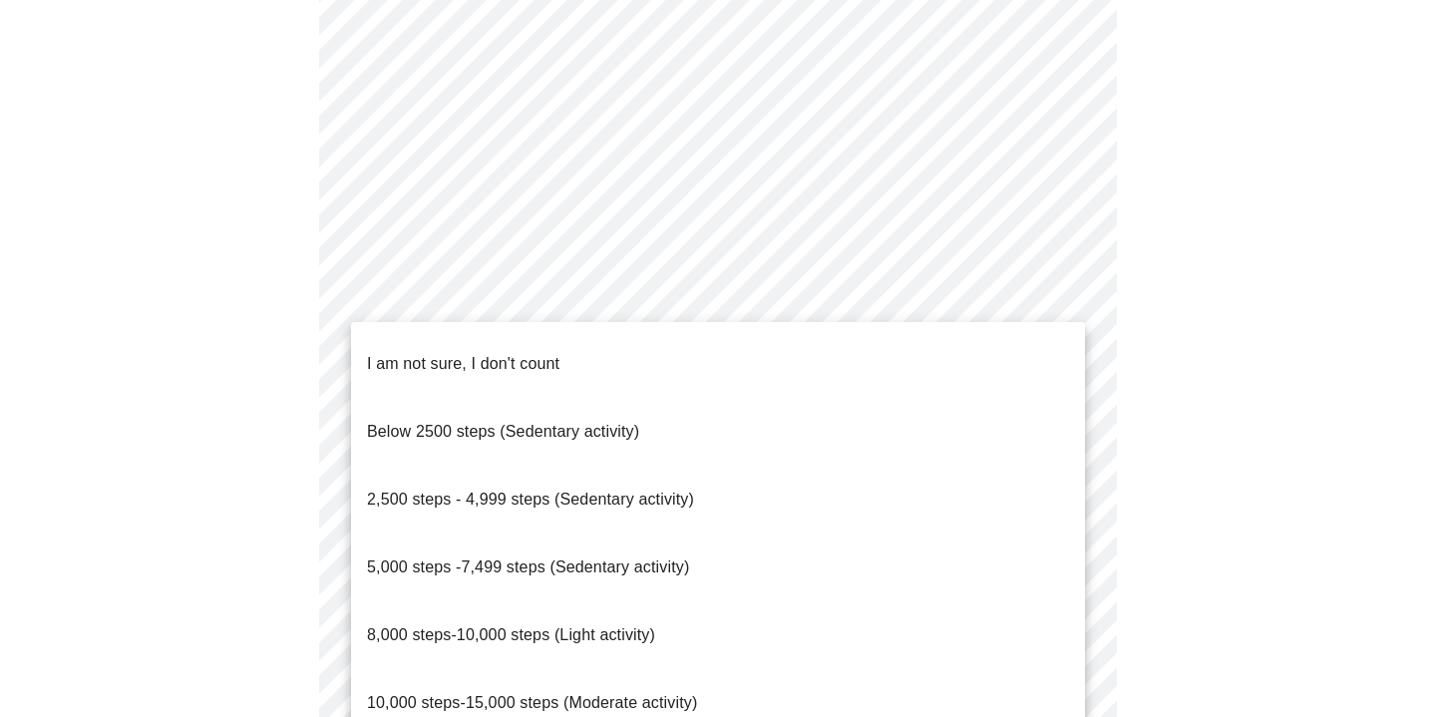
click at [577, 694] on span "10,000 steps-15,000 steps (Moderate activity)" at bounding box center [532, 702] width 330 height 17
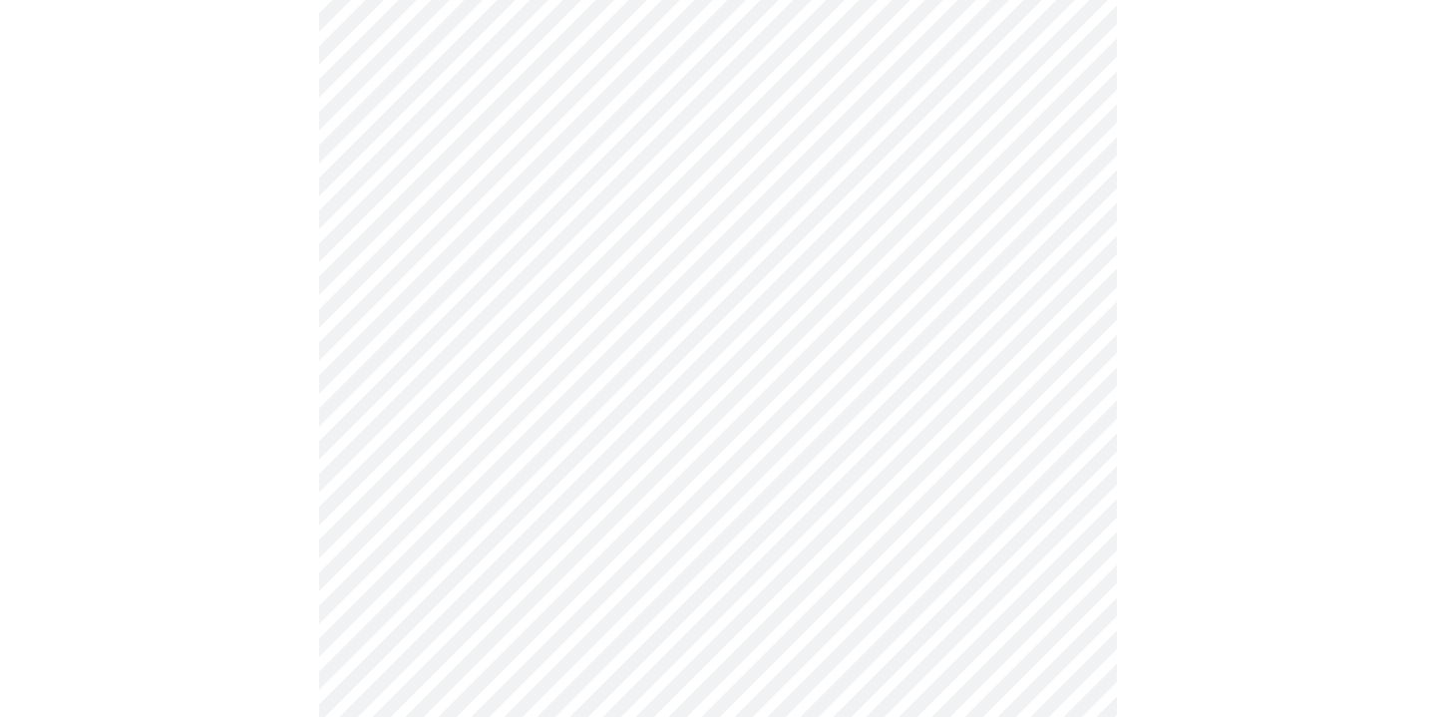
scroll to position [1624, 0]
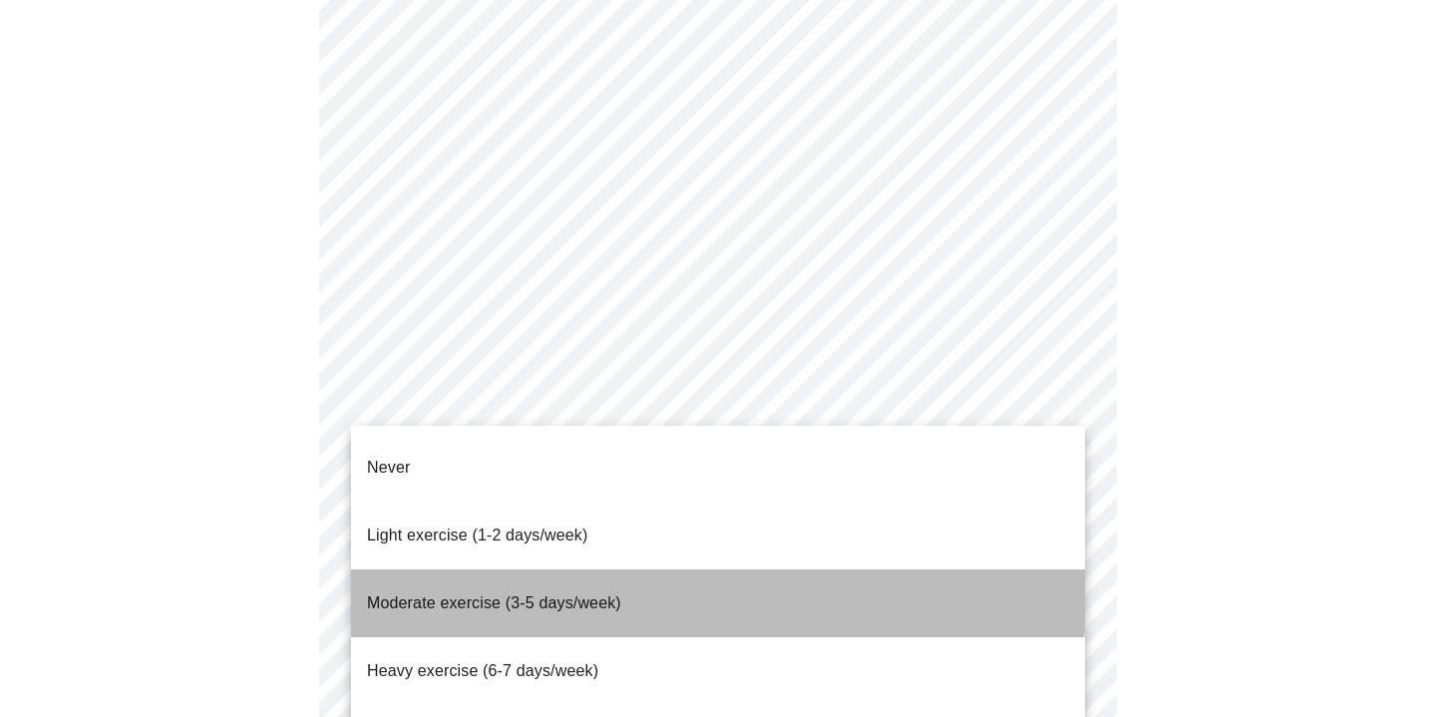
click at [561, 594] on span "Moderate exercise (3-5 days/week)" at bounding box center [494, 602] width 254 height 17
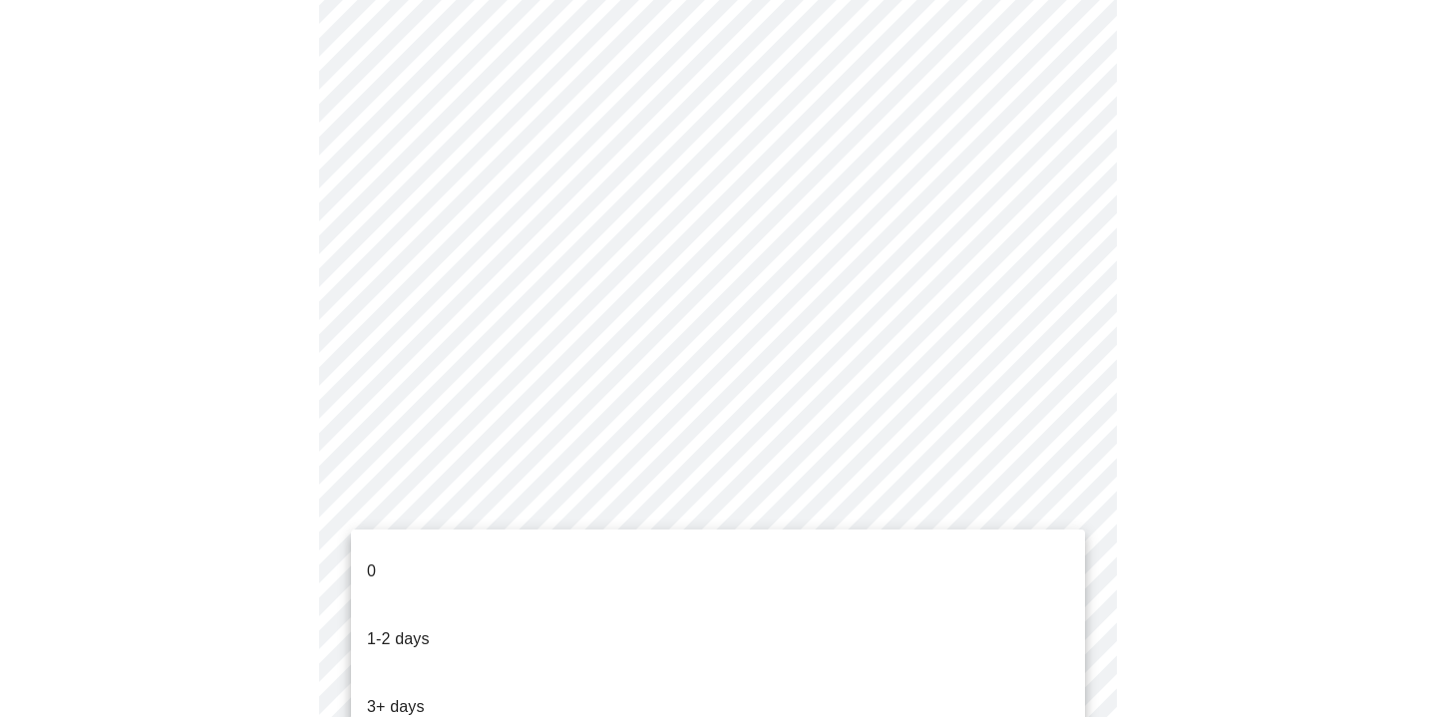
click at [395, 627] on p "1-2 days" at bounding box center [398, 639] width 63 height 24
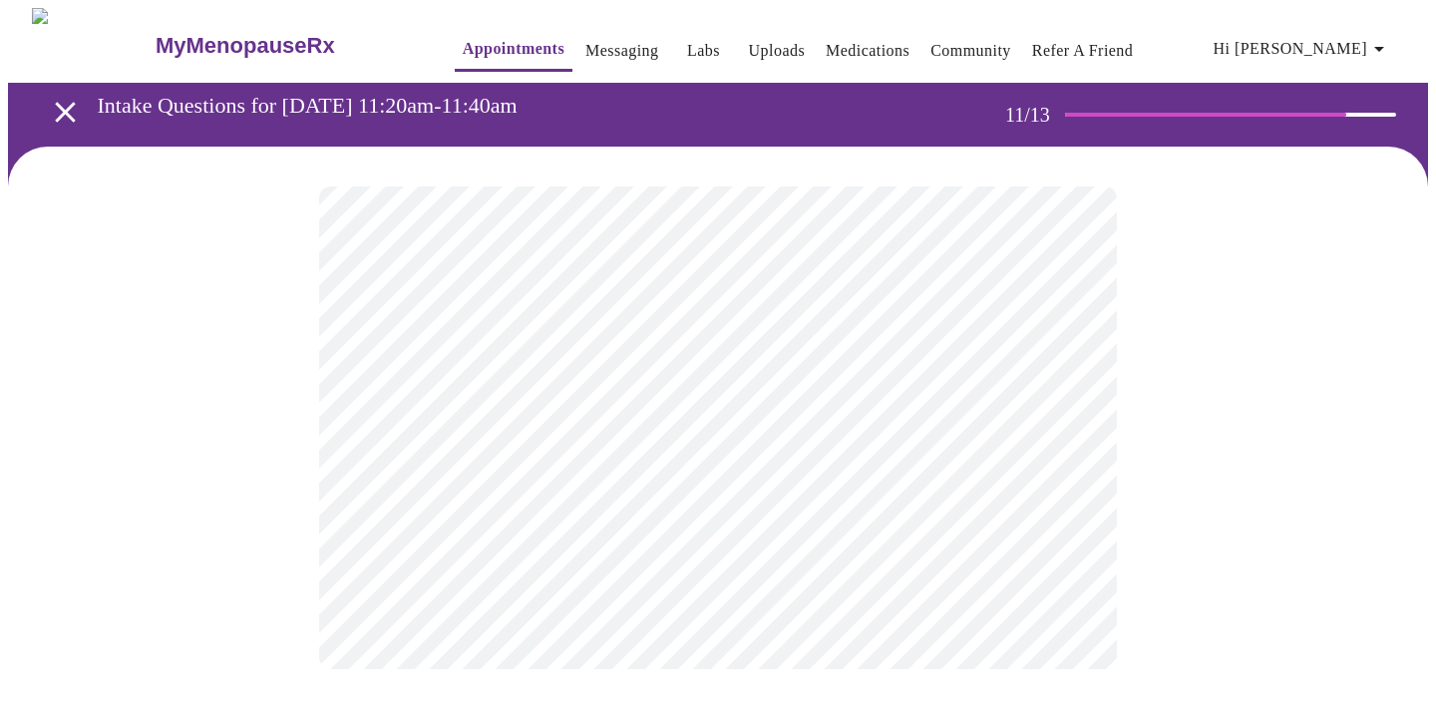
scroll to position [0, 0]
click at [768, 421] on body "MyMenopauseRx Appointments Messaging Labs Uploads Medications Community Refer a…" at bounding box center [718, 339] width 1420 height 663
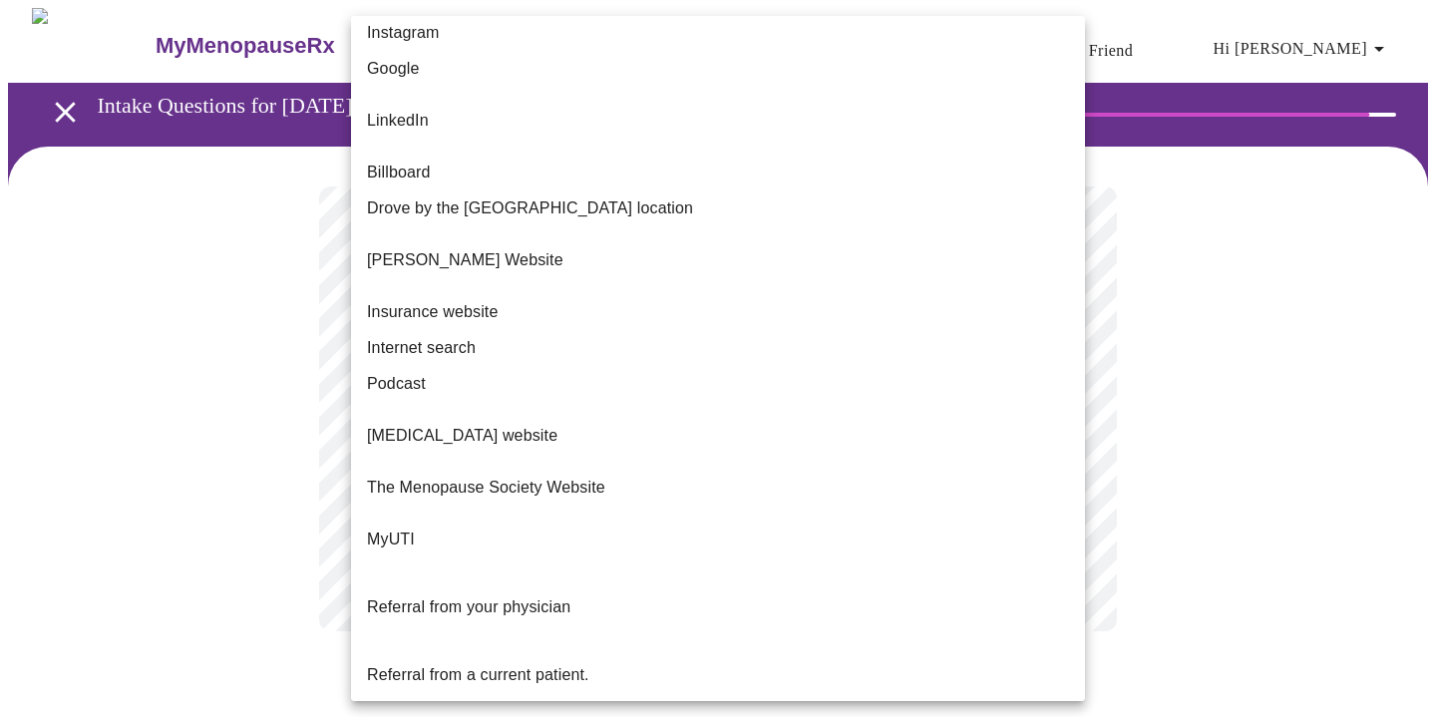
scroll to position [157, 0]
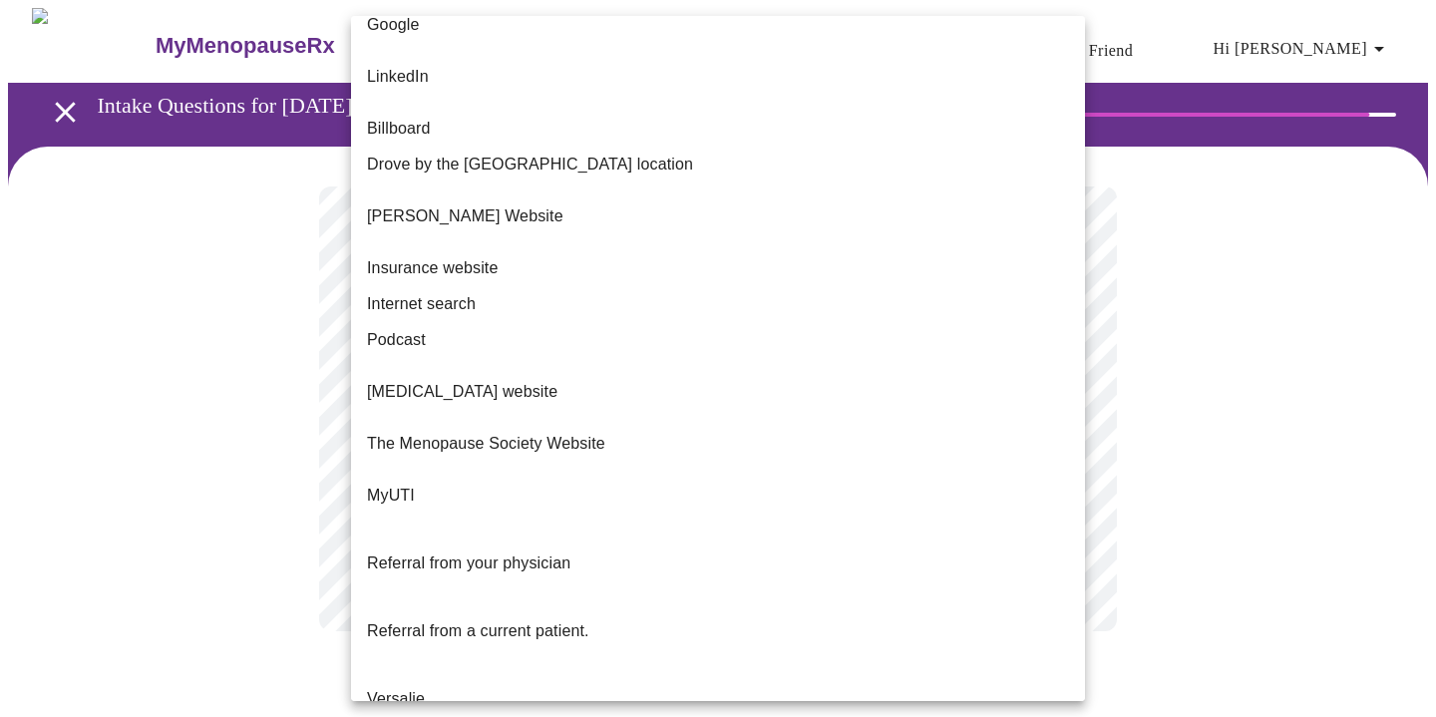
click at [582, 530] on li "Referral from your physician" at bounding box center [718, 564] width 734 height 68
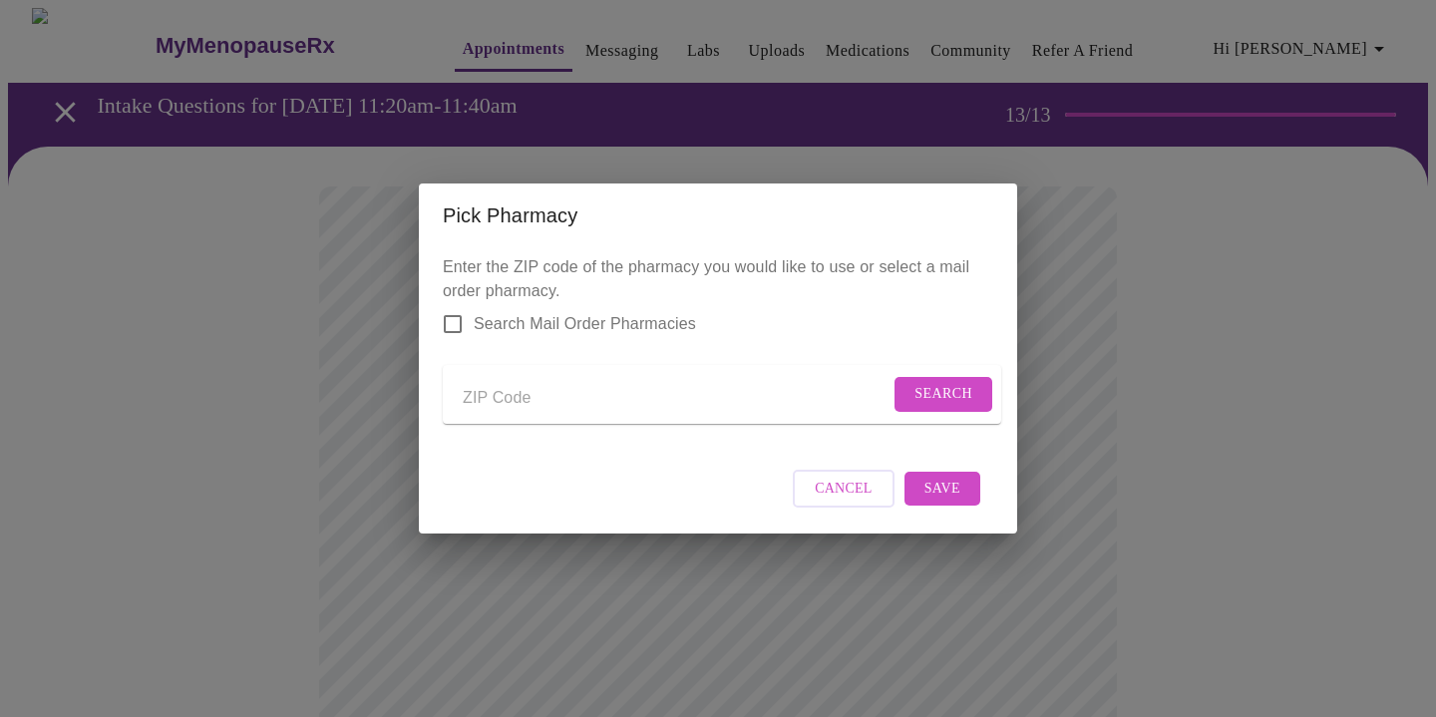
click at [526, 393] on input "Send a message to your care team" at bounding box center [676, 398] width 427 height 32
type input "60423"
click at [915, 384] on span "Search" at bounding box center [944, 394] width 58 height 25
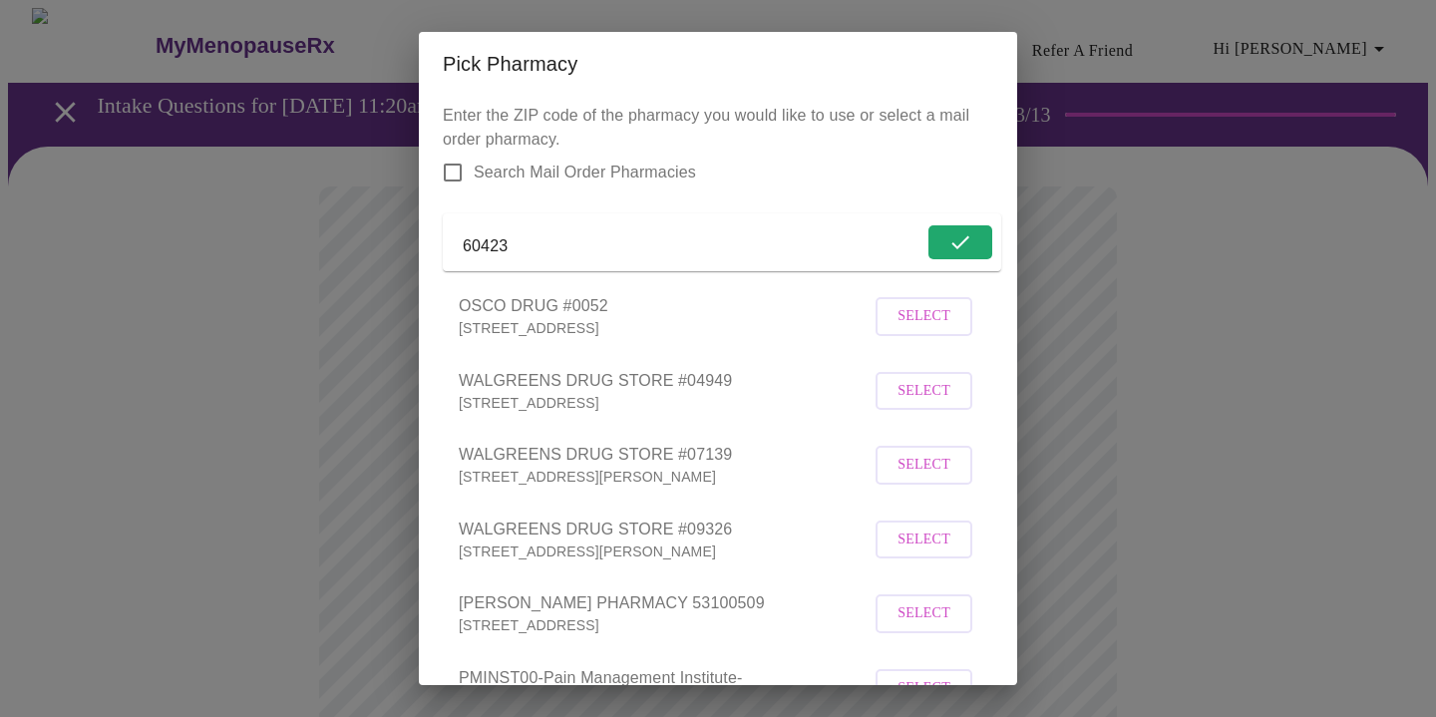
click at [936, 404] on span "Select" at bounding box center [924, 391] width 53 height 25
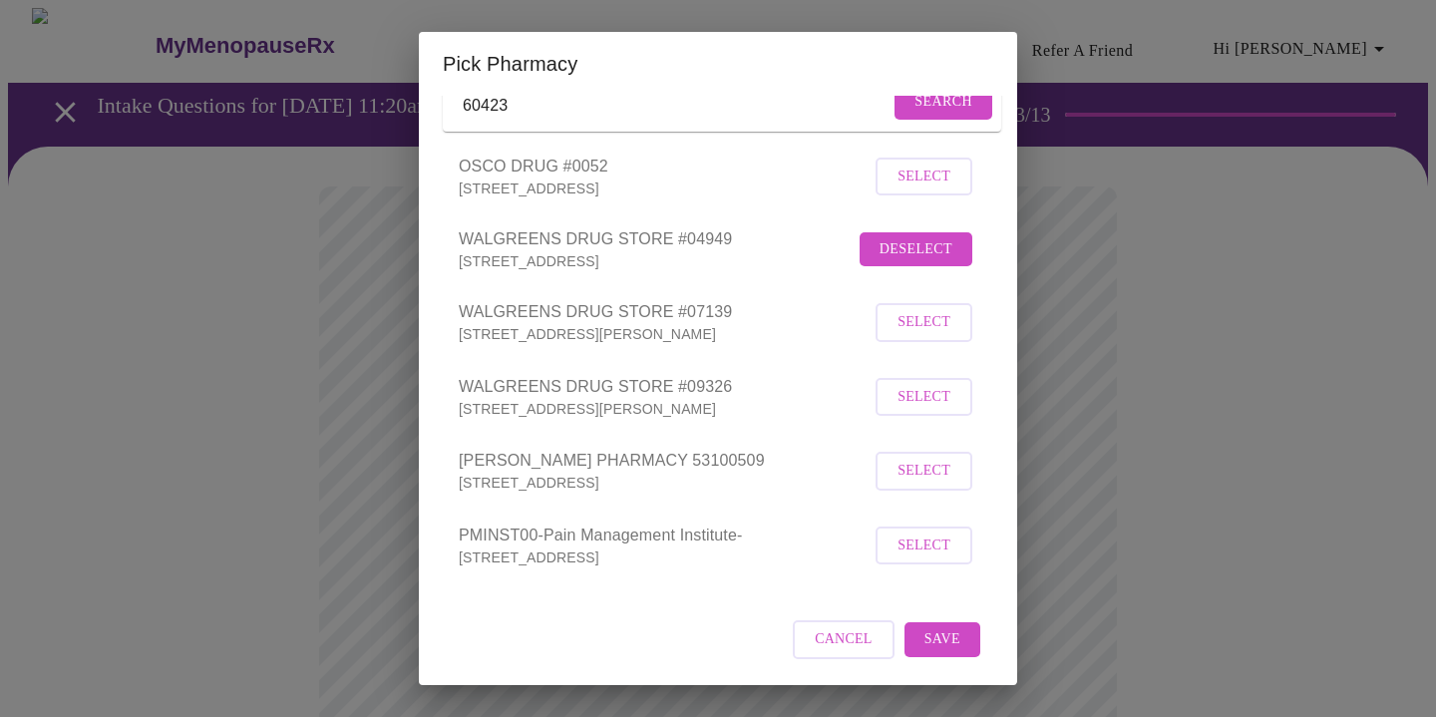
click at [937, 628] on span "Save" at bounding box center [943, 639] width 36 height 25
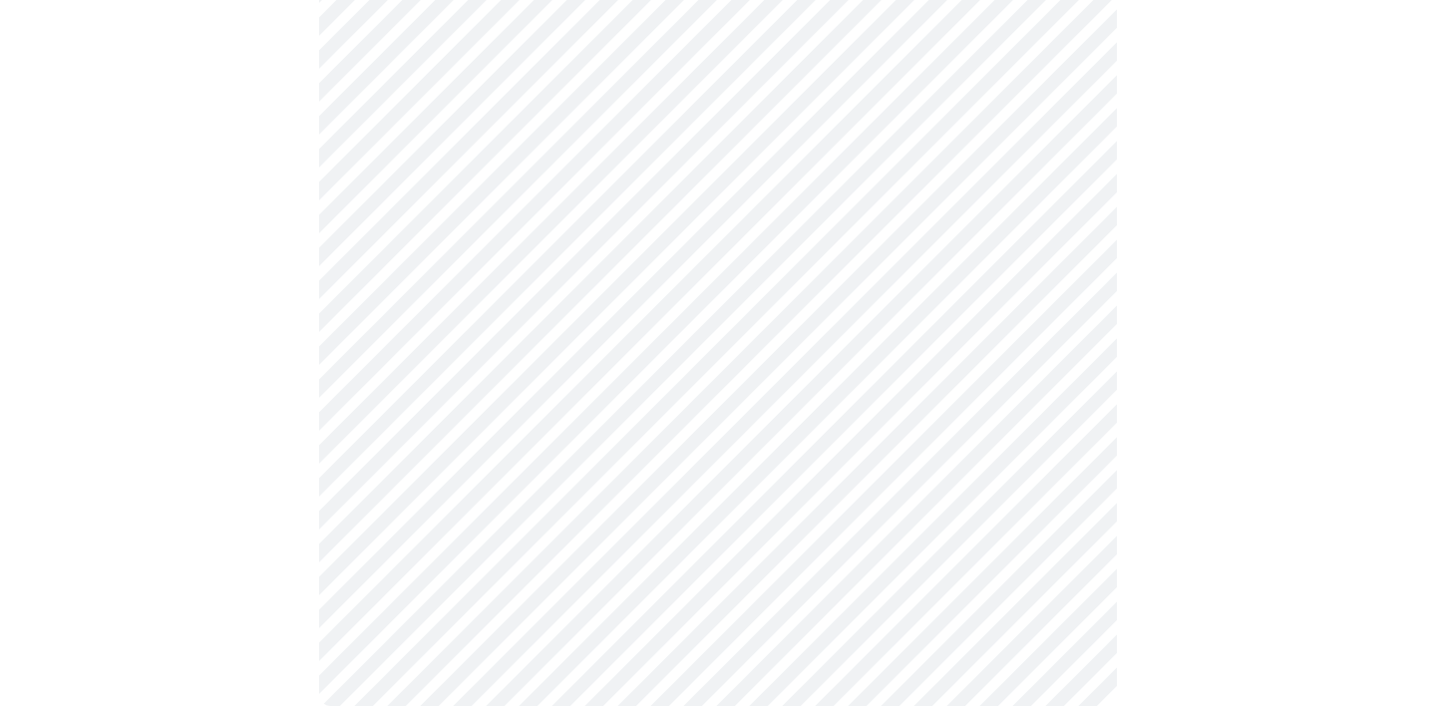
scroll to position [783, 0]
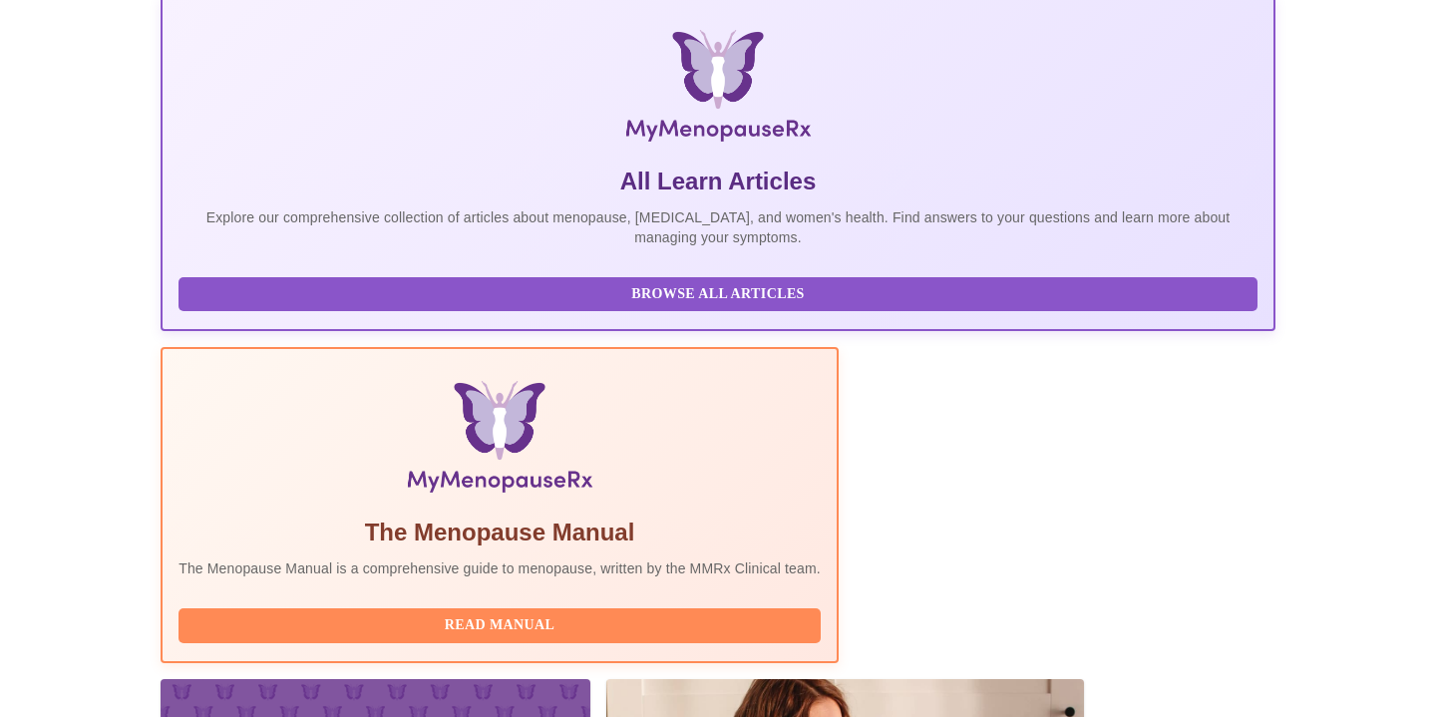
scroll to position [374, 0]
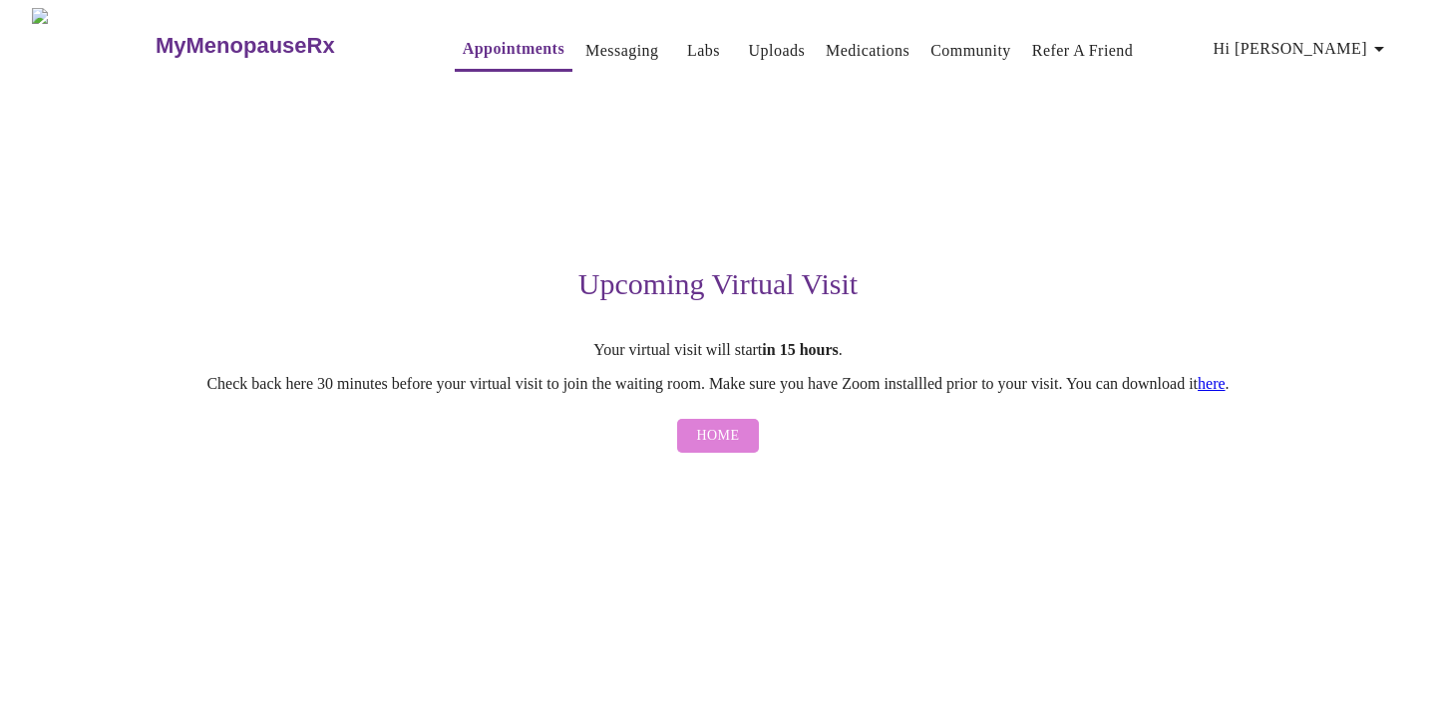
click at [716, 434] on span "Home" at bounding box center [718, 436] width 43 height 25
